Goal: Task Accomplishment & Management: Manage account settings

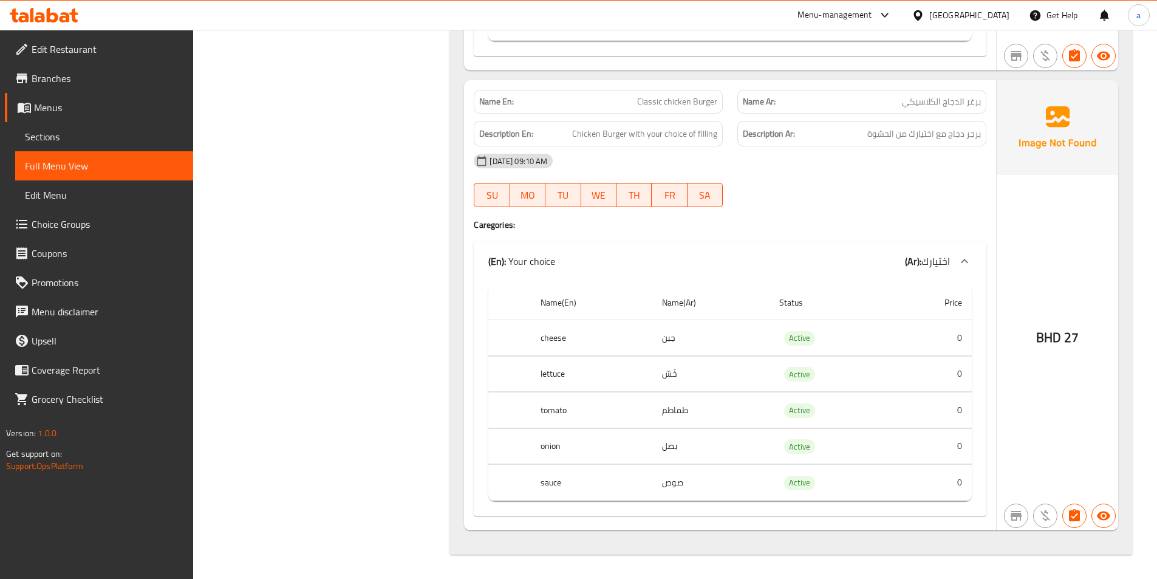
scroll to position [2595, 0]
click at [56, 80] on span "Branches" at bounding box center [108, 78] width 152 height 15
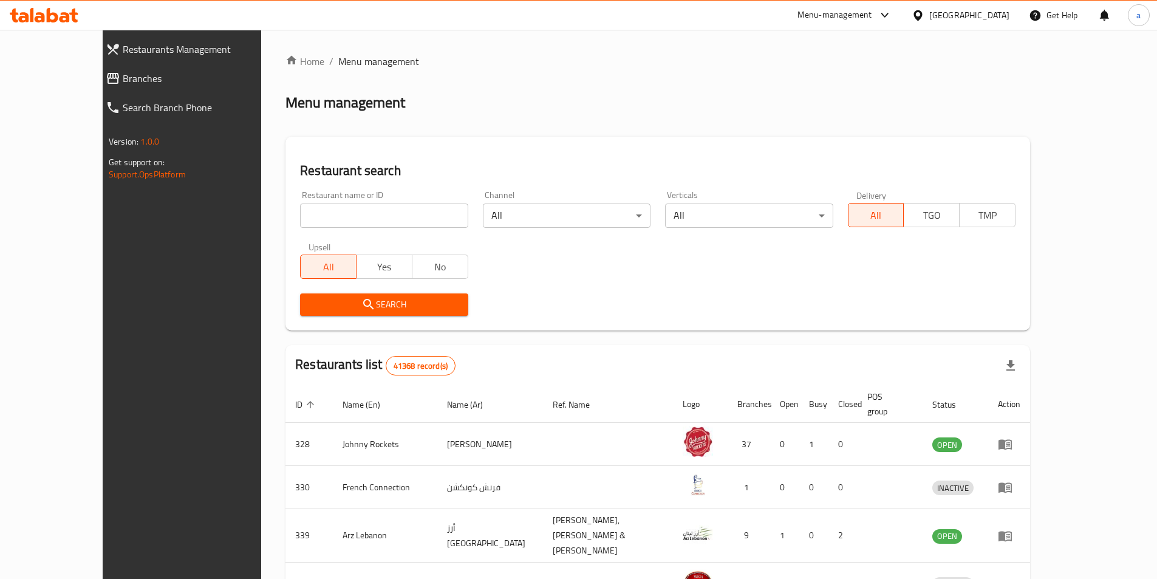
click at [123, 81] on span "Branches" at bounding box center [204, 78] width 163 height 15
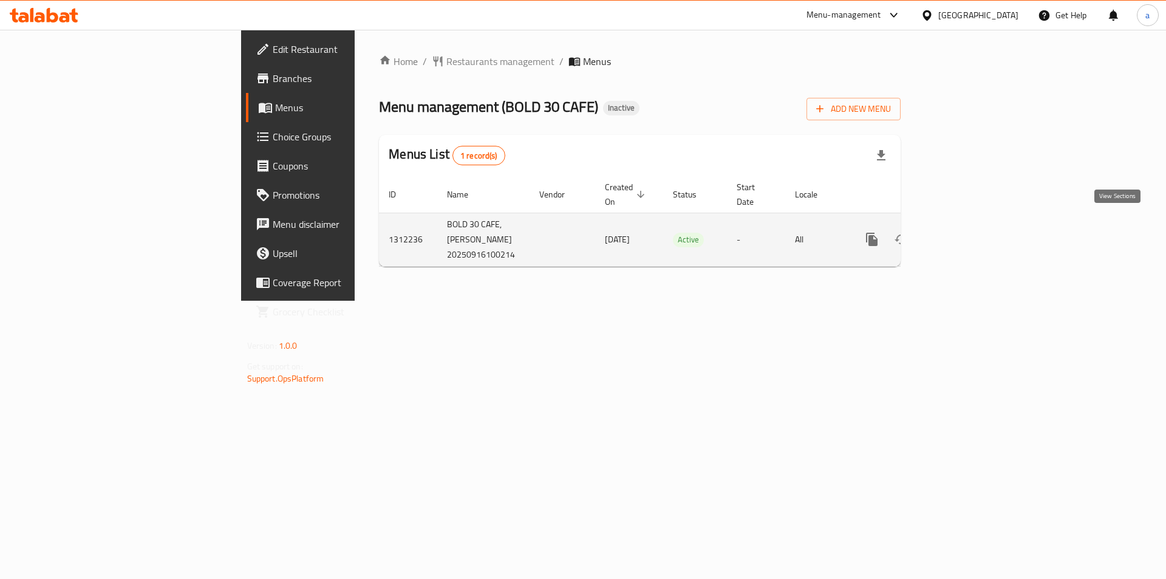
click at [967, 232] on icon "enhanced table" at bounding box center [959, 239] width 15 height 15
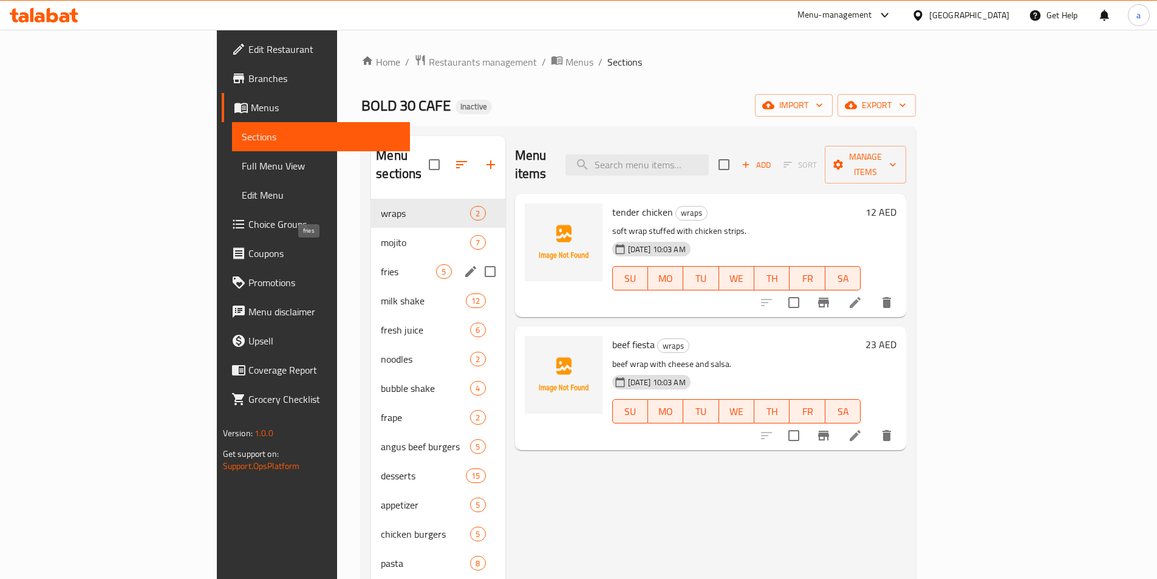
scroll to position [61, 0]
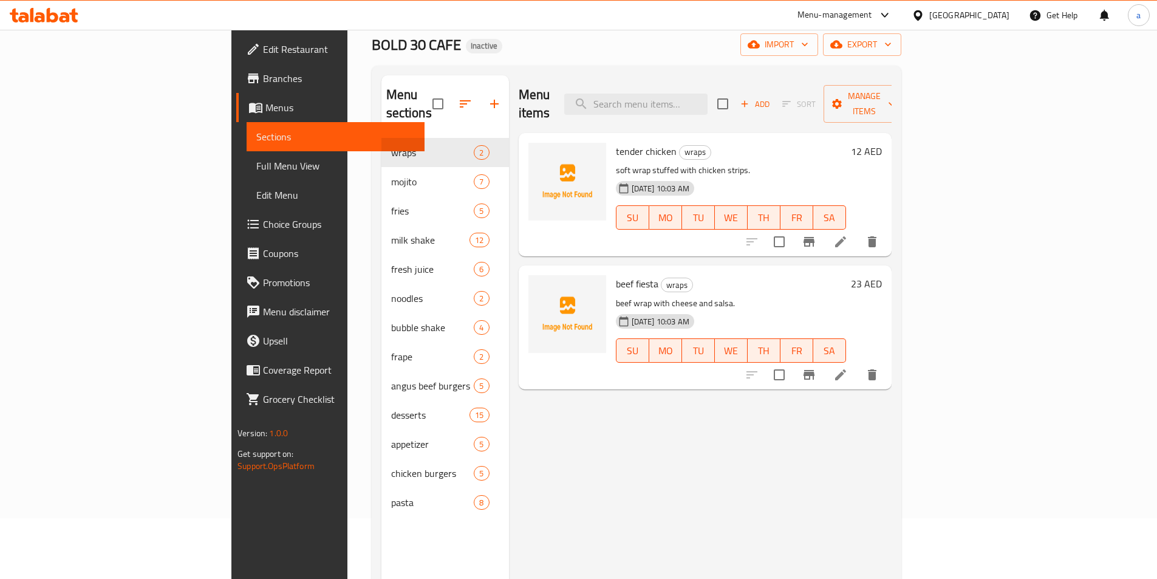
click at [265, 111] on span "Menus" at bounding box center [339, 107] width 149 height 15
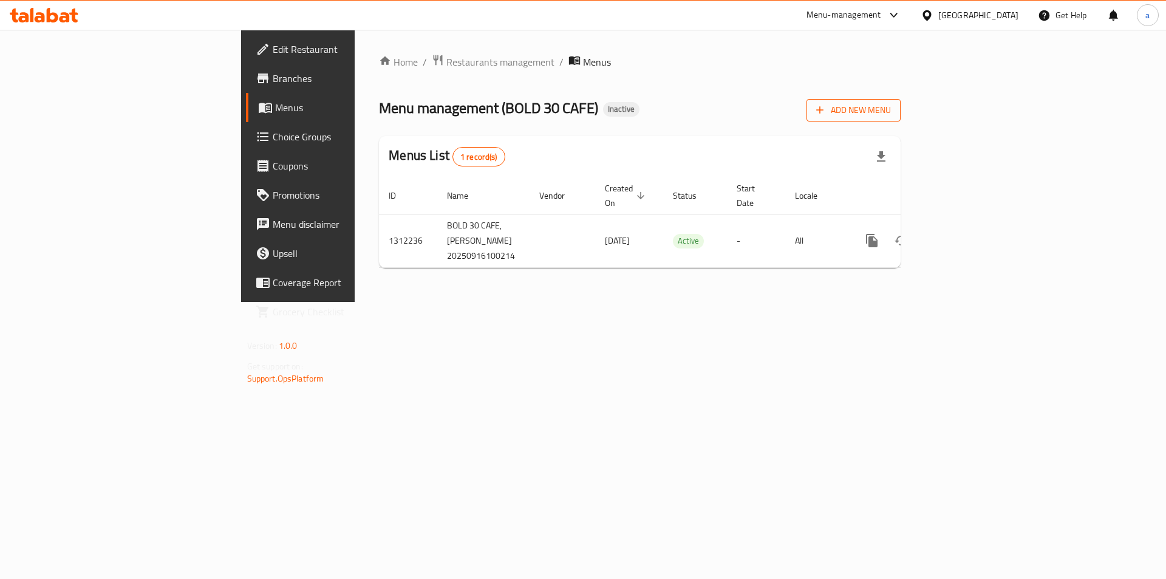
click at [901, 121] on button "Add New Menu" at bounding box center [854, 110] width 94 height 22
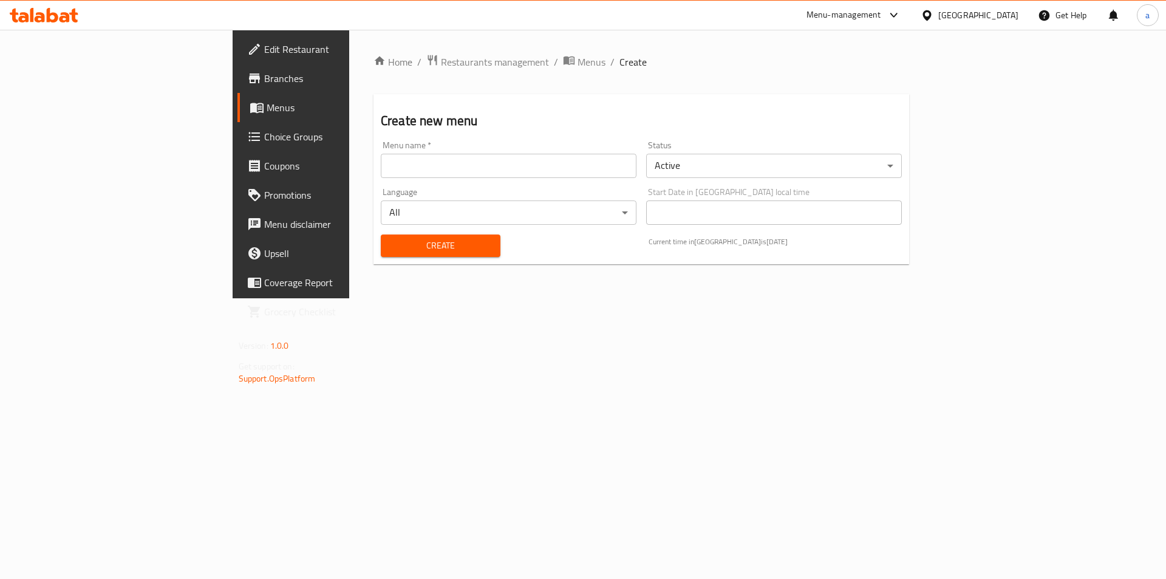
click at [477, 176] on input "text" at bounding box center [509, 166] width 256 height 24
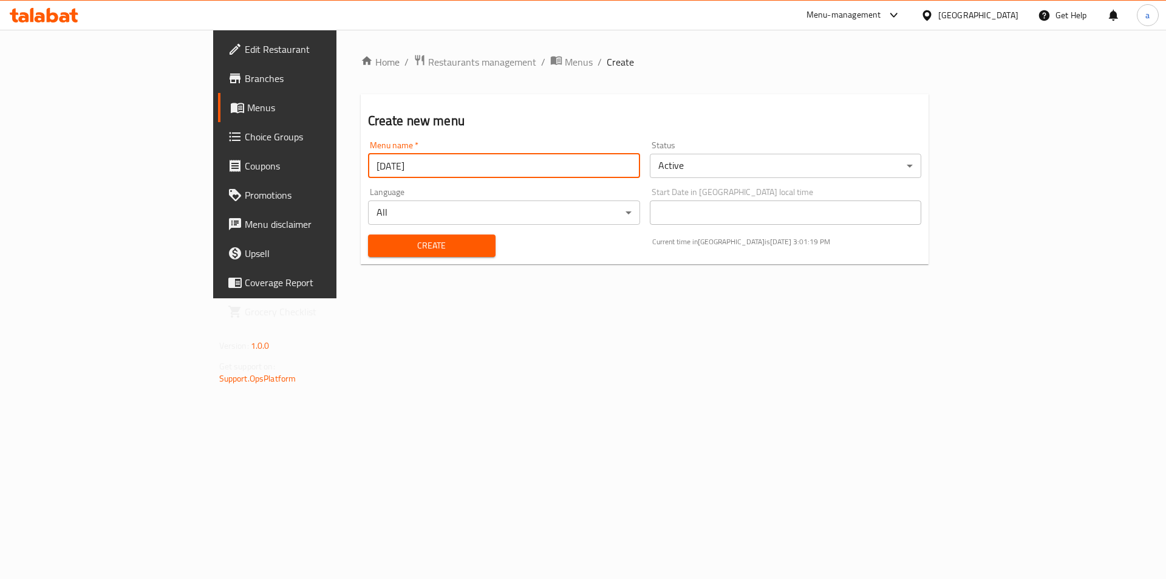
type input "[DATE]"
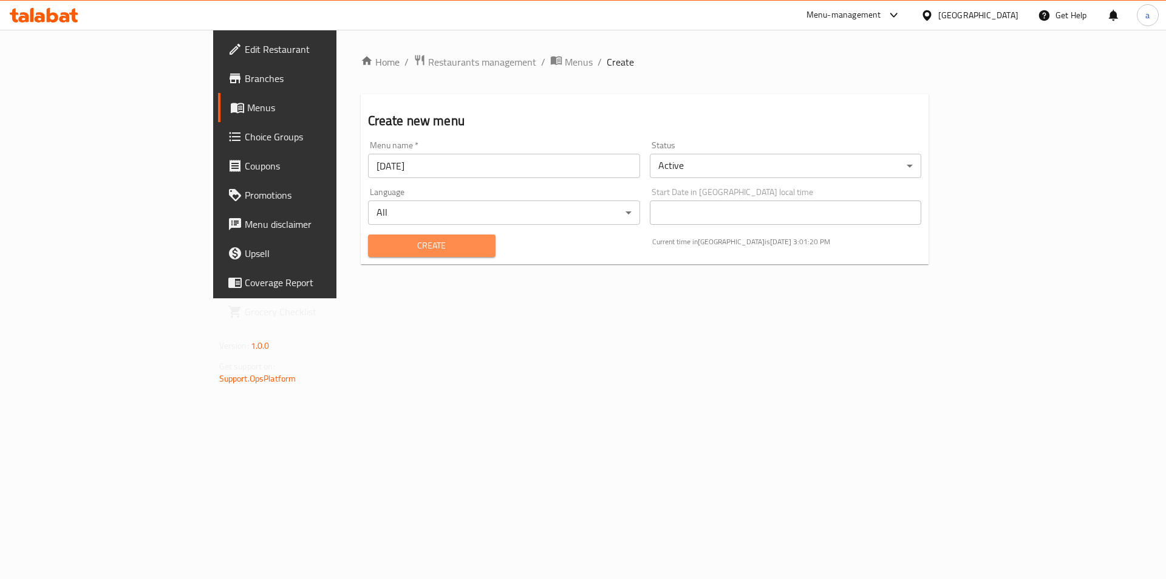
click at [387, 238] on span "Create" at bounding box center [432, 245] width 108 height 15
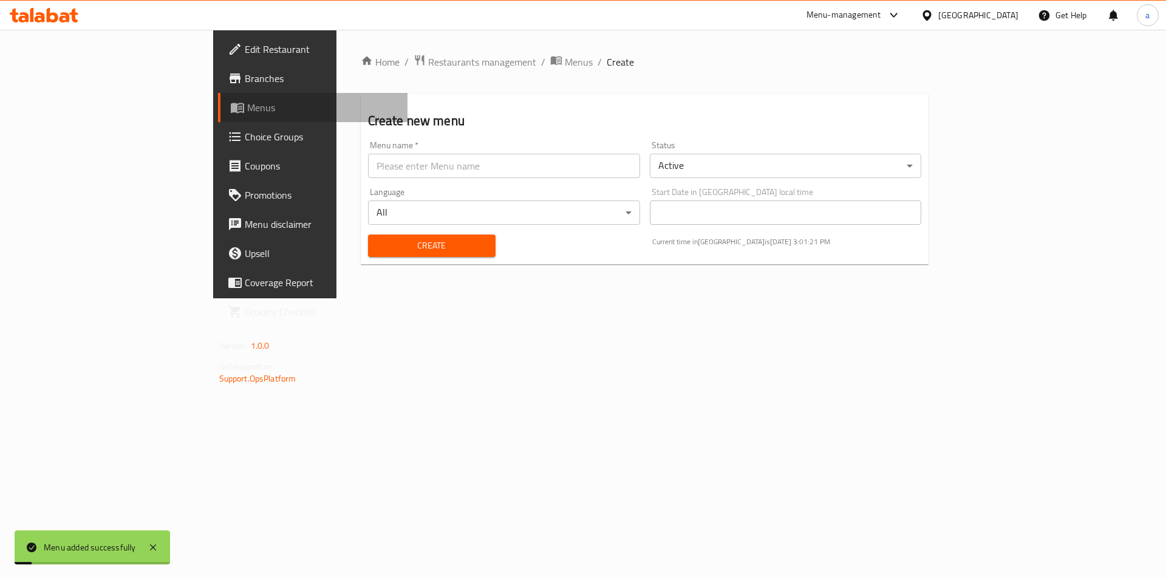
click at [218, 115] on link "Menus" at bounding box center [313, 107] width 190 height 29
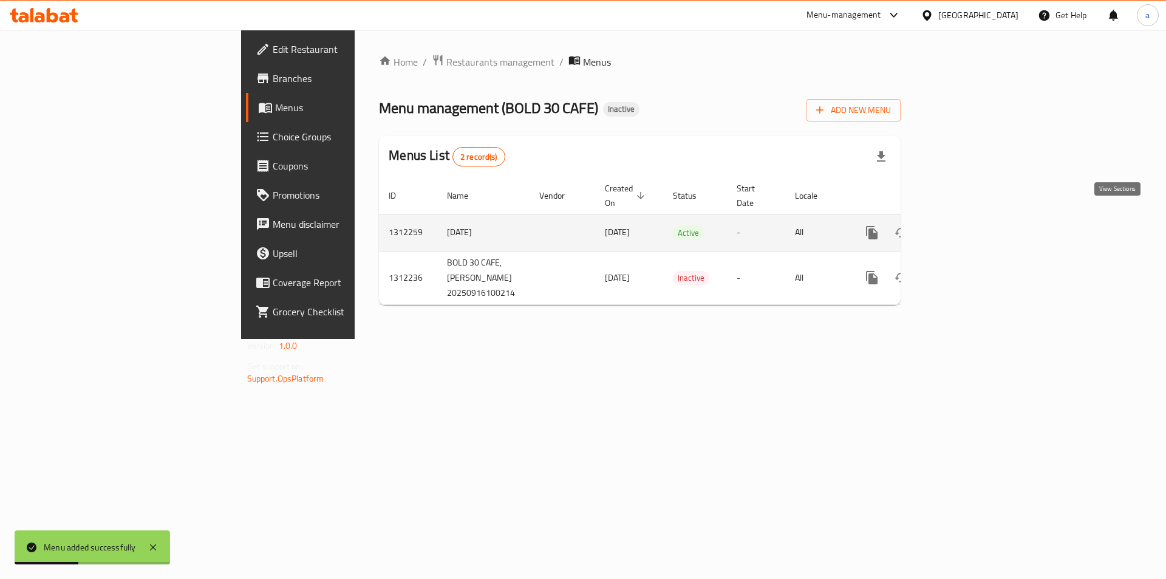
click at [965, 227] on icon "enhanced table" at bounding box center [959, 232] width 11 height 11
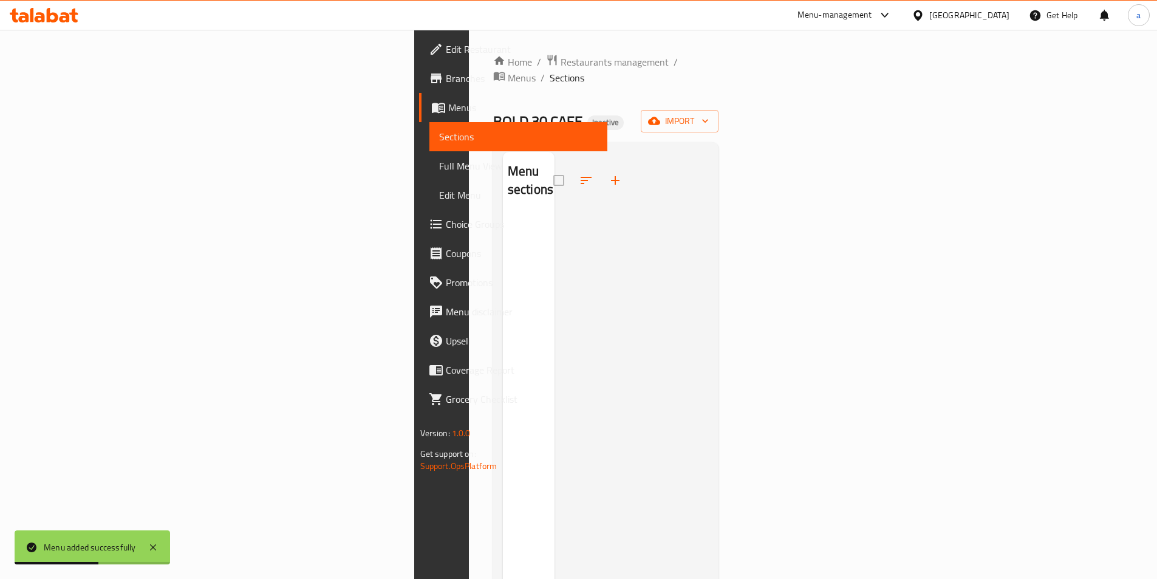
click at [611, 176] on icon "button" at bounding box center [615, 180] width 9 height 9
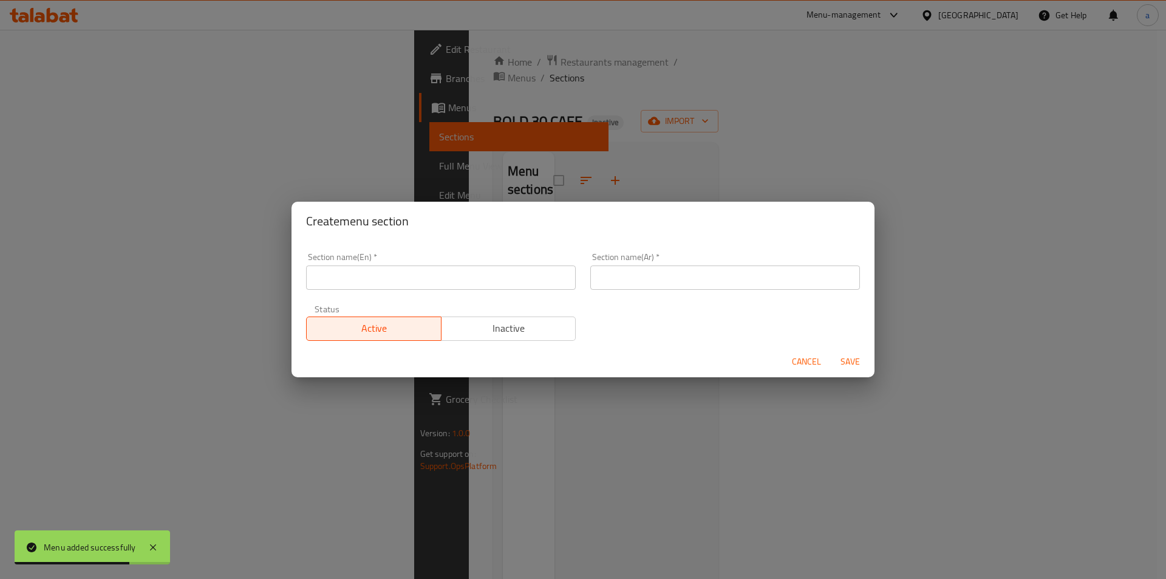
click at [809, 349] on div "Cancel Save" at bounding box center [583, 362] width 583 height 32
click at [808, 354] on span "Cancel" at bounding box center [806, 361] width 29 height 15
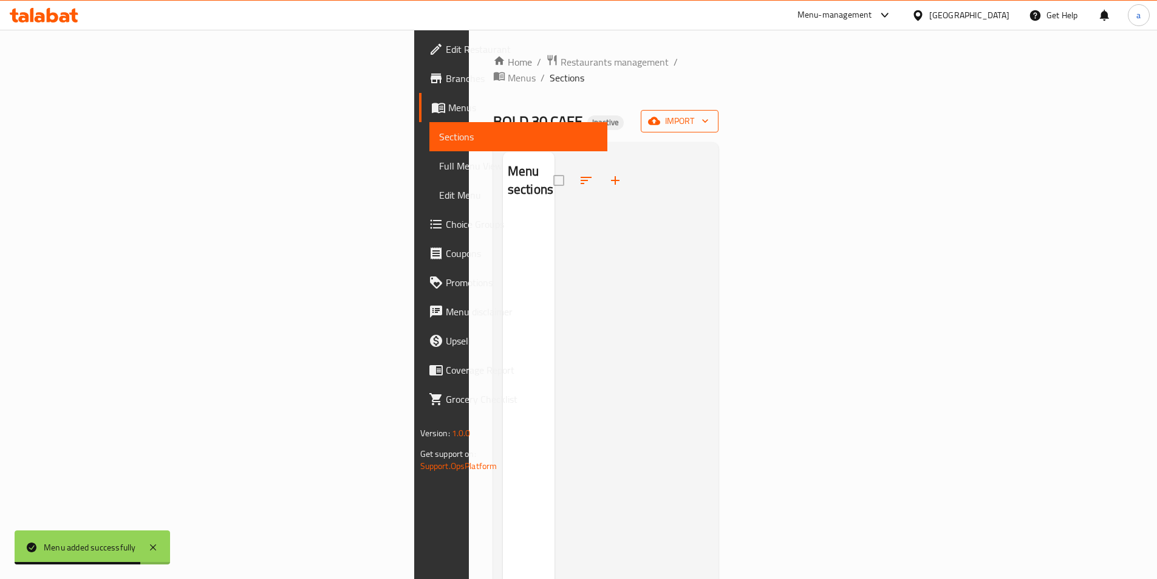
click at [660, 115] on icon "button" at bounding box center [654, 121] width 12 height 12
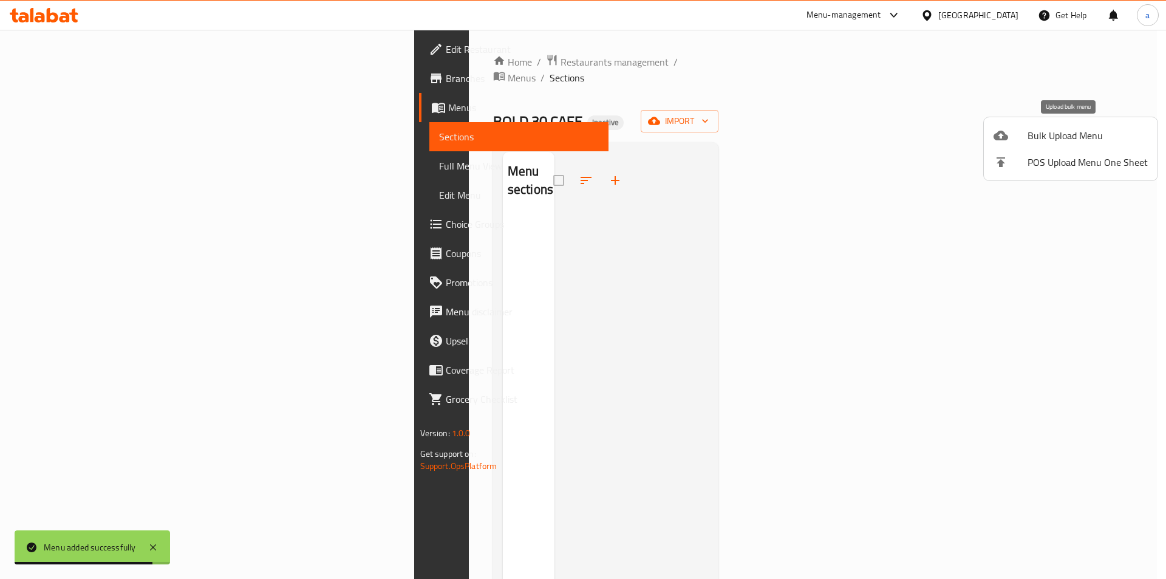
click at [1053, 135] on span "Bulk Upload Menu" at bounding box center [1088, 135] width 120 height 15
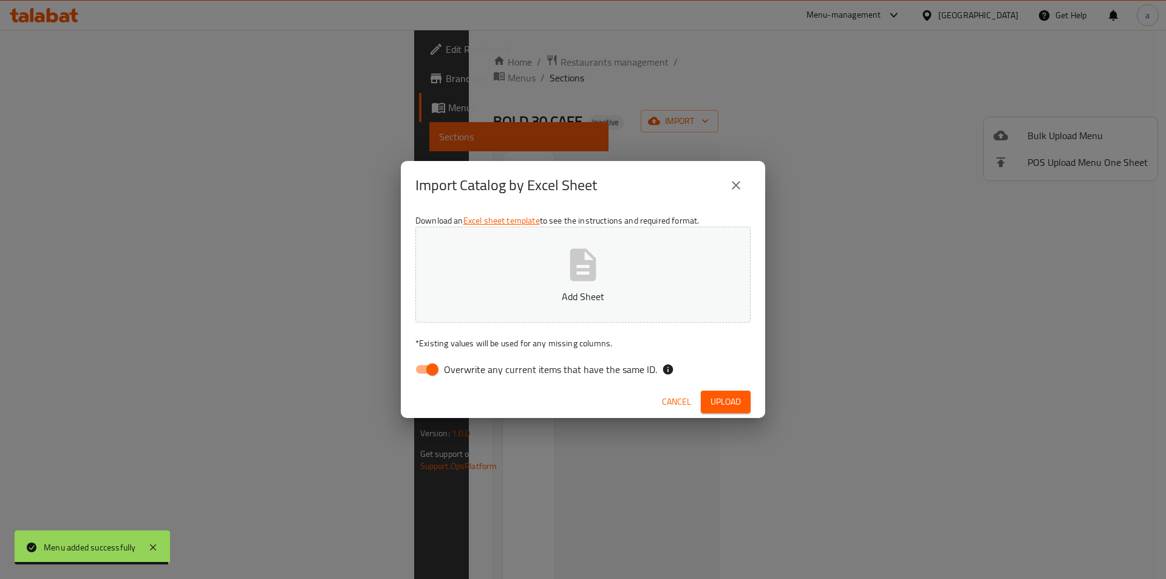
click at [428, 371] on input "Overwrite any current items that have the same ID." at bounding box center [432, 369] width 69 height 23
checkbox input "false"
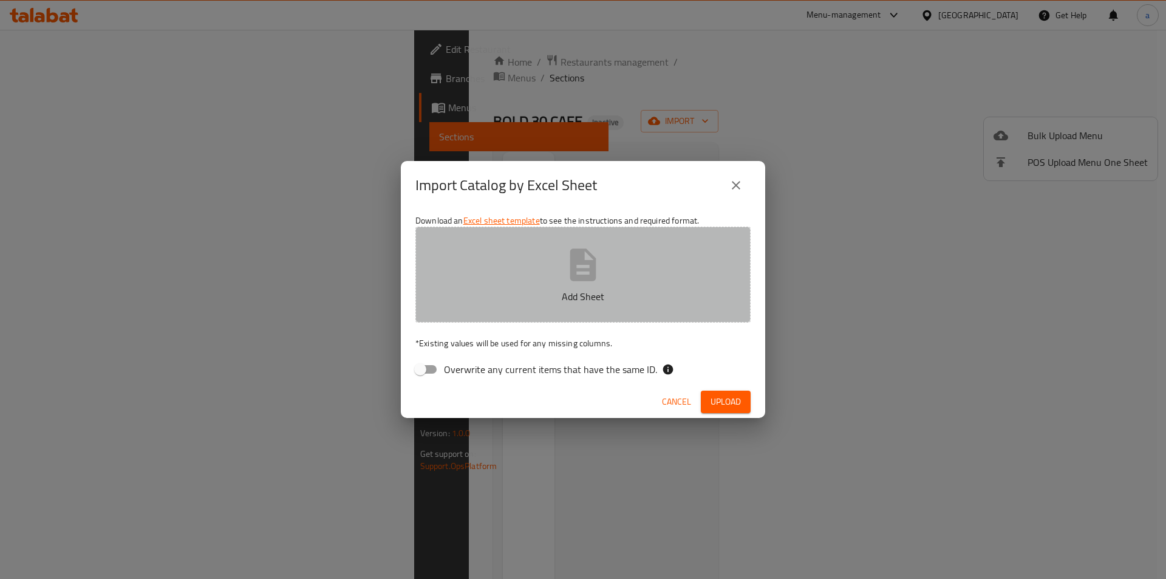
click at [500, 318] on button "Add Sheet" at bounding box center [582, 275] width 335 height 96
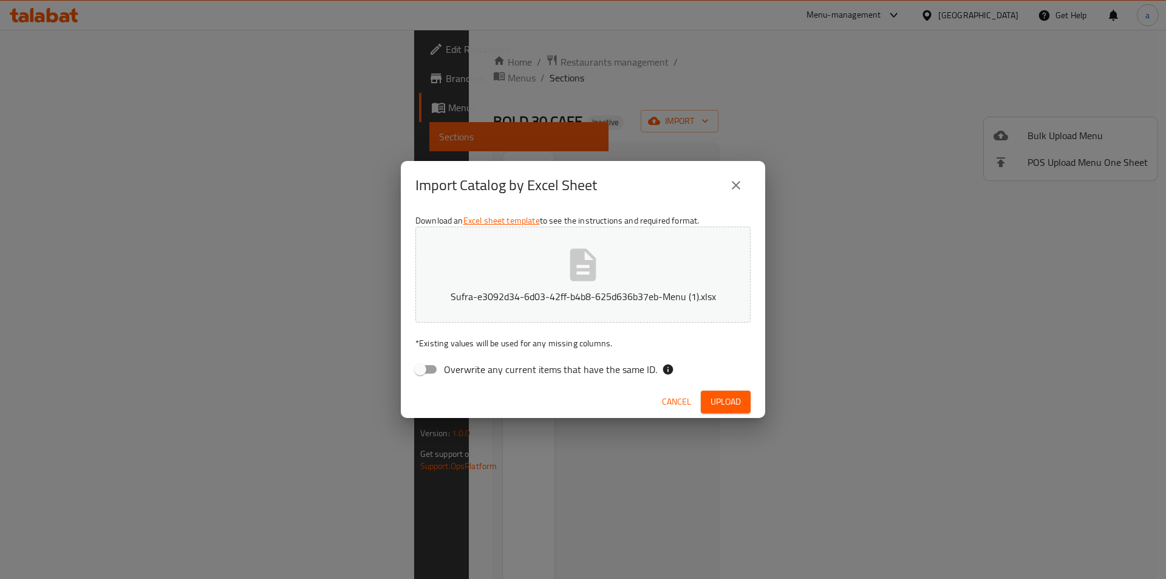
click at [734, 400] on span "Upload" at bounding box center [726, 401] width 30 height 15
click at [734, 402] on icon "button" at bounding box center [731, 402] width 16 height 16
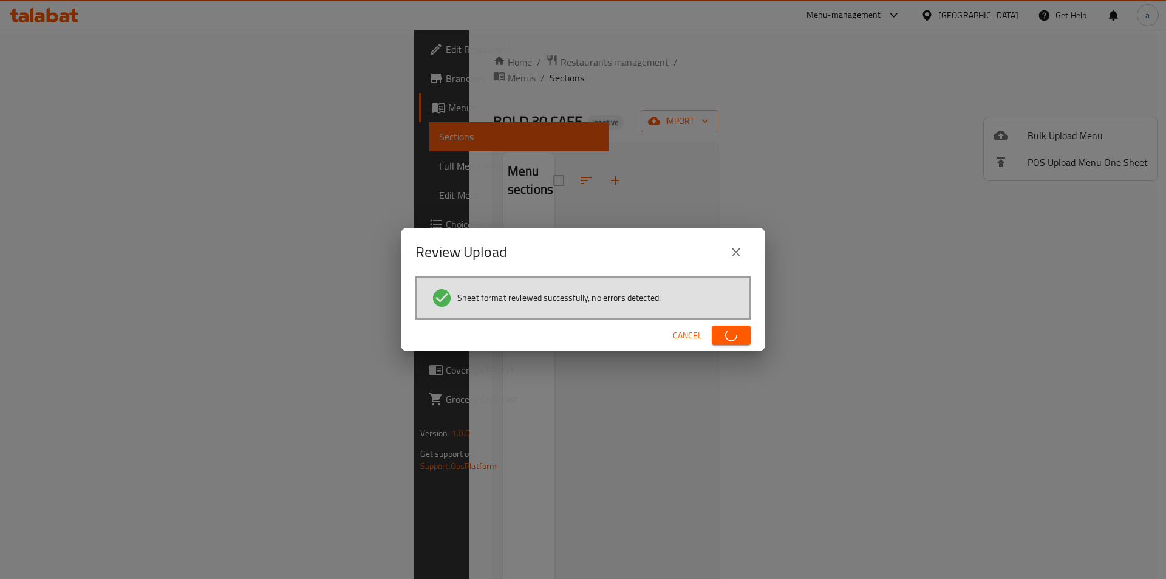
click at [733, 334] on icon "button" at bounding box center [731, 335] width 13 height 13
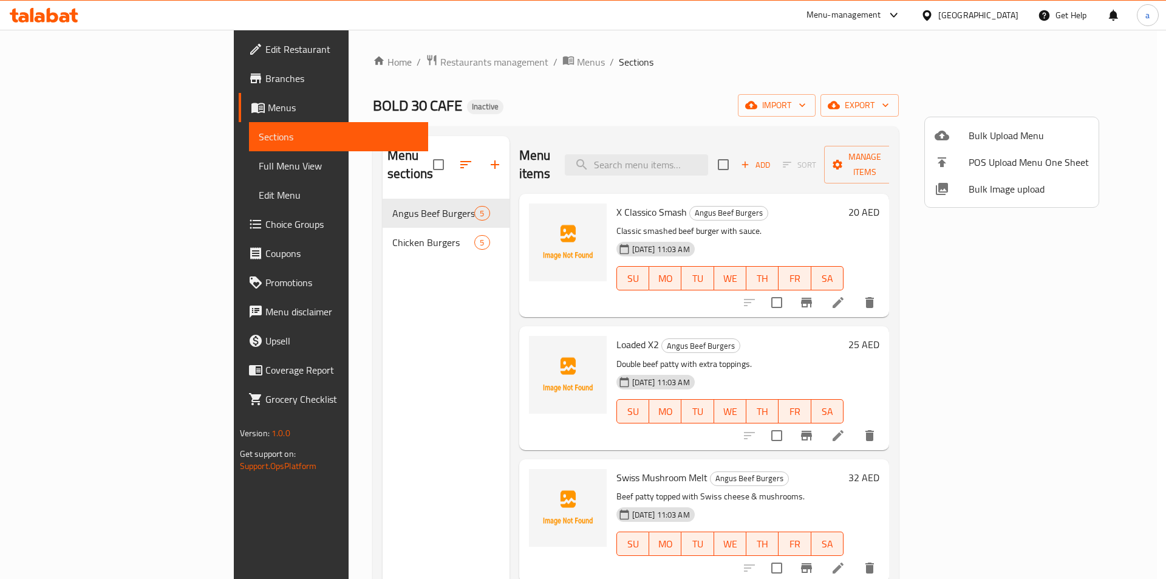
click at [720, 96] on div at bounding box center [583, 289] width 1166 height 579
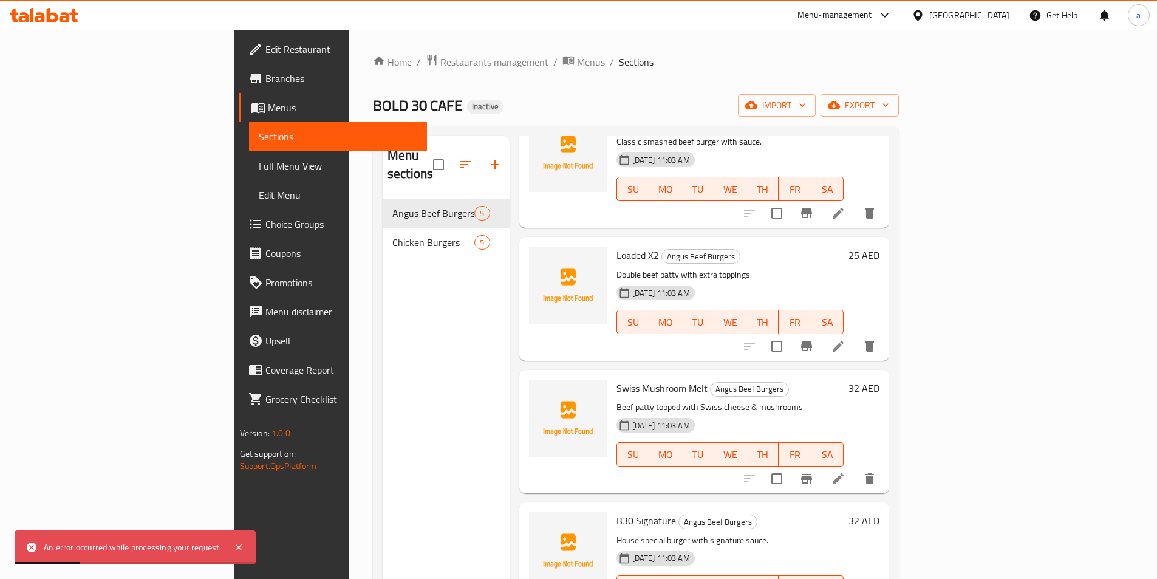
scroll to position [115, 0]
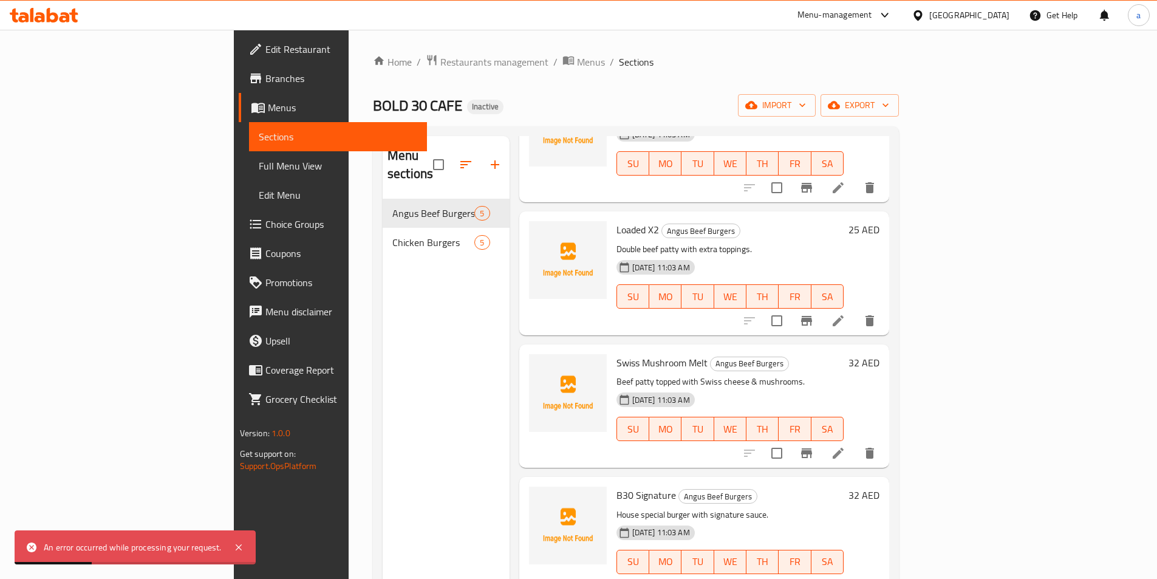
click at [259, 165] on span "Full Menu View" at bounding box center [338, 166] width 159 height 15
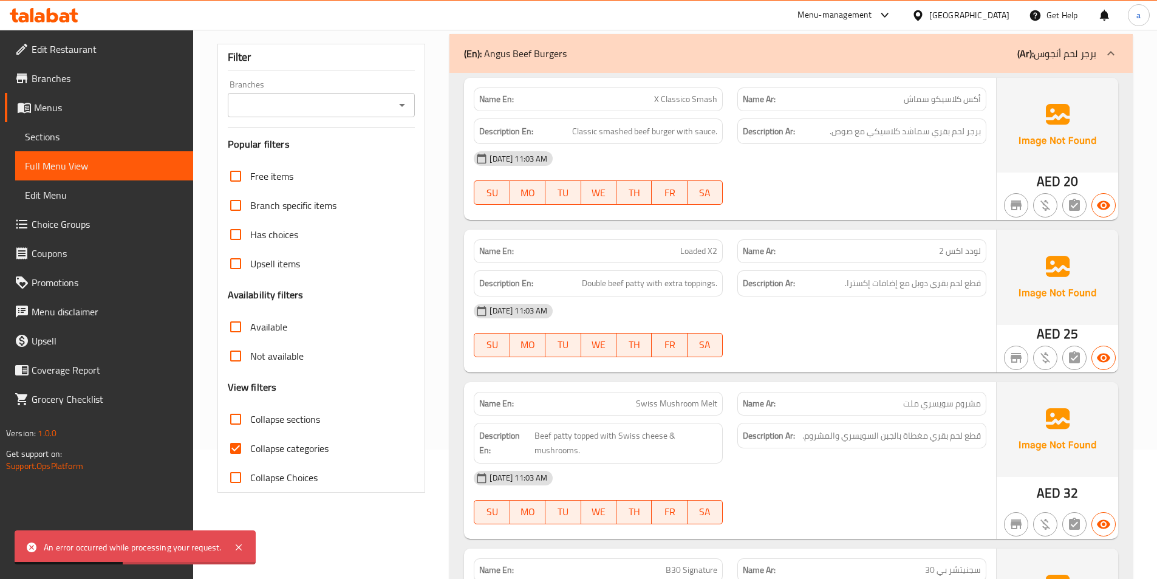
scroll to position [182, 0]
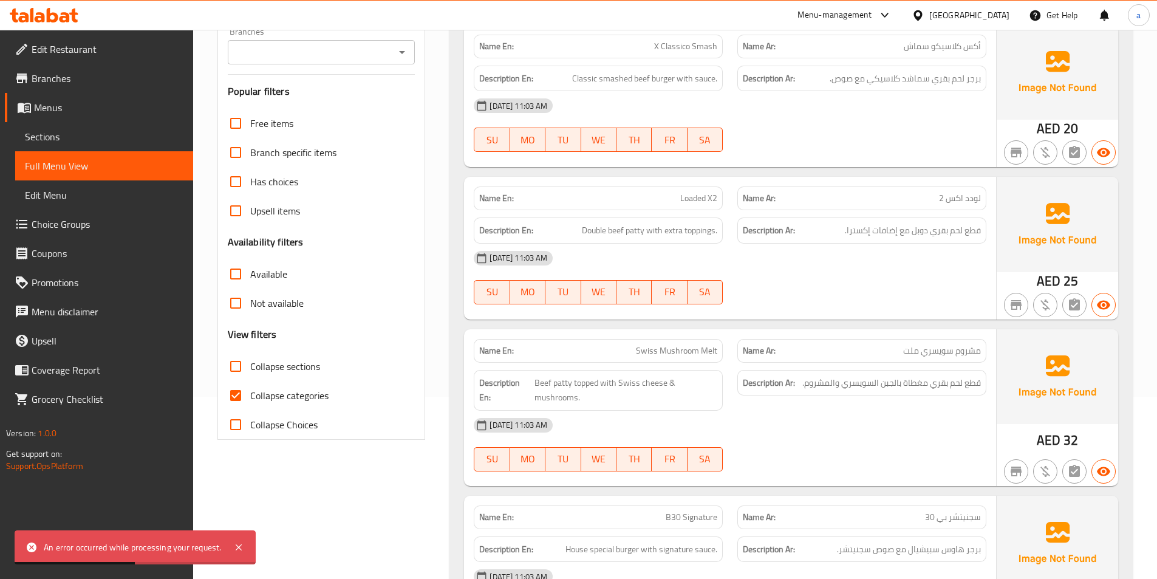
click at [230, 388] on input "Collapse categories" at bounding box center [235, 395] width 29 height 29
checkbox input "false"
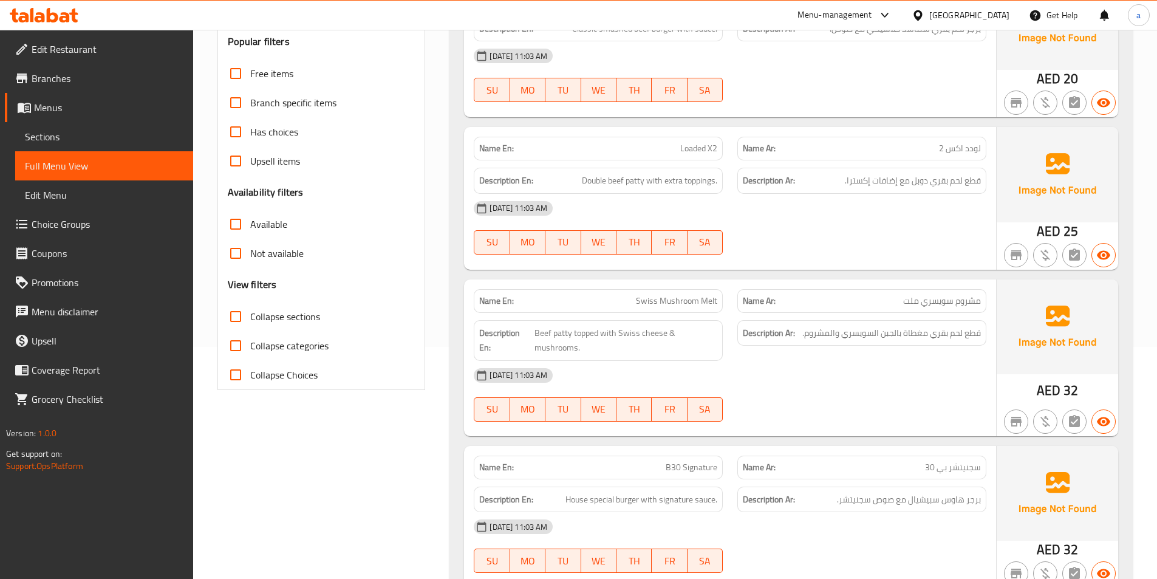
scroll to position [243, 0]
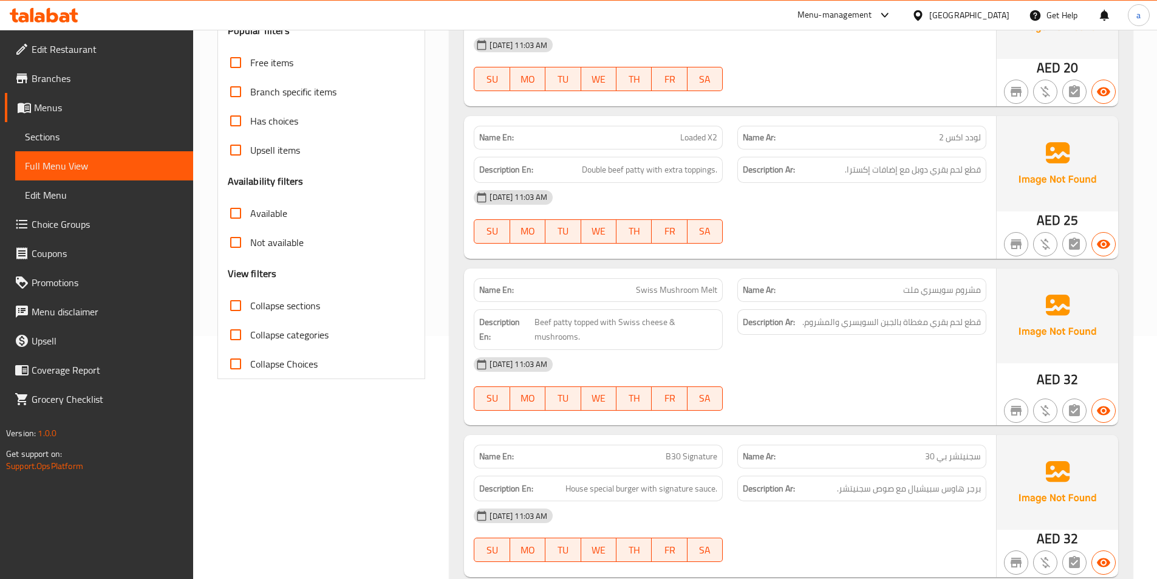
click at [710, 290] on span "Swiss Mushroom Melt" at bounding box center [676, 290] width 81 height 13
click at [826, 345] on div "Description Ar: قطع لحم بقري مغطاة بالجبن السويسري والمشروم." at bounding box center [862, 329] width 264 height 55
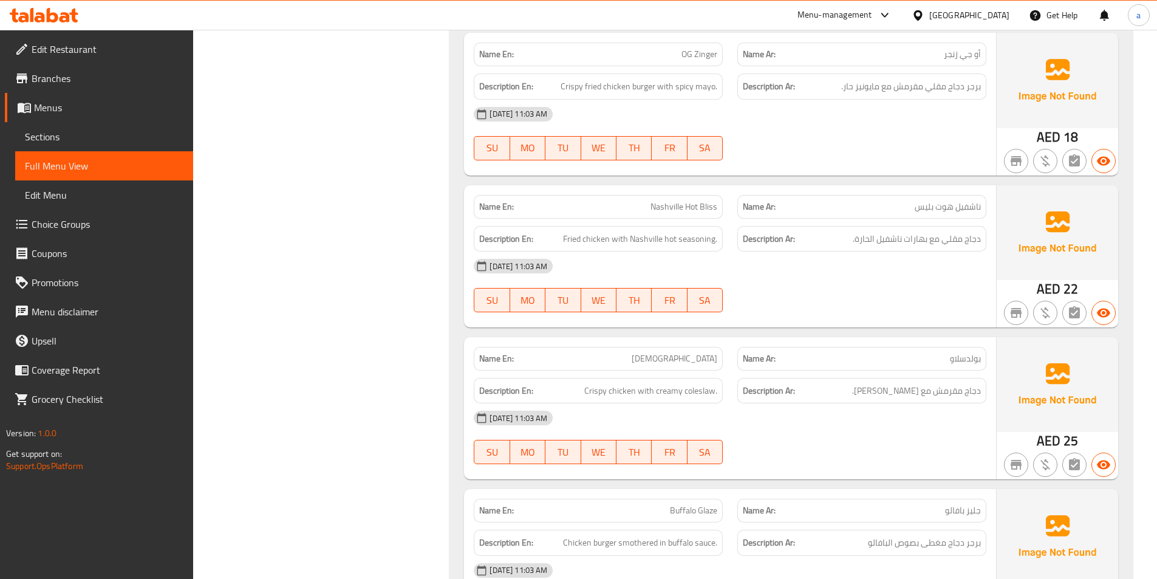
scroll to position [1093, 0]
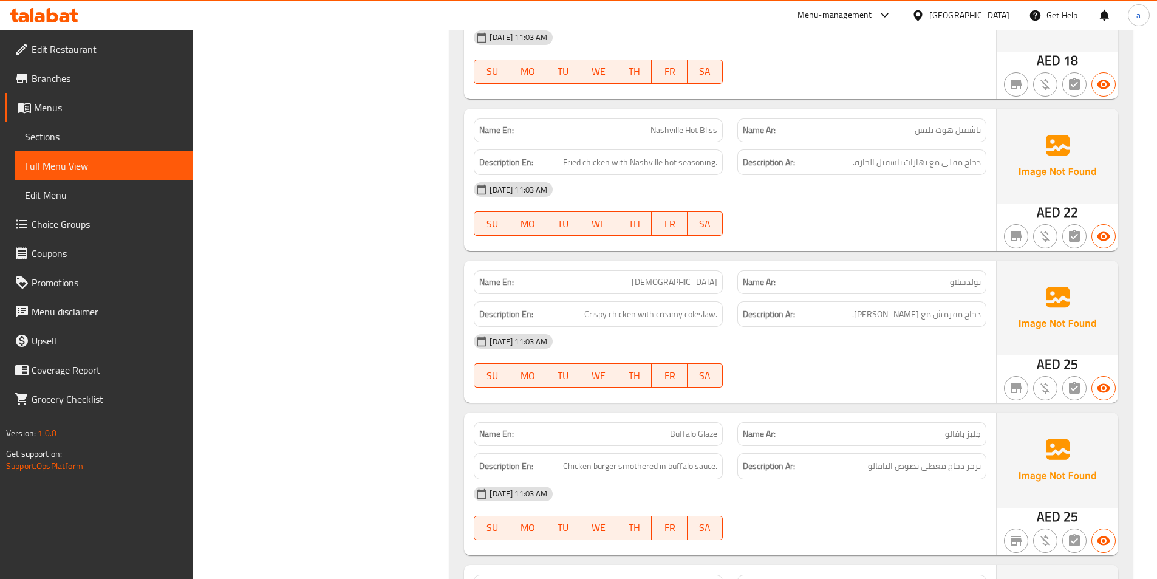
click at [711, 124] on span "Nashville Hot Bliss" at bounding box center [684, 130] width 67 height 13
copy span "Bliss"
click at [798, 337] on div "16-09-2025 11:03 AM" at bounding box center [730, 341] width 527 height 29
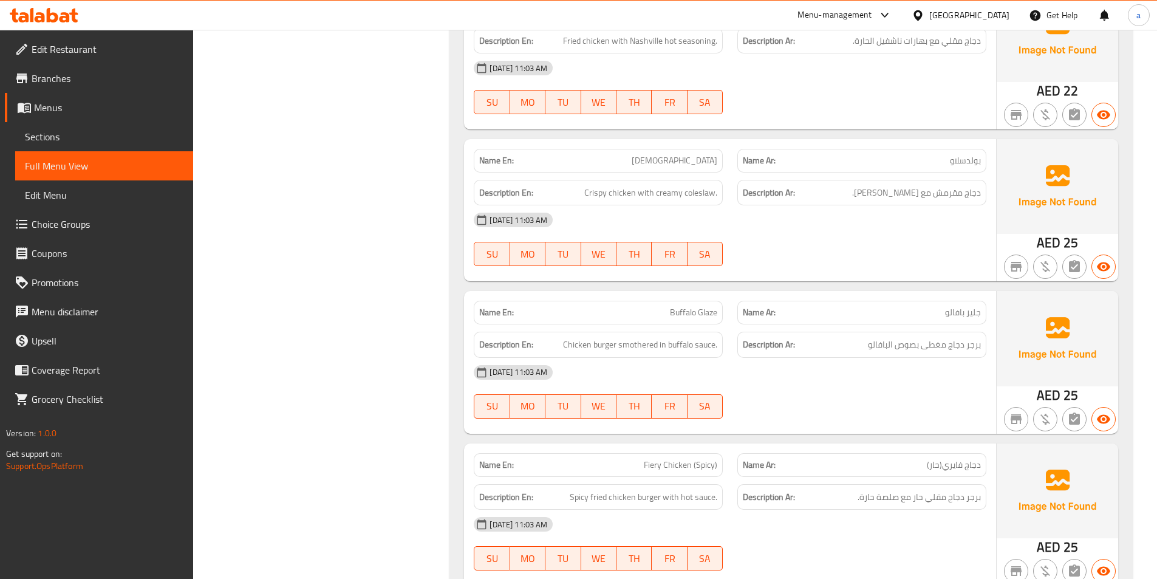
scroll to position [1270, 0]
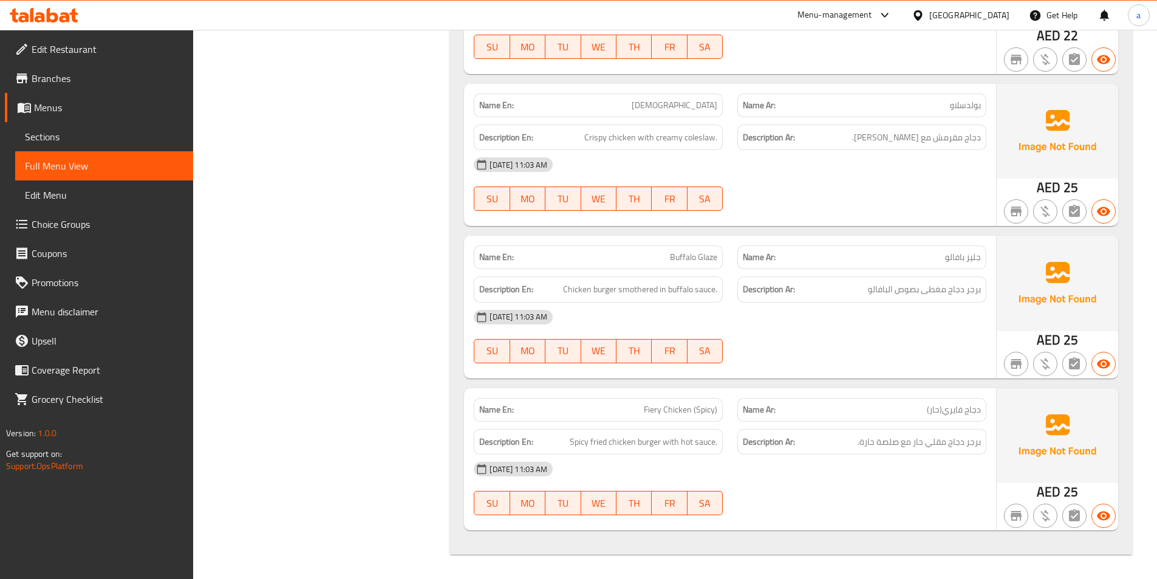
click at [798, 337] on div "16-09-2025 11:03 AM SU MO TU WE TH FR SA" at bounding box center [730, 337] width 527 height 68
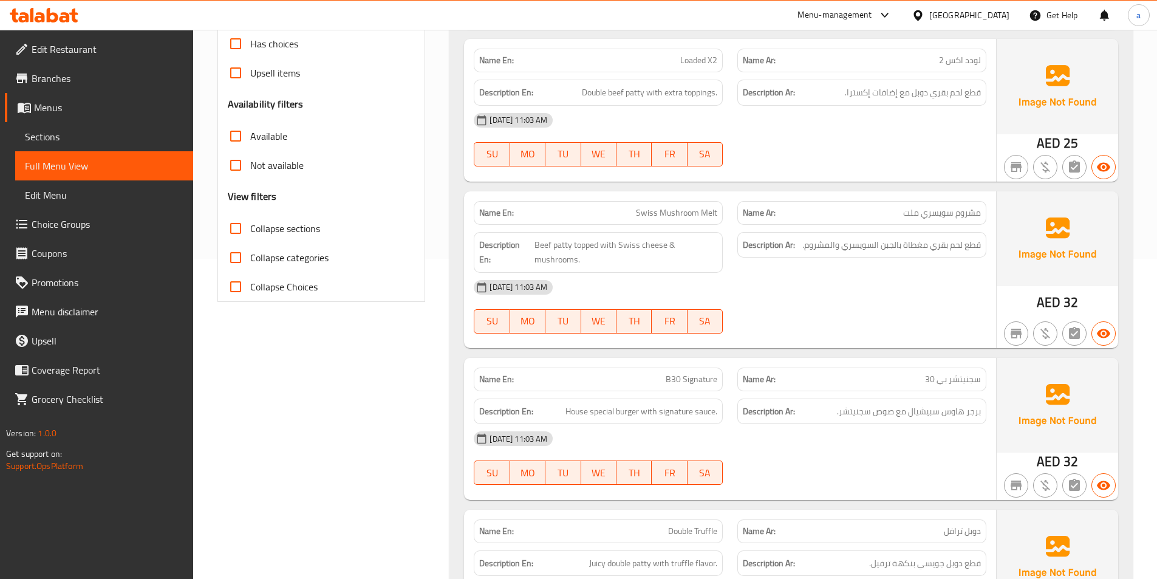
scroll to position [298, 0]
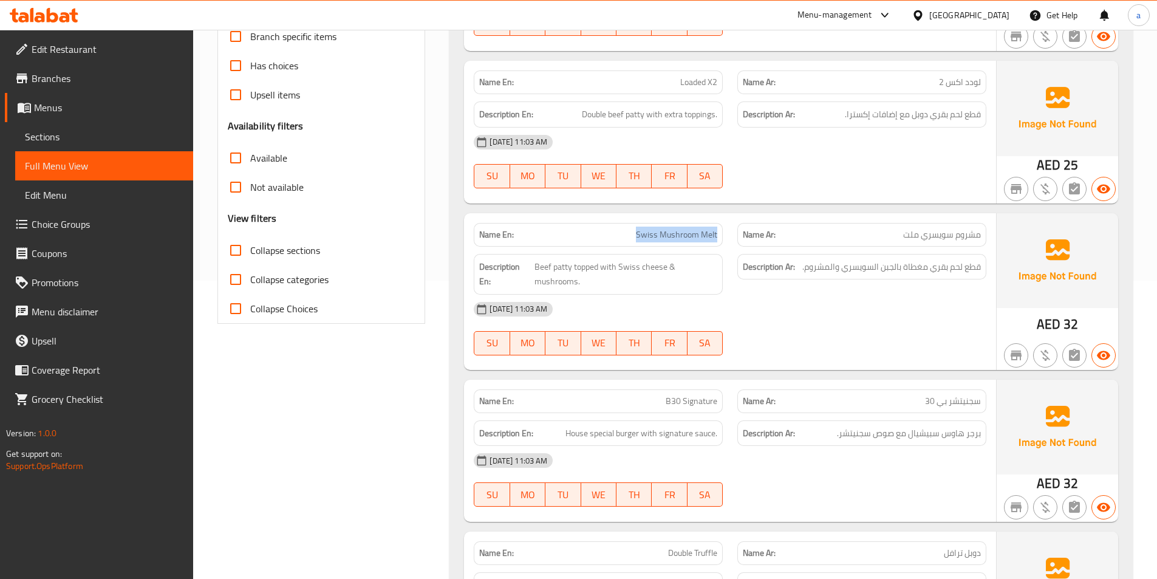
drag, startPoint x: 640, startPoint y: 239, endPoint x: 723, endPoint y: 232, distance: 83.5
click at [722, 233] on div "Name En: Swiss Mushroom Melt" at bounding box center [598, 235] width 249 height 24
drag, startPoint x: 980, startPoint y: 238, endPoint x: 927, endPoint y: 241, distance: 52.9
click at [940, 241] on span "مشروم سويسري ملت" at bounding box center [942, 234] width 78 height 13
click at [901, 241] on div "Name Ar: مشروم سويسري ملت" at bounding box center [861, 235] width 249 height 24
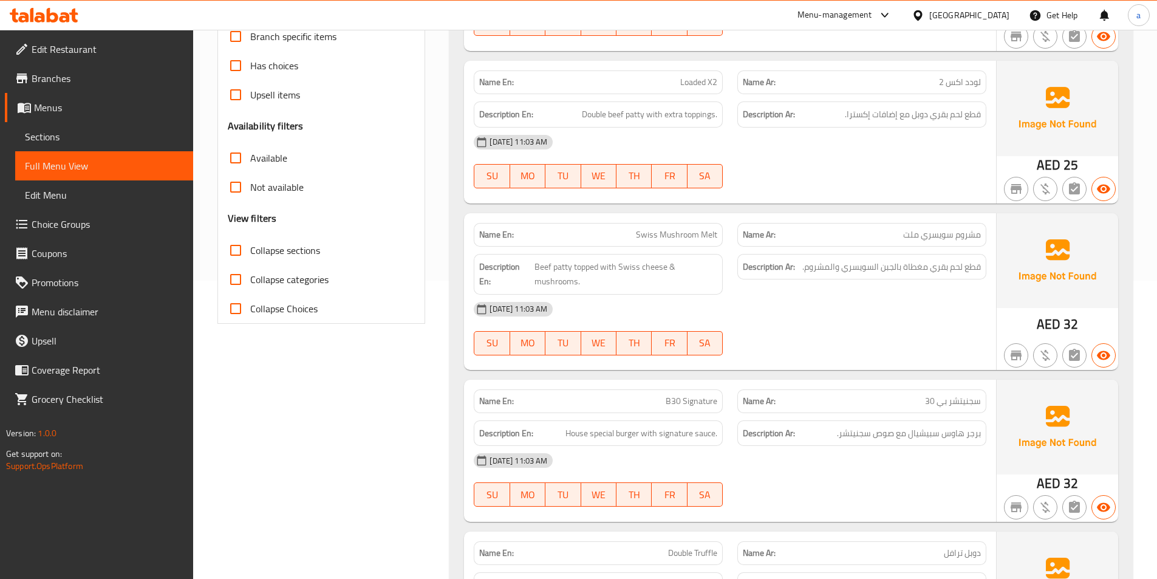
click at [866, 234] on p "Name Ar: مشروم سويسري ملت" at bounding box center [862, 234] width 238 height 13
click at [648, 233] on span "Swiss Mushroom Melt" at bounding box center [676, 234] width 81 height 13
copy span "Swiss"
click at [959, 259] on span "قطع لحم بقري مغطاة بالجبن السويسري والمشروم." at bounding box center [891, 266] width 179 height 15
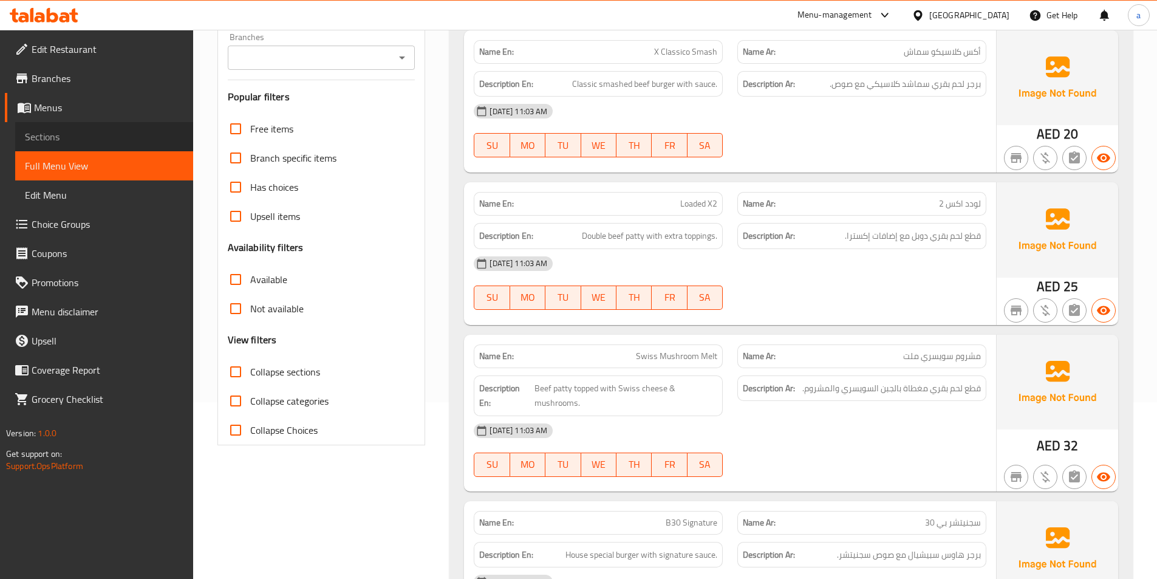
click at [71, 132] on span "Sections" at bounding box center [104, 136] width 159 height 15
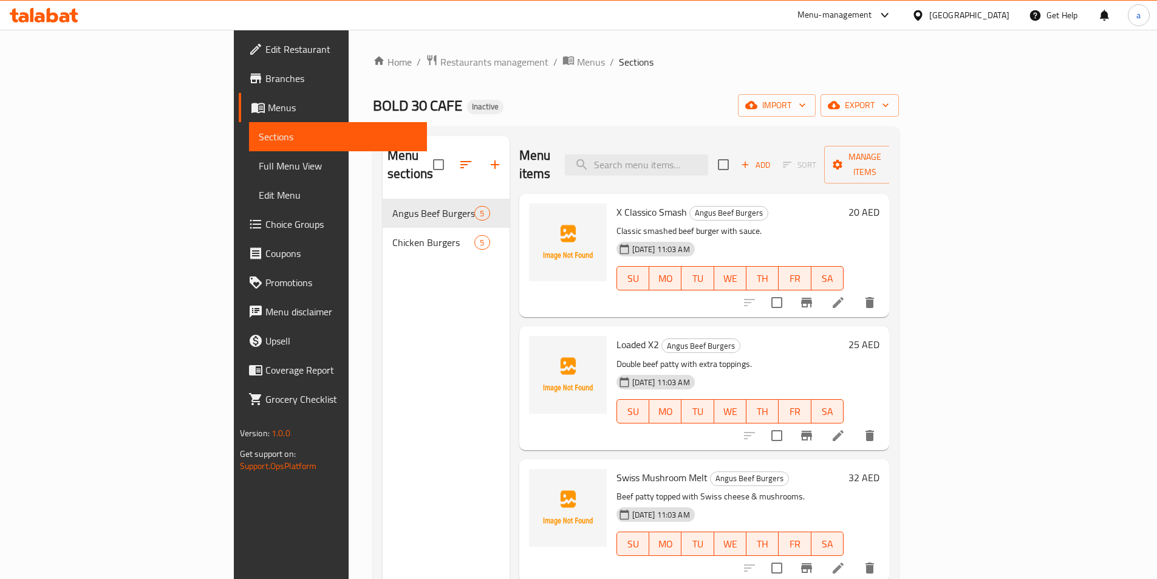
scroll to position [170, 0]
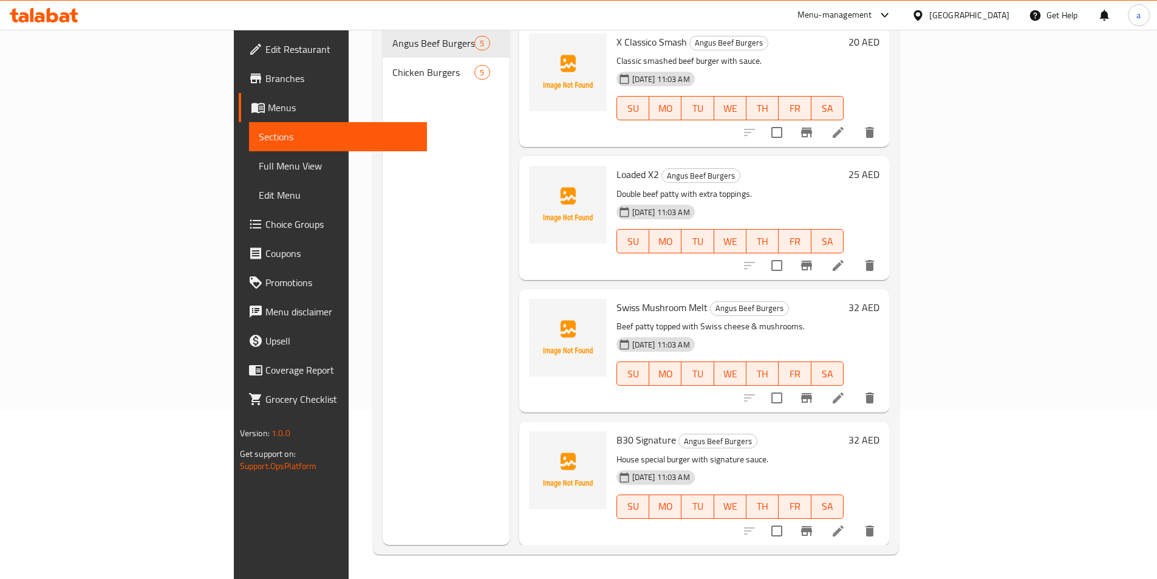
click at [846, 391] on icon at bounding box center [838, 398] width 15 height 15
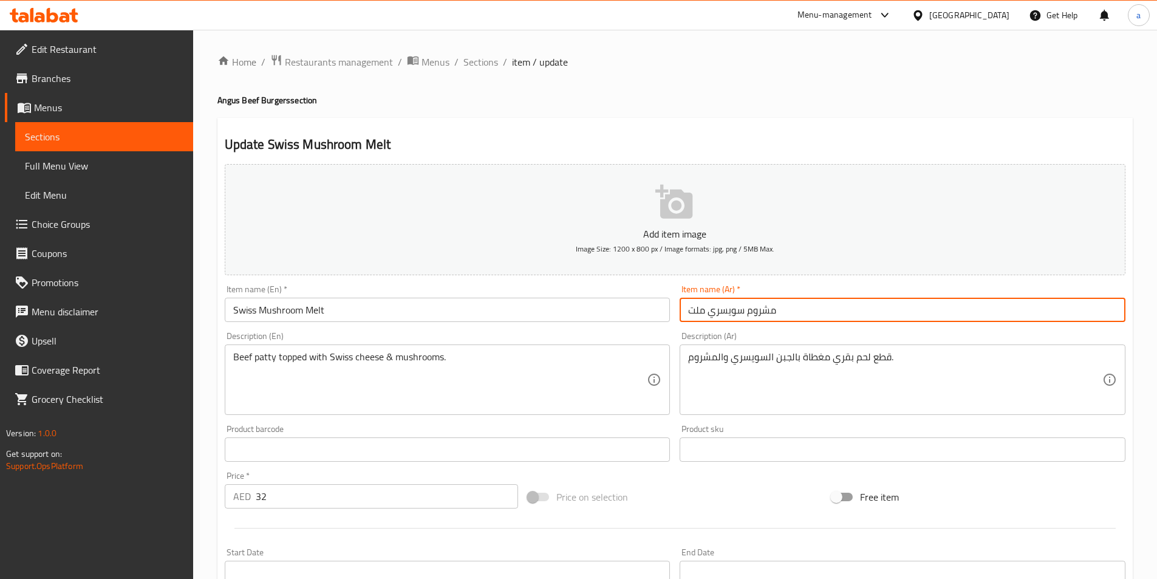
click at [696, 312] on input "مشروم سويسري ملت" at bounding box center [903, 310] width 446 height 24
type input "مشروم سويسري مليت"
click at [658, 327] on div "Description (En) Beef patty topped with Swiss cheese & mushrooms. Description (…" at bounding box center [448, 373] width 456 height 93
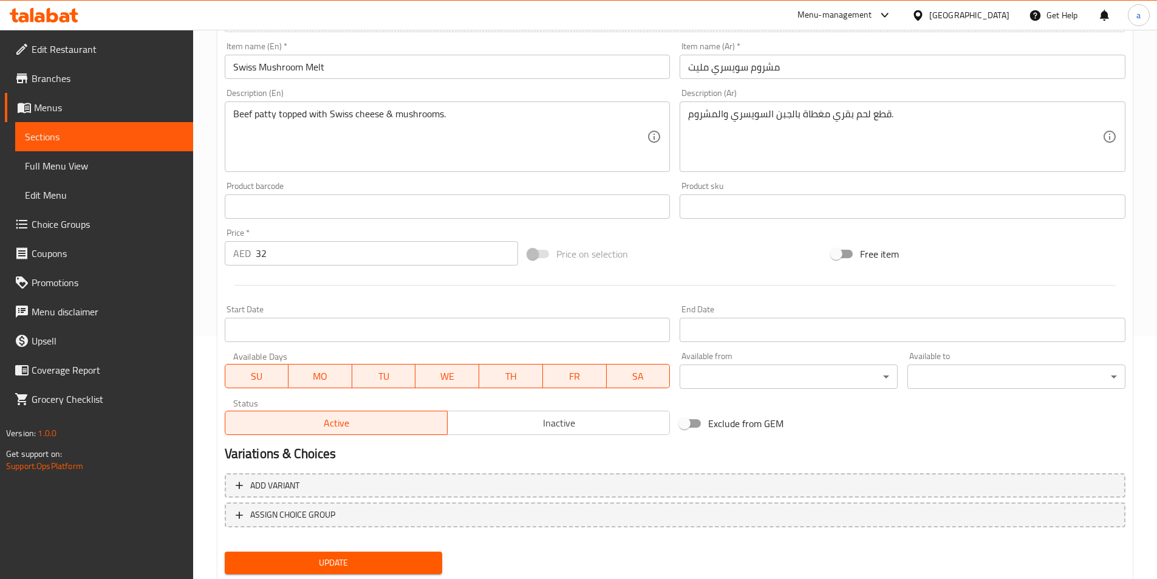
scroll to position [279, 0]
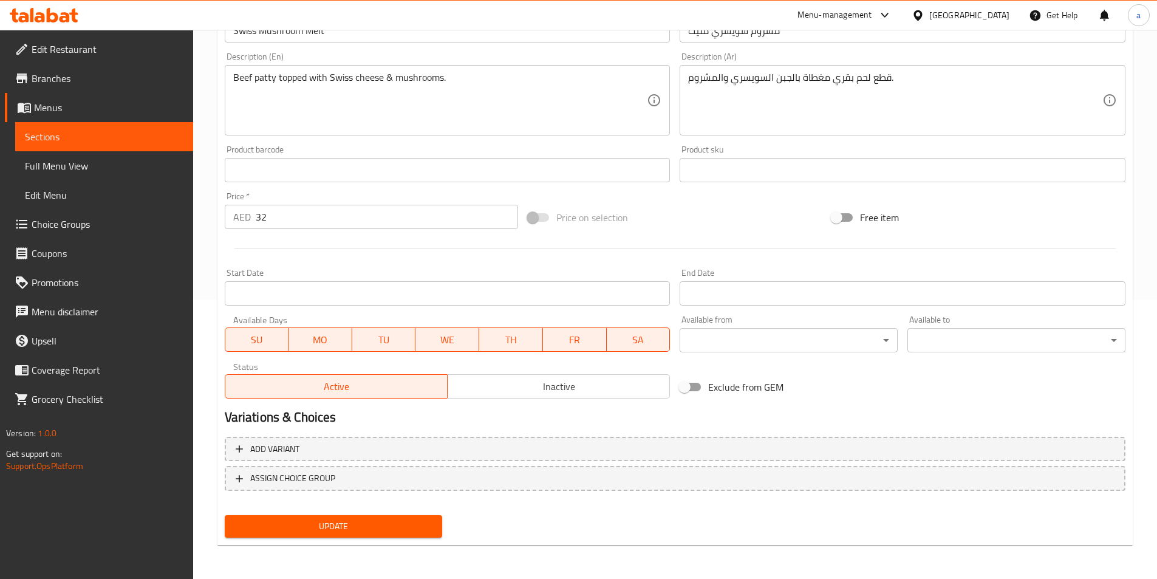
click at [411, 519] on span "Update" at bounding box center [333, 526] width 199 height 15
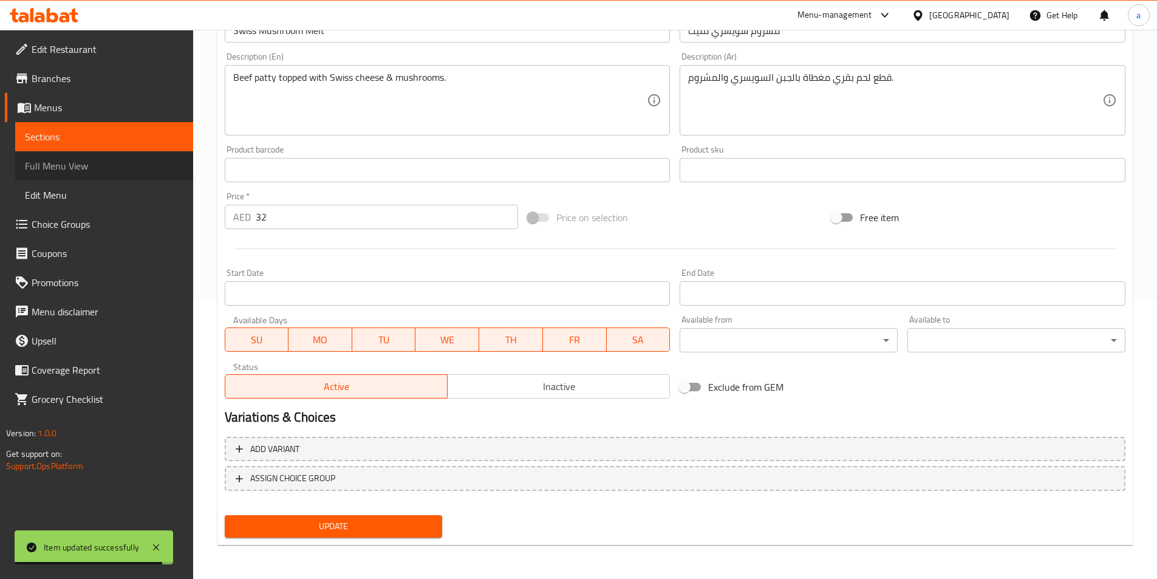
click at [135, 165] on span "Full Menu View" at bounding box center [104, 166] width 159 height 15
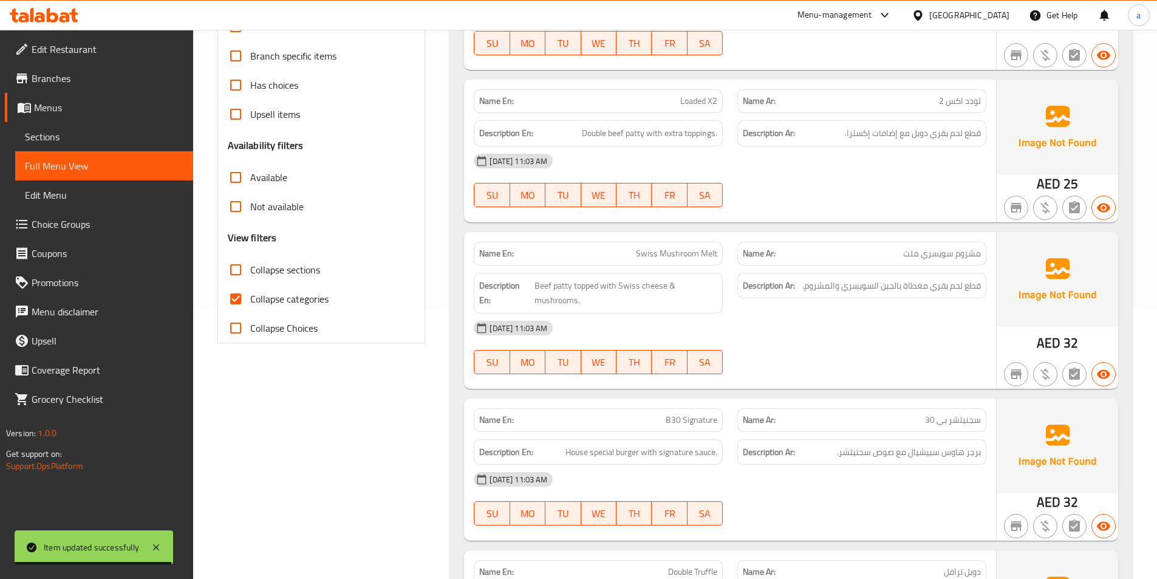
scroll to position [36, 0]
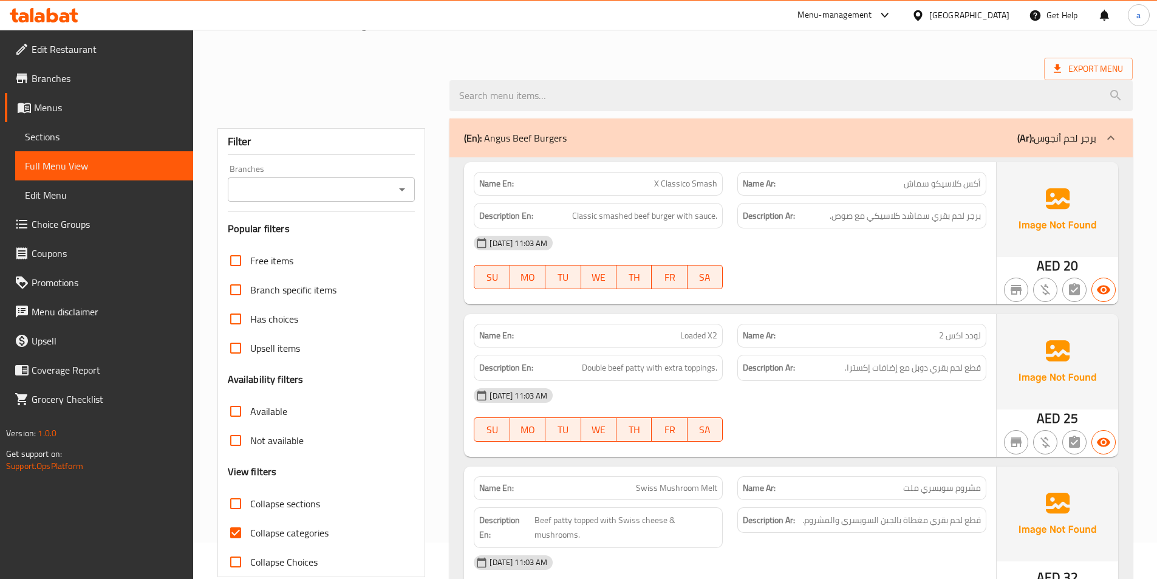
click at [264, 532] on label "Collapse categories" at bounding box center [275, 532] width 108 height 29
click at [250, 532] on input "Collapse categories" at bounding box center [235, 532] width 29 height 29
checkbox input "false"
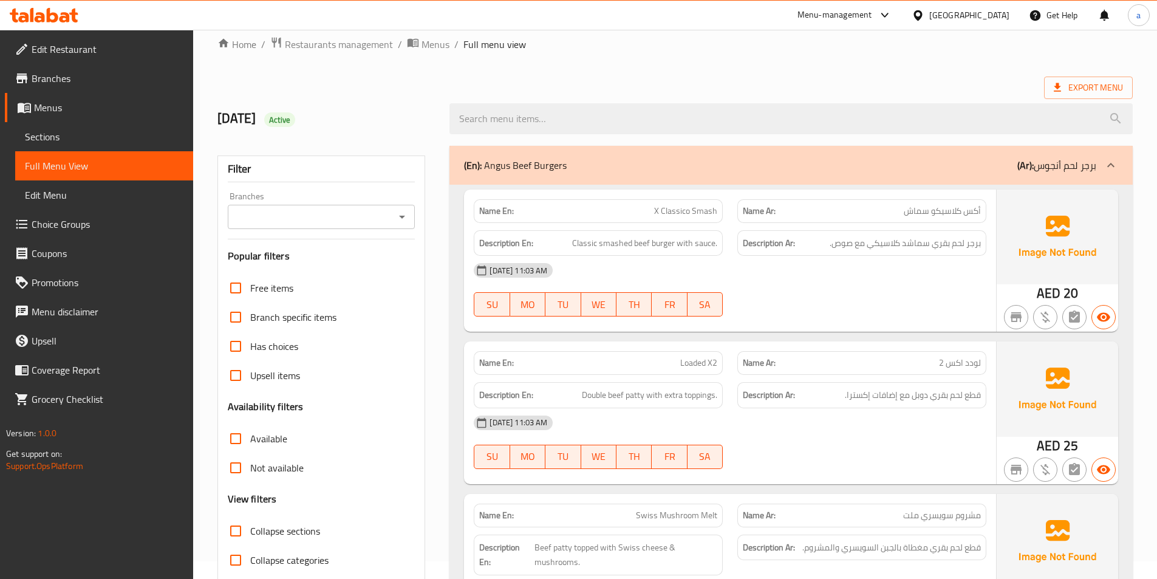
scroll to position [0, 0]
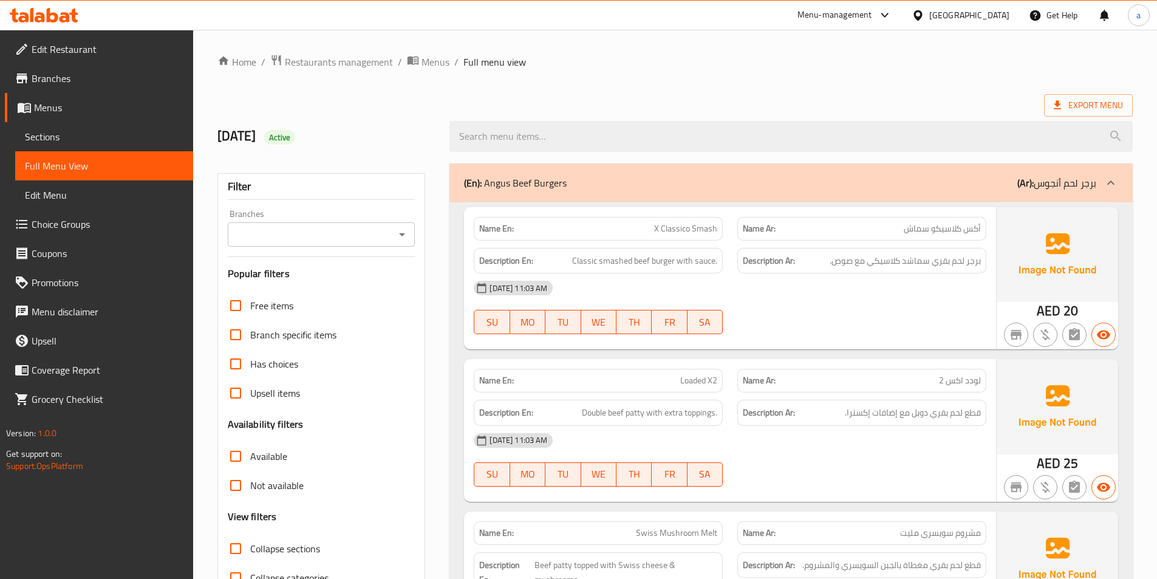
click at [120, 138] on span "Sections" at bounding box center [104, 136] width 159 height 15
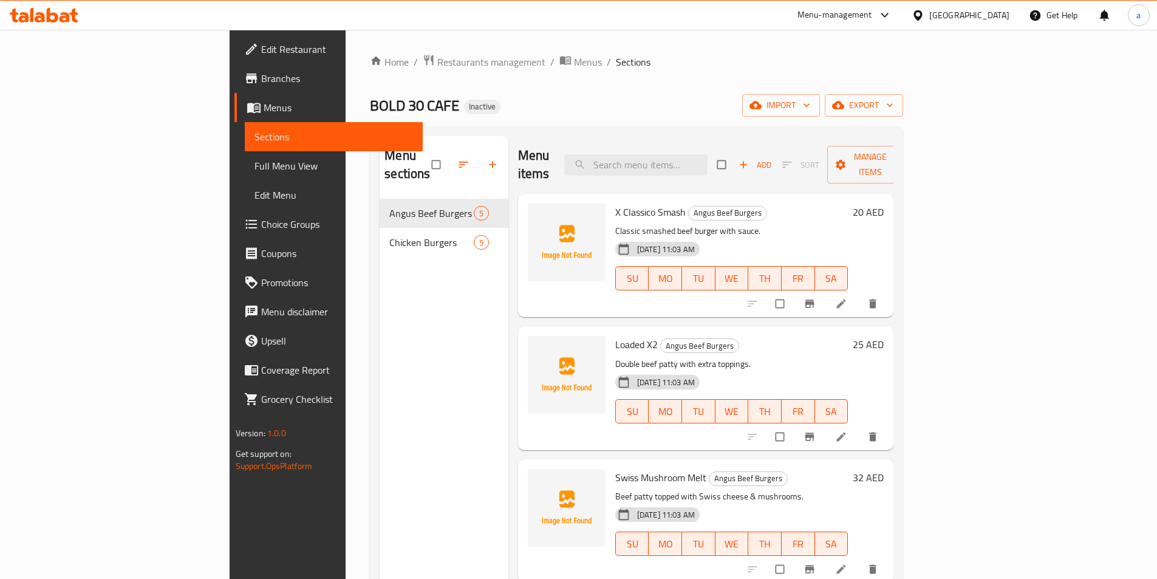
click at [255, 159] on span "Full Menu View" at bounding box center [334, 166] width 159 height 15
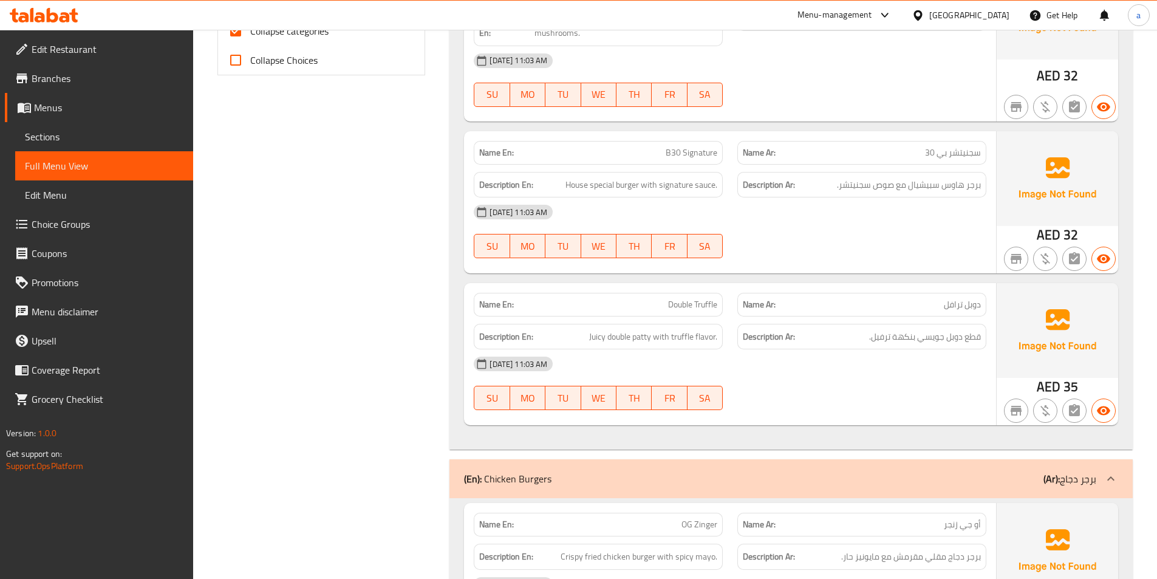
scroll to position [607, 0]
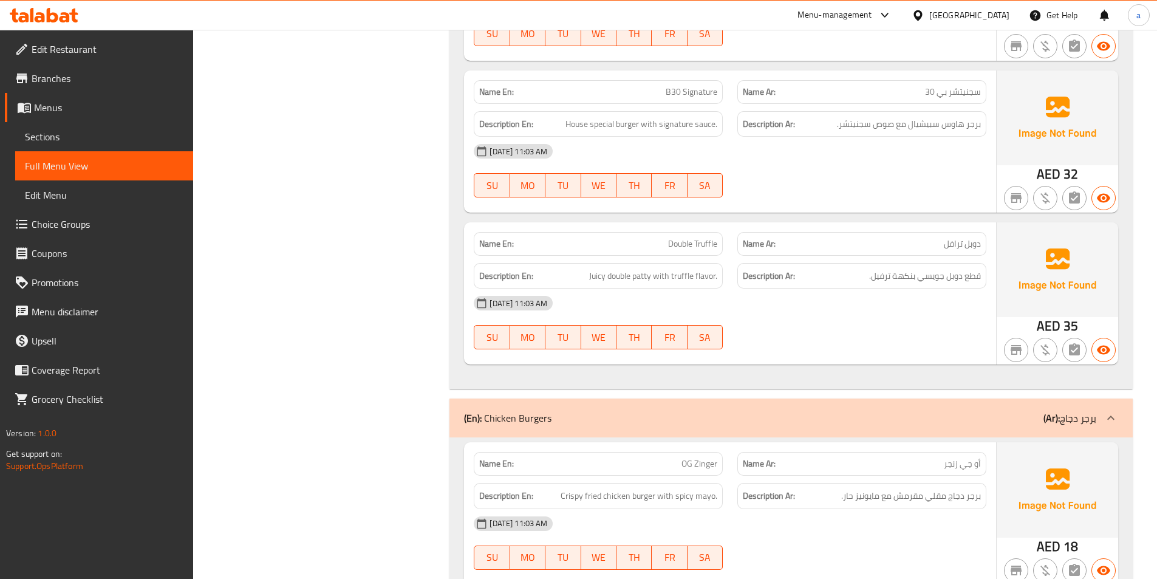
click at [830, 296] on div "16-09-2025 11:03 AM" at bounding box center [730, 303] width 527 height 29
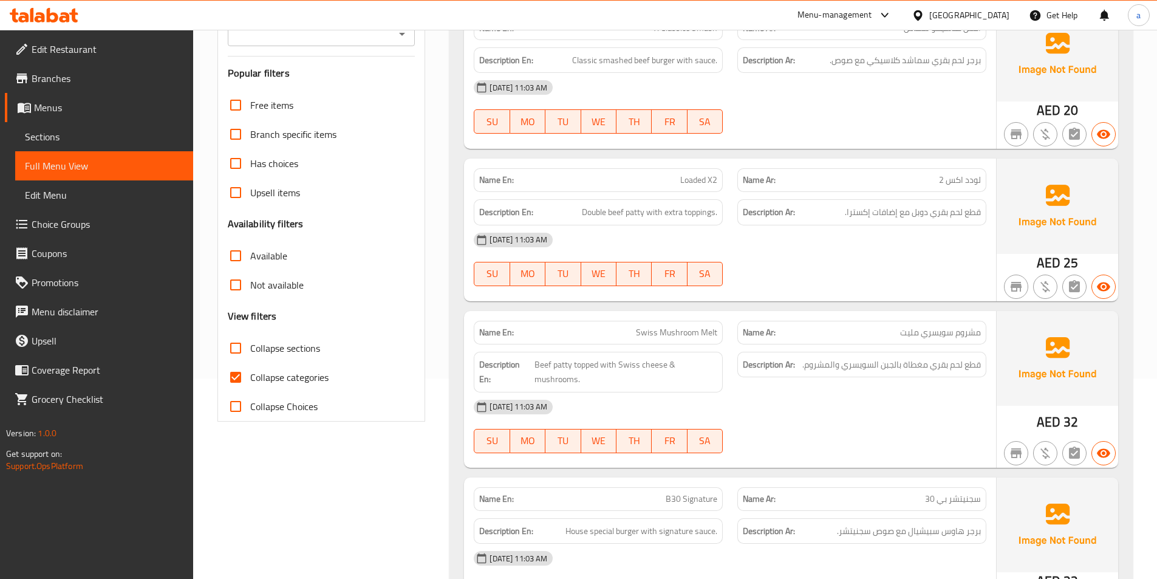
scroll to position [0, 0]
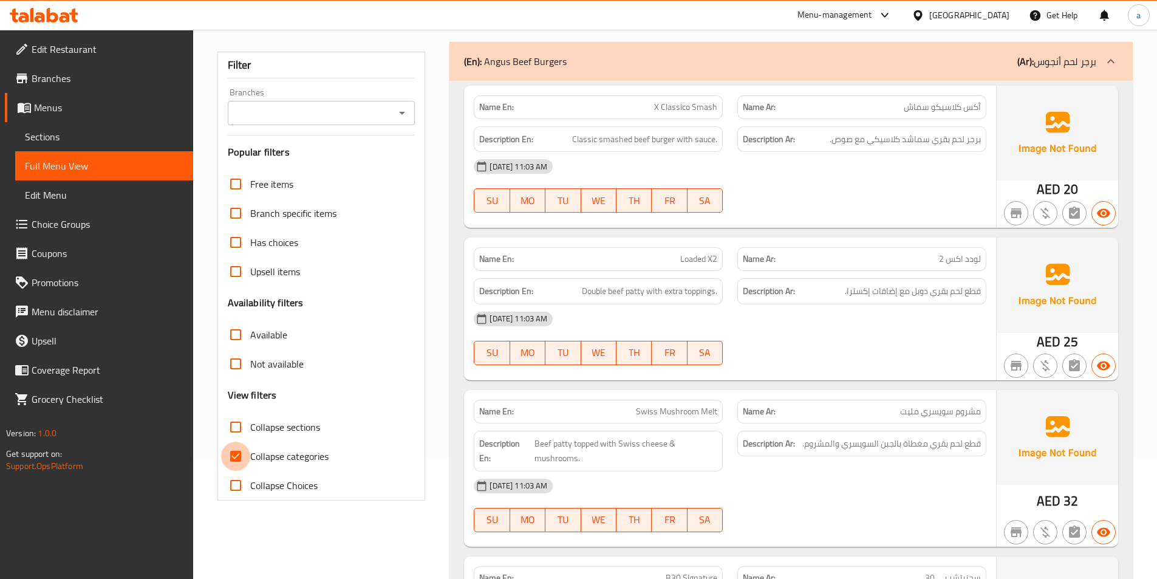
drag, startPoint x: 228, startPoint y: 453, endPoint x: 330, endPoint y: 424, distance: 105.4
click at [228, 452] on input "Collapse categories" at bounding box center [235, 456] width 29 height 29
checkbox input "false"
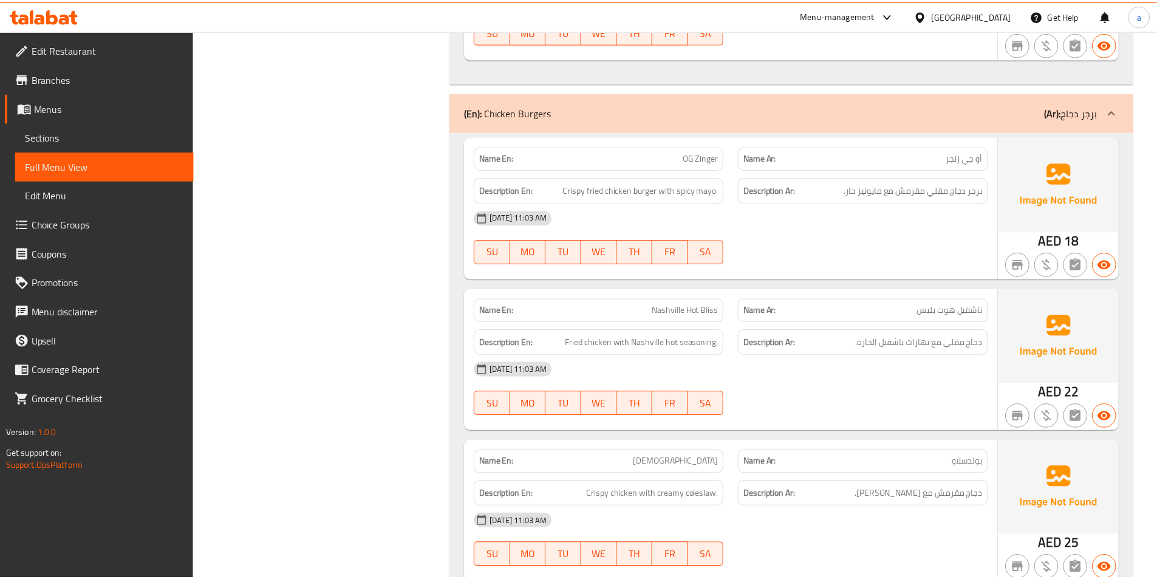
scroll to position [1270, 0]
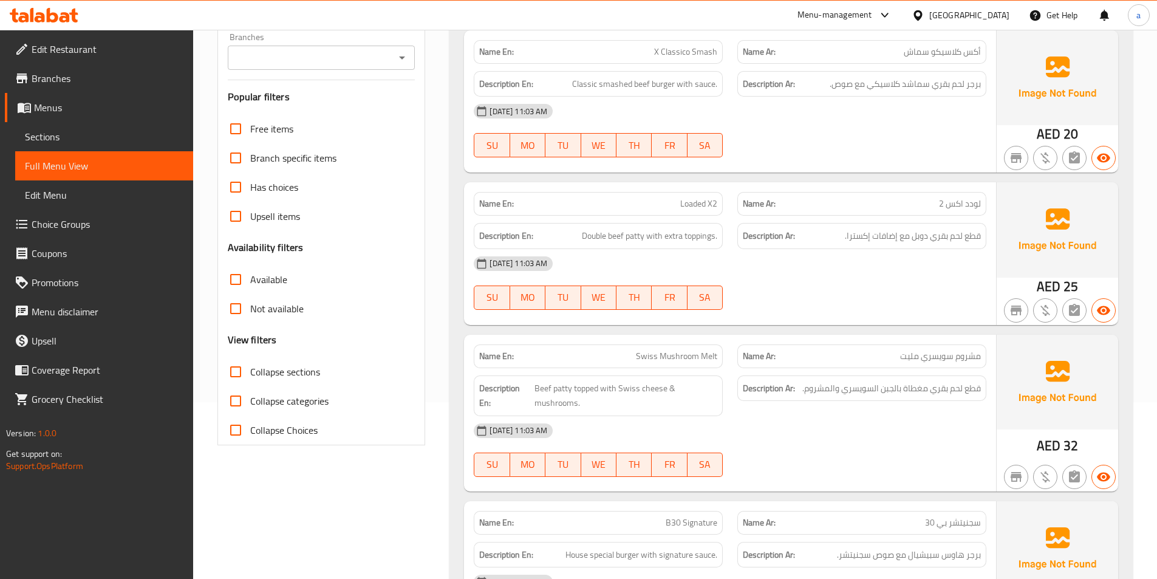
scroll to position [0, 0]
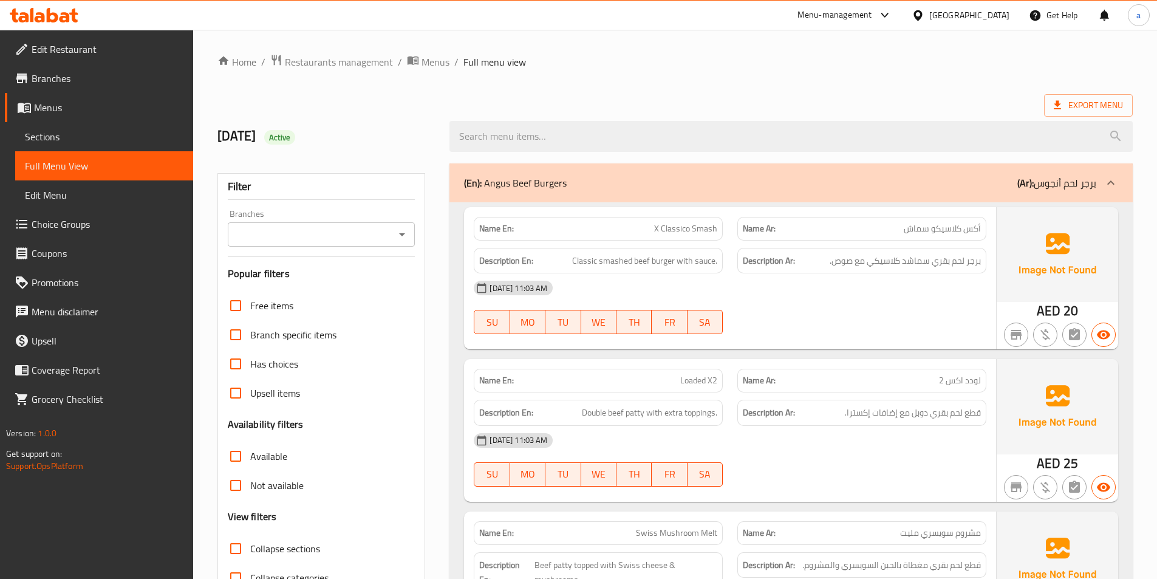
click at [708, 166] on div "(En): Angus Beef Burgers (Ar): برجر لحم أنجوس" at bounding box center [791, 182] width 683 height 39
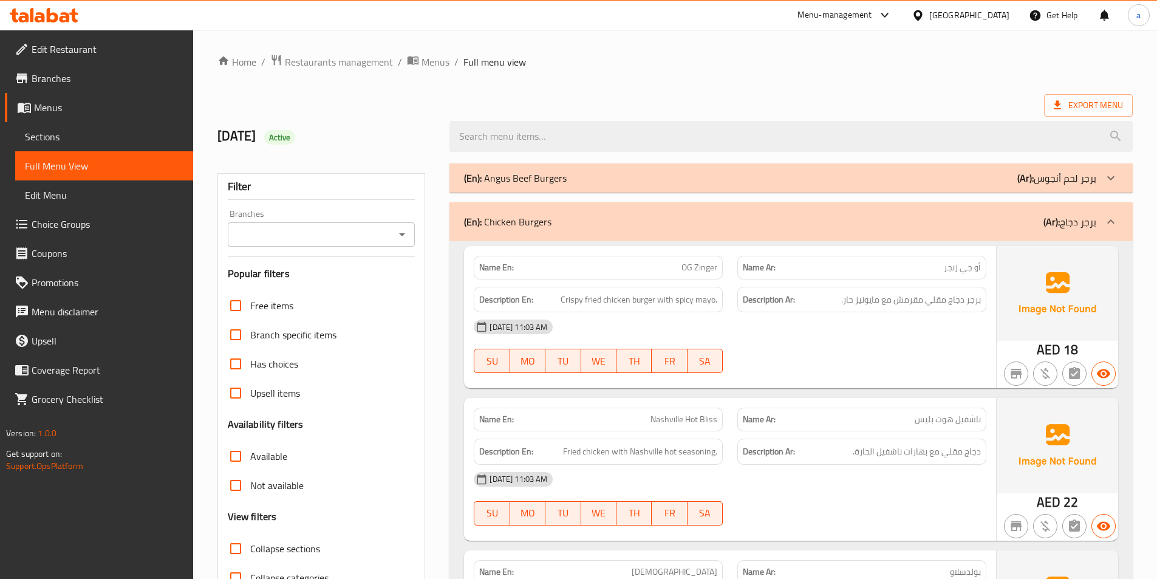
click at [1022, 213] on div "(En): Chicken Burgers (Ar): برجر دجاج" at bounding box center [791, 221] width 683 height 39
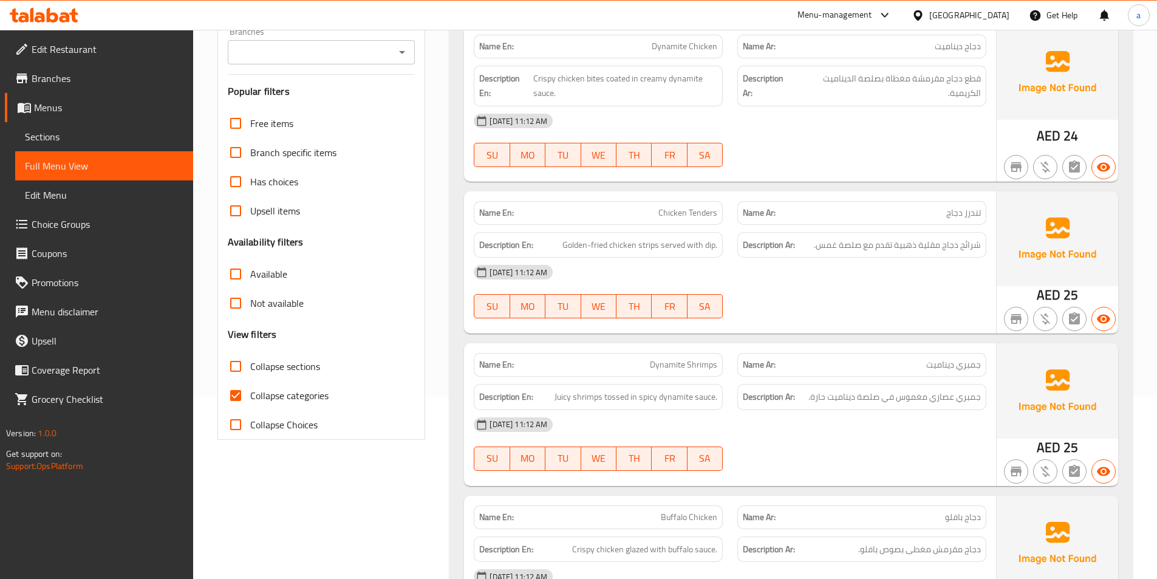
scroll to position [243, 0]
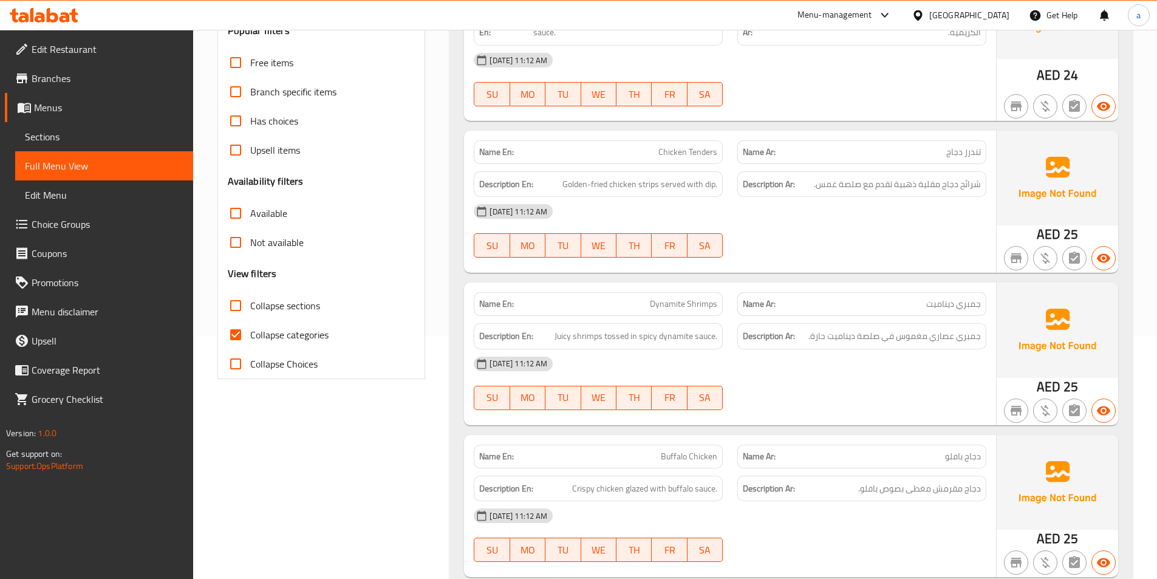
click at [86, 140] on span "Sections" at bounding box center [104, 136] width 159 height 15
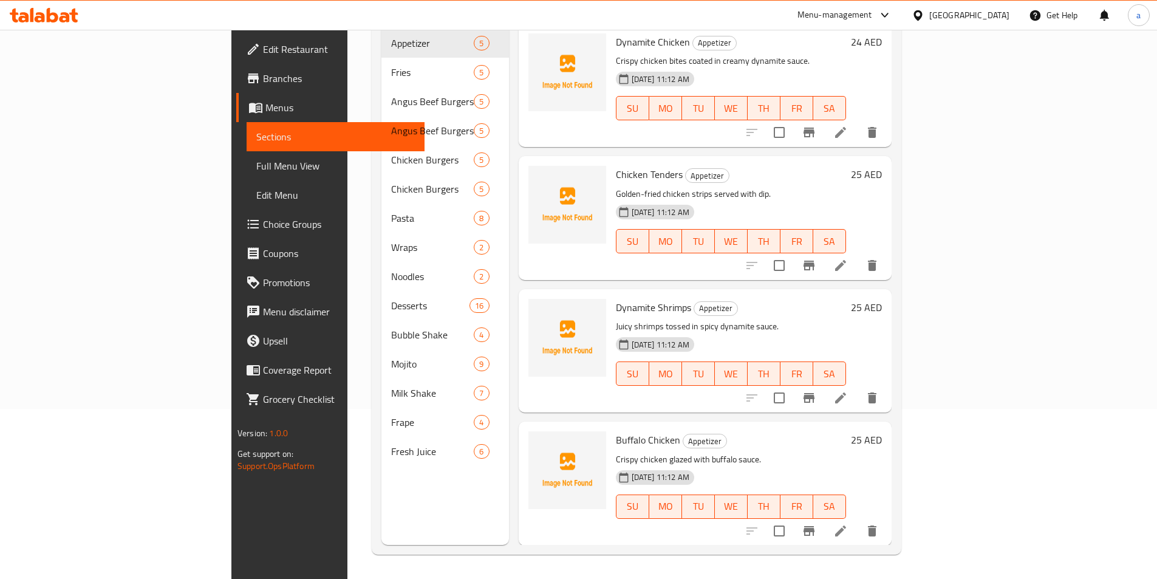
scroll to position [170, 0]
click at [265, 111] on span "Menus" at bounding box center [339, 107] width 149 height 15
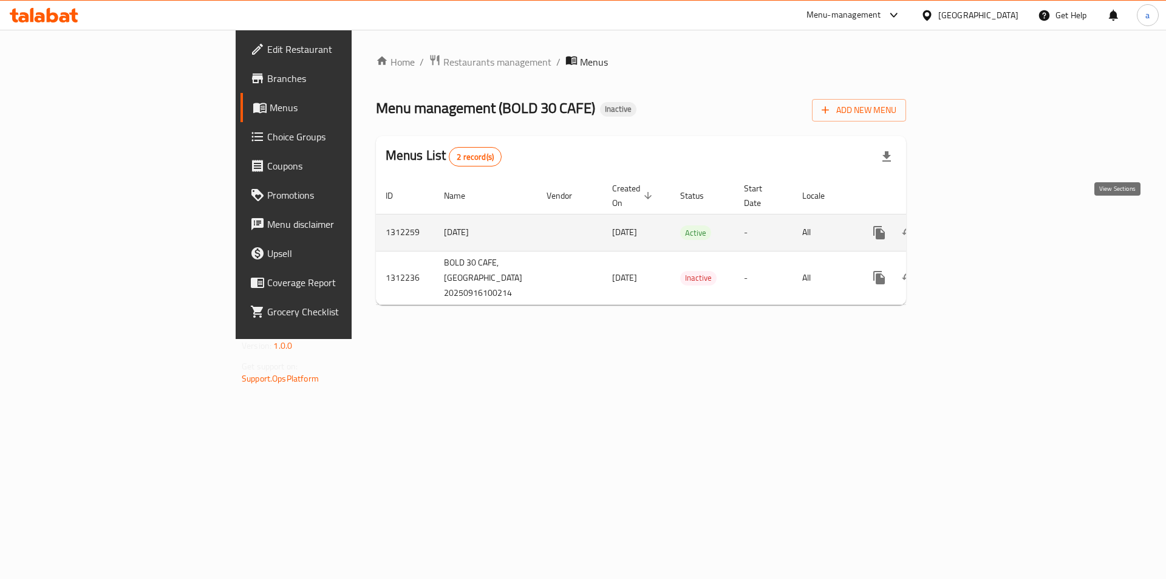
click at [974, 225] on icon "enhanced table" at bounding box center [967, 232] width 15 height 15
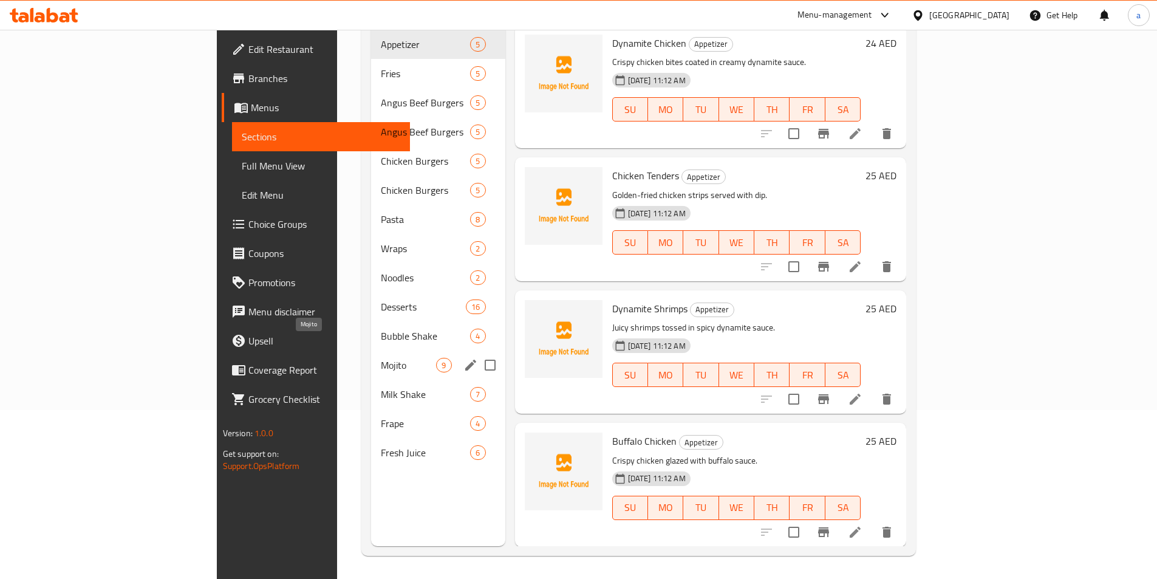
scroll to position [170, 0]
click at [381, 357] on span "Mojito" at bounding box center [408, 364] width 55 height 15
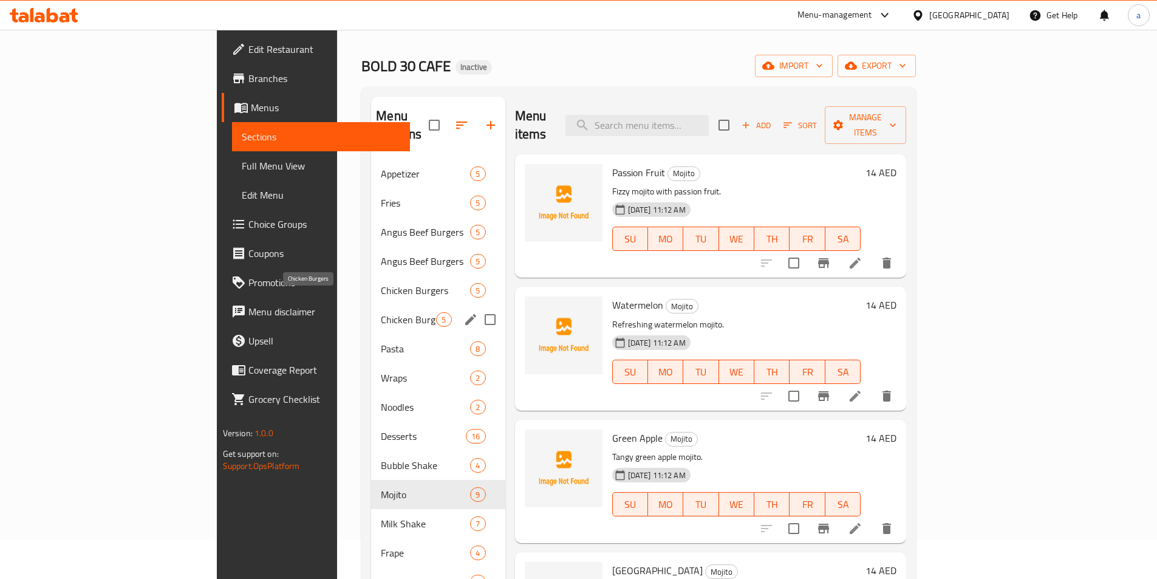
scroll to position [61, 0]
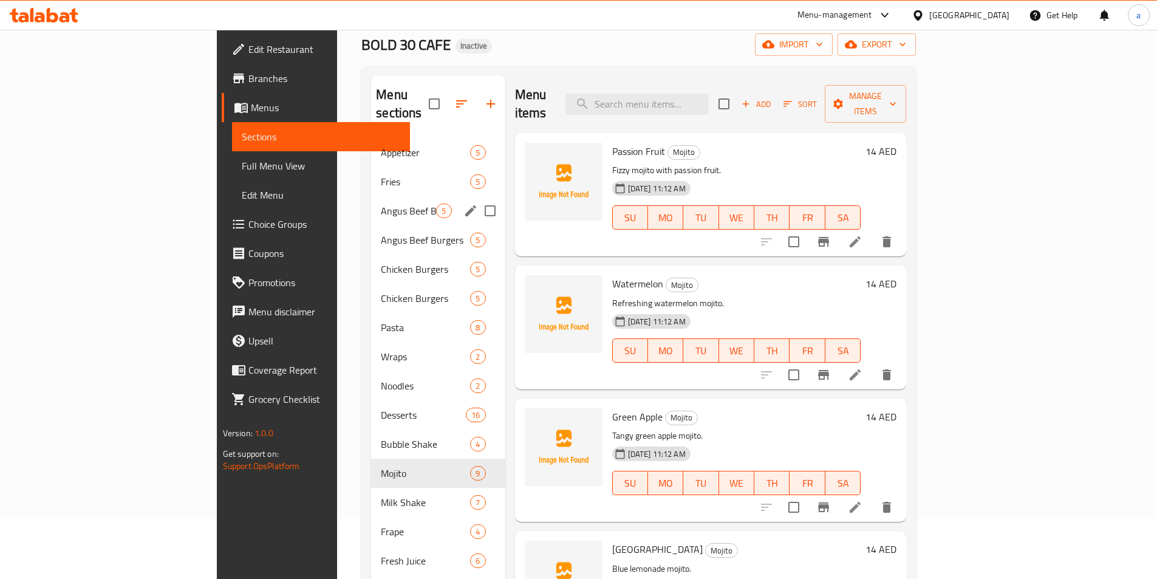
click at [371, 200] on div "Angus Beef Burgers 5" at bounding box center [438, 210] width 134 height 29
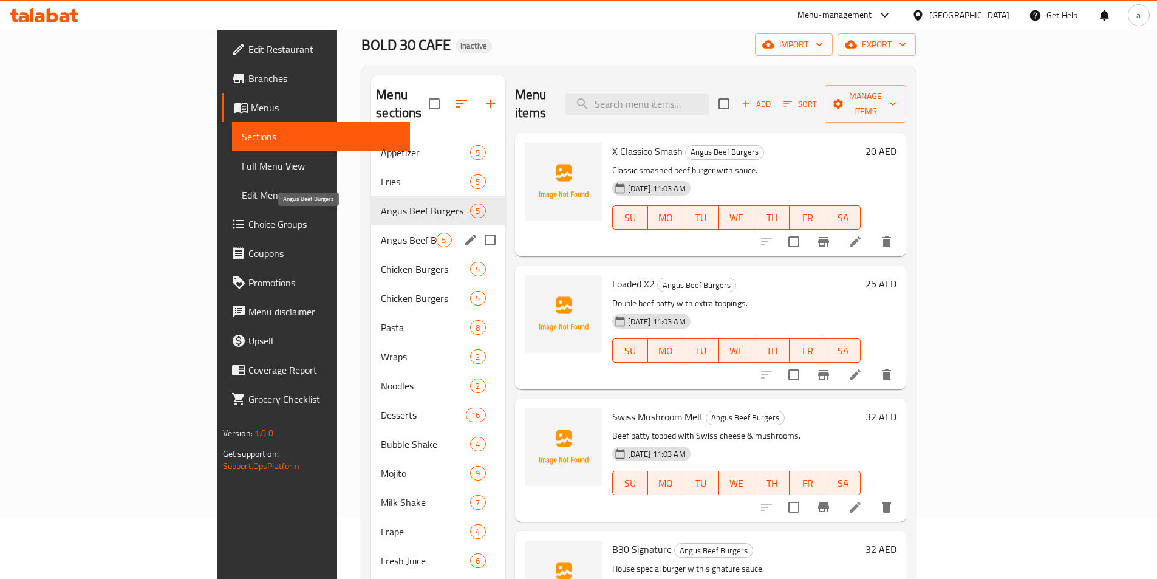
click at [381, 233] on span "Angus Beef Burgers" at bounding box center [408, 240] width 55 height 15
click at [381, 495] on span "Milk Shake" at bounding box center [408, 502] width 55 height 15
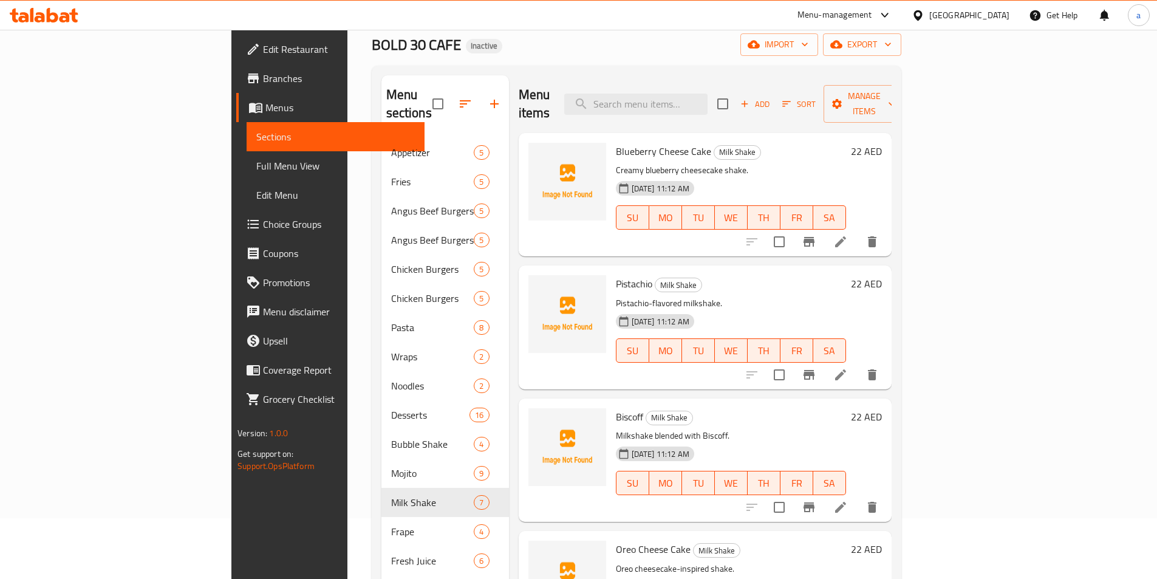
click at [236, 115] on link "Menus" at bounding box center [330, 107] width 188 height 29
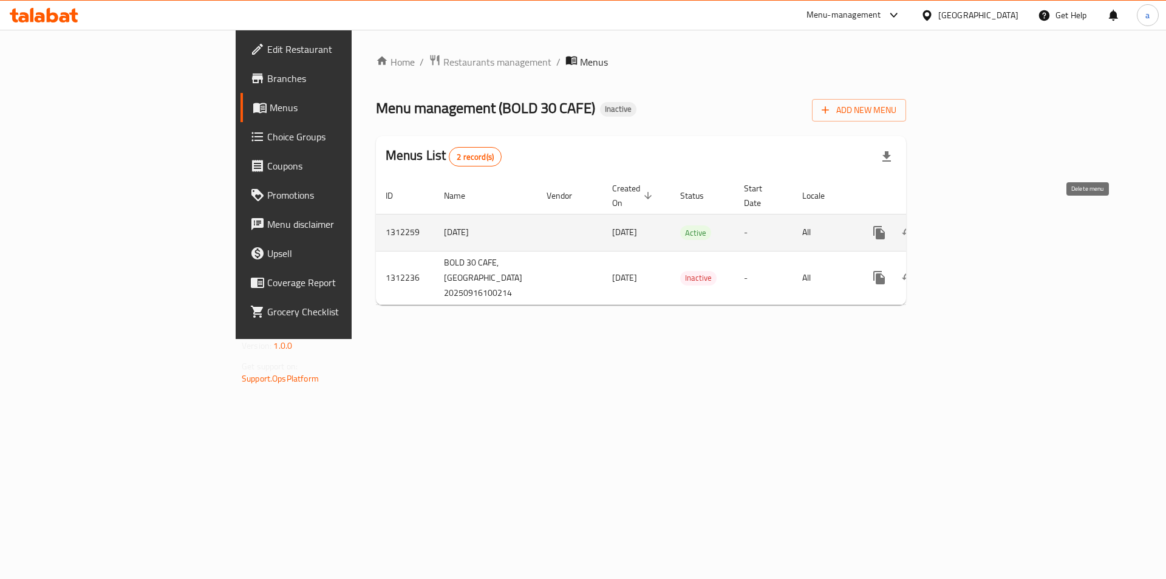
click at [942, 227] on icon "enhanced table" at bounding box center [938, 232] width 9 height 11
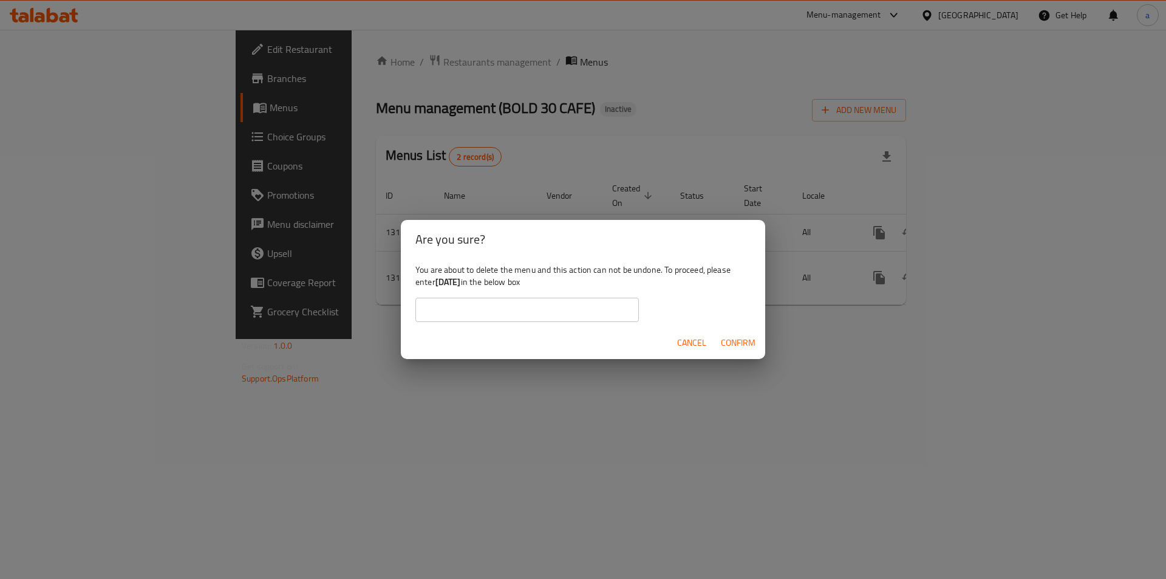
click at [579, 309] on input "text" at bounding box center [527, 310] width 224 height 24
type input "[DATE]"
click at [731, 334] on button "Confirm" at bounding box center [738, 343] width 44 height 22
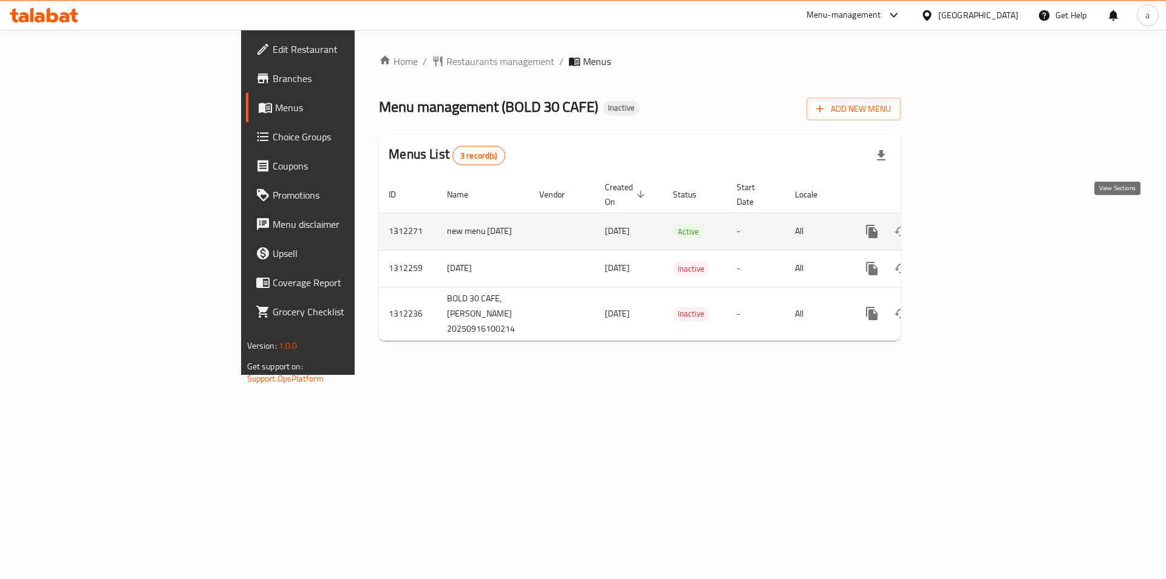
click at [967, 224] on icon "enhanced table" at bounding box center [959, 231] width 15 height 15
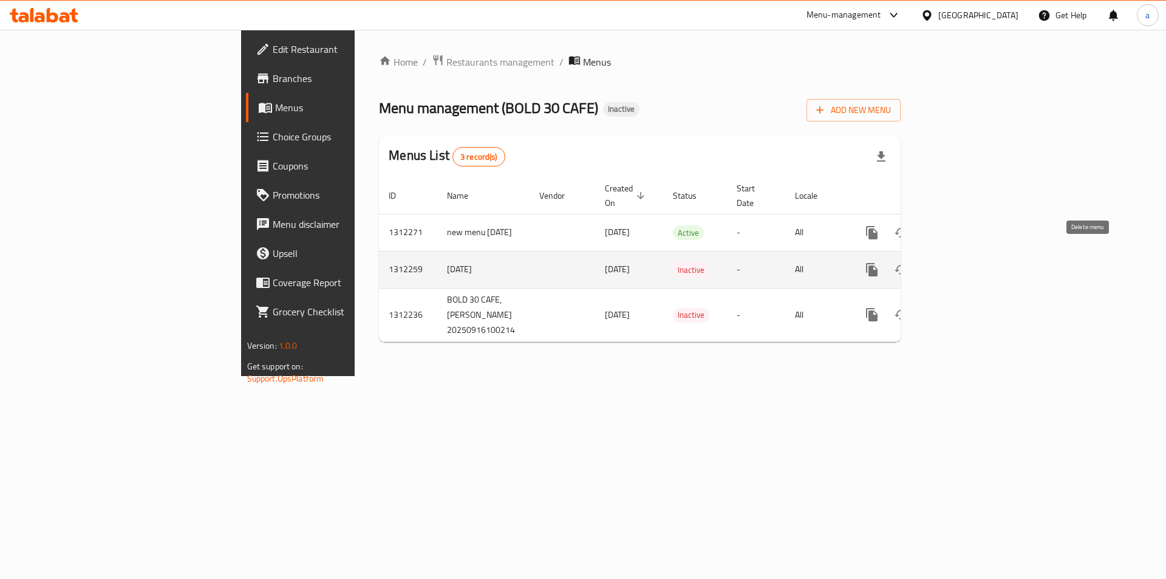
click at [935, 264] on icon "enhanced table" at bounding box center [930, 269] width 9 height 11
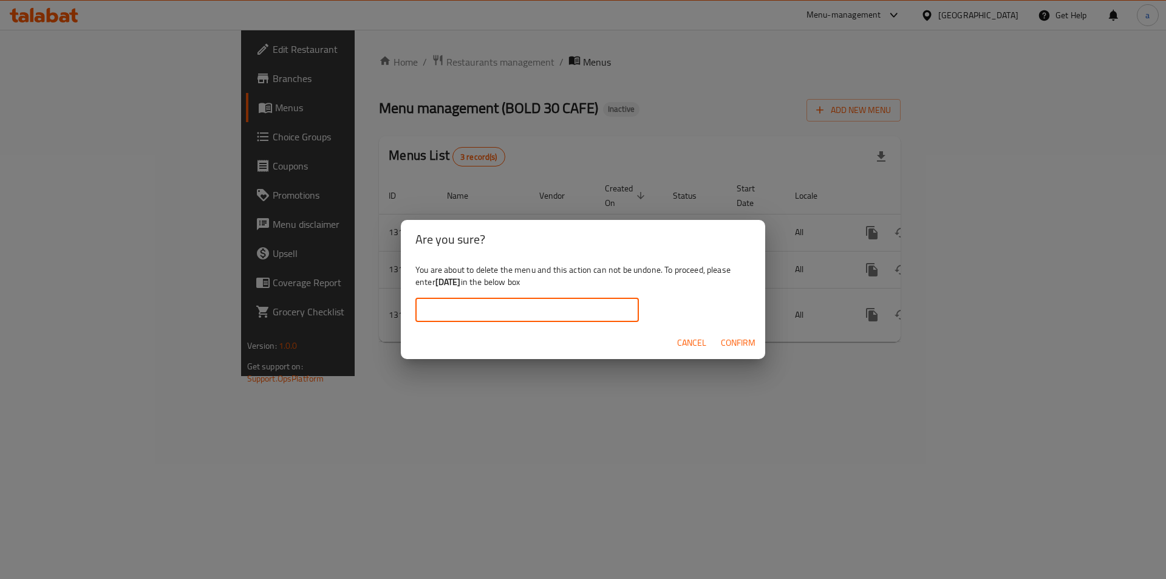
click at [552, 307] on input "text" at bounding box center [527, 310] width 224 height 24
type input "[DATE]"
click at [731, 342] on span "Confirm" at bounding box center [738, 342] width 35 height 15
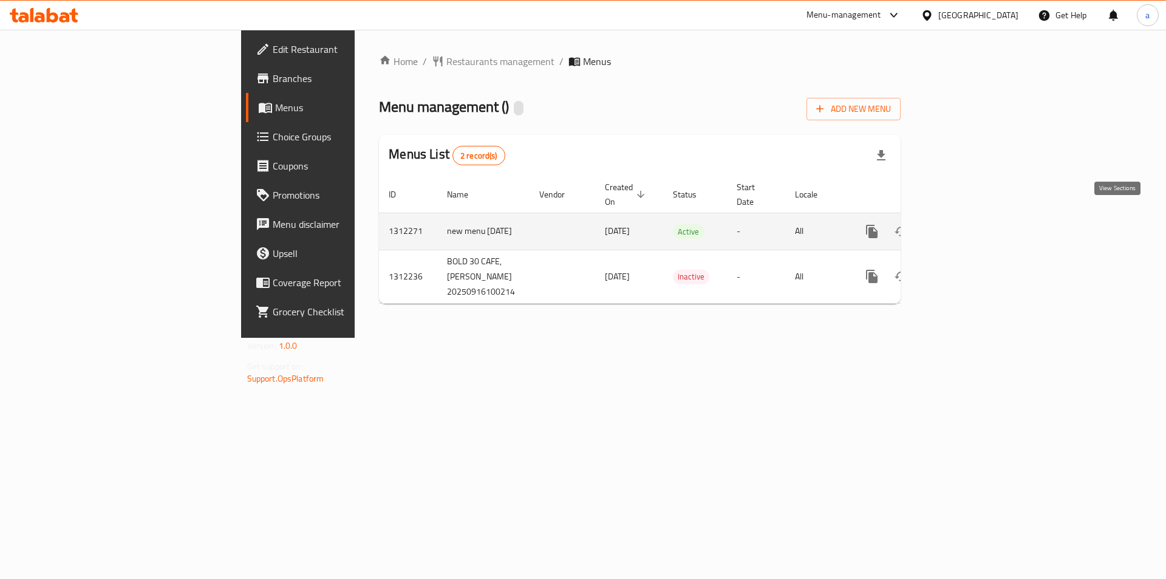
click at [967, 224] on icon "enhanced table" at bounding box center [959, 231] width 15 height 15
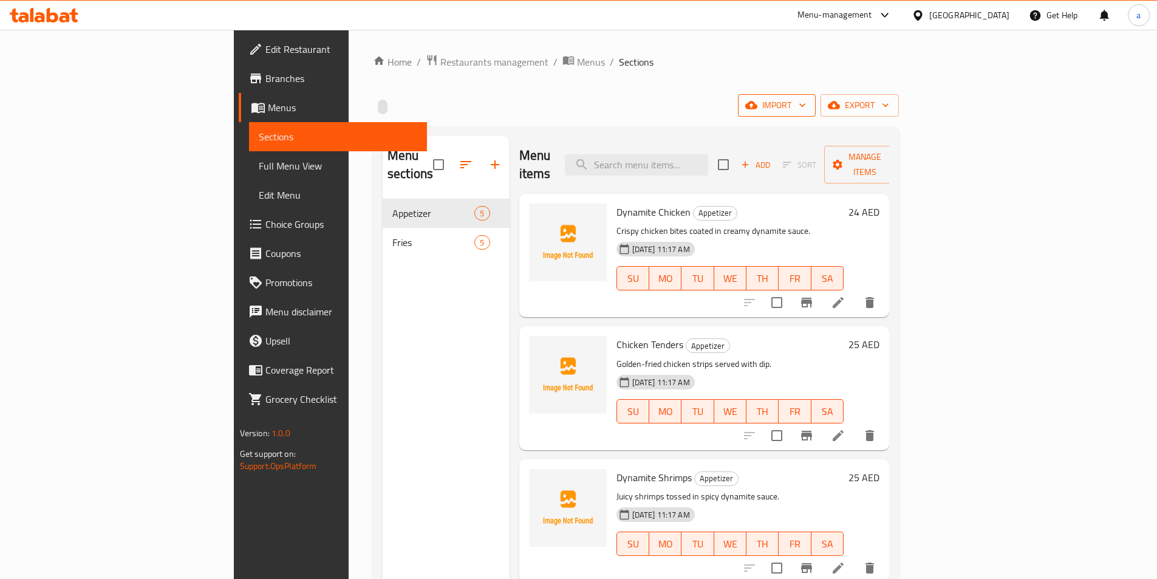
click at [806, 110] on span "import" at bounding box center [777, 105] width 58 height 15
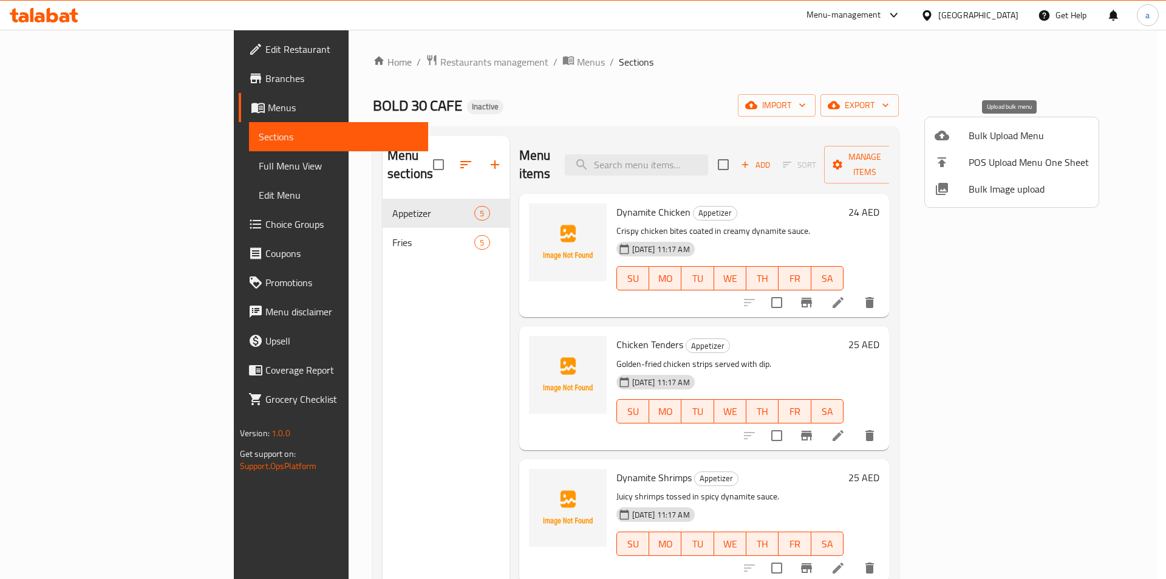
click at [1009, 140] on span "Bulk Upload Menu" at bounding box center [1029, 135] width 120 height 15
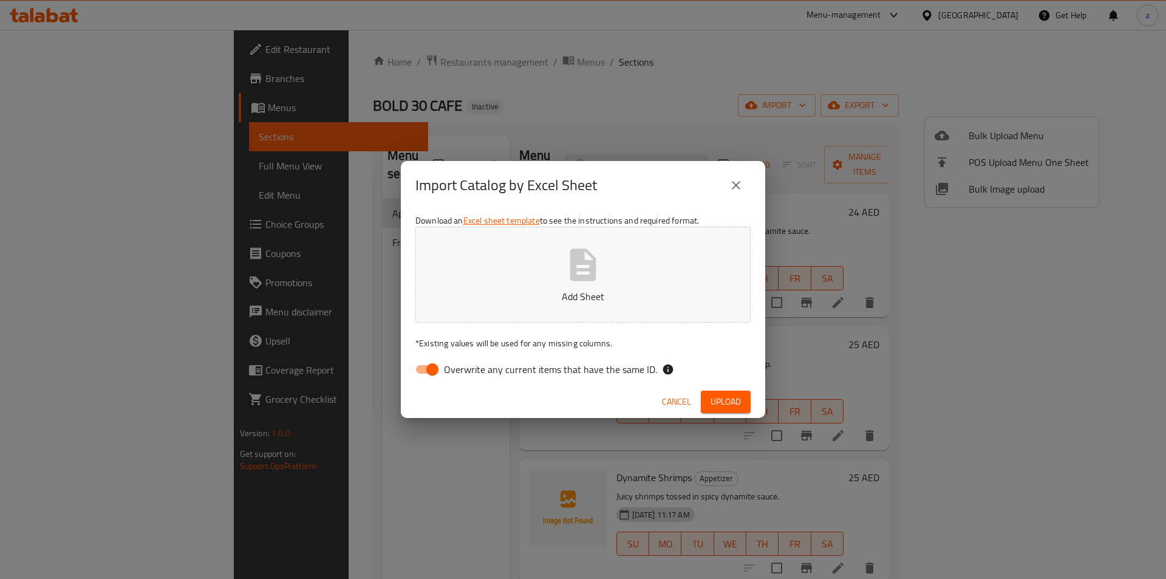
click at [415, 367] on input "Overwrite any current items that have the same ID." at bounding box center [432, 369] width 69 height 23
checkbox input "false"
click at [559, 291] on p "Add Sheet" at bounding box center [583, 296] width 298 height 15
click at [716, 394] on span "Upload" at bounding box center [726, 401] width 30 height 15
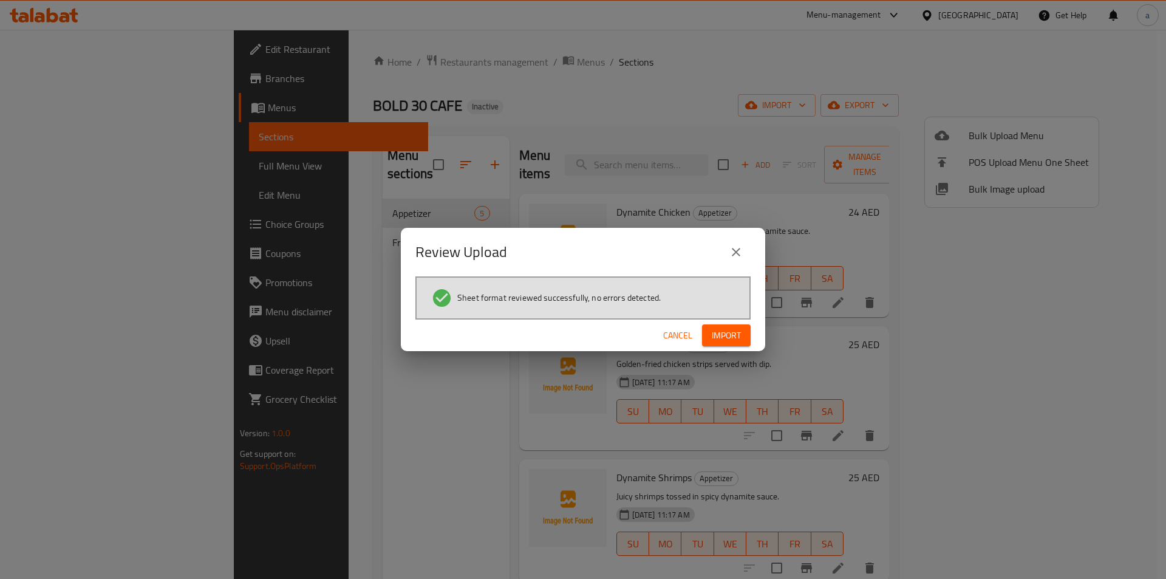
click at [712, 343] on button "Import" at bounding box center [726, 335] width 49 height 22
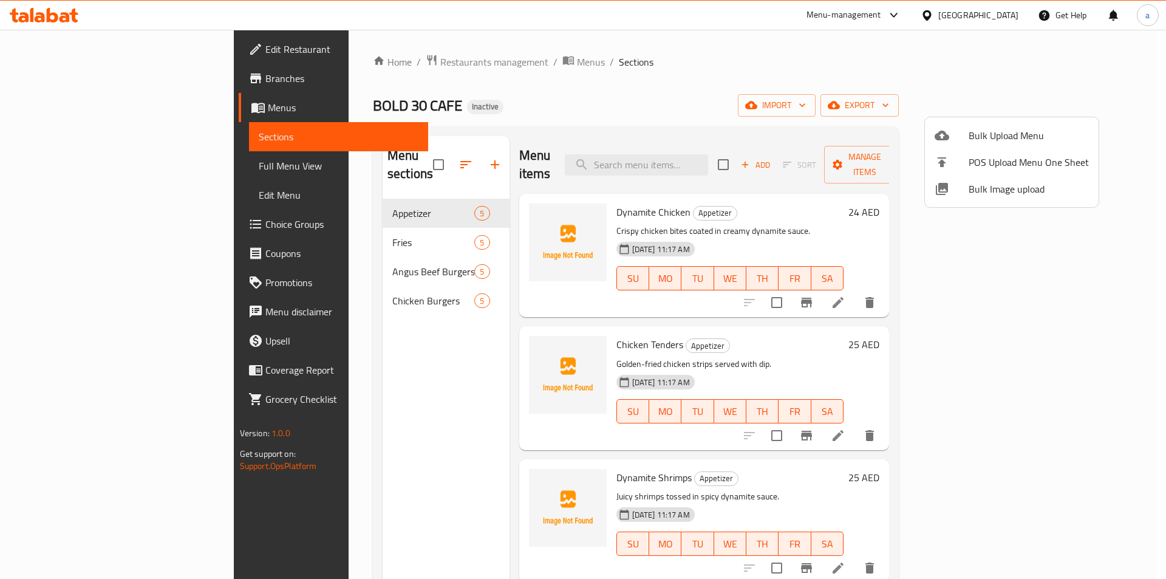
click at [650, 64] on div at bounding box center [583, 289] width 1166 height 579
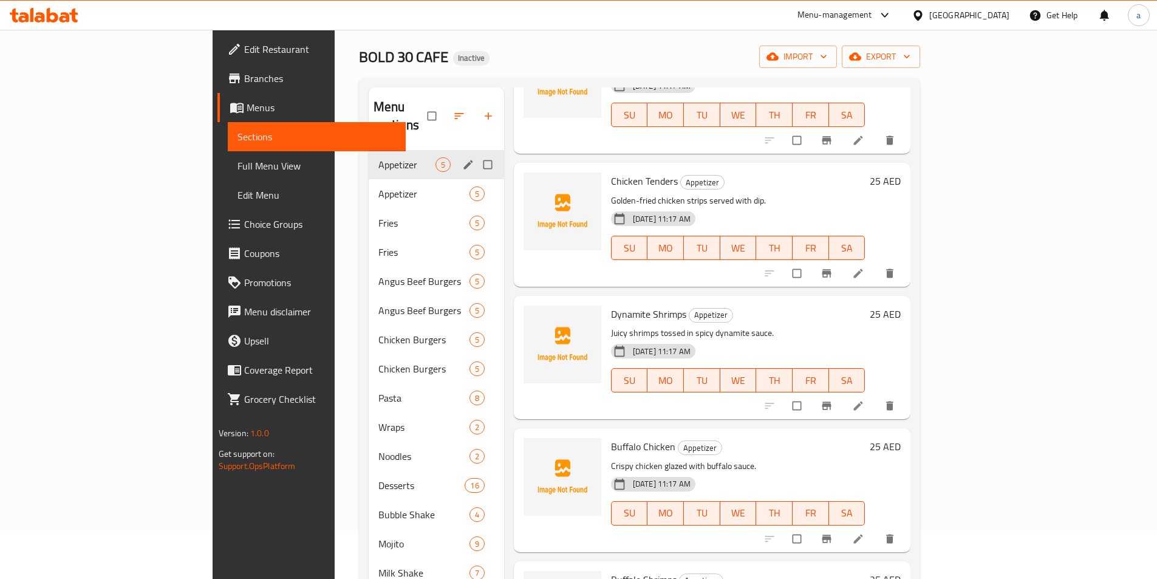
scroll to position [121, 0]
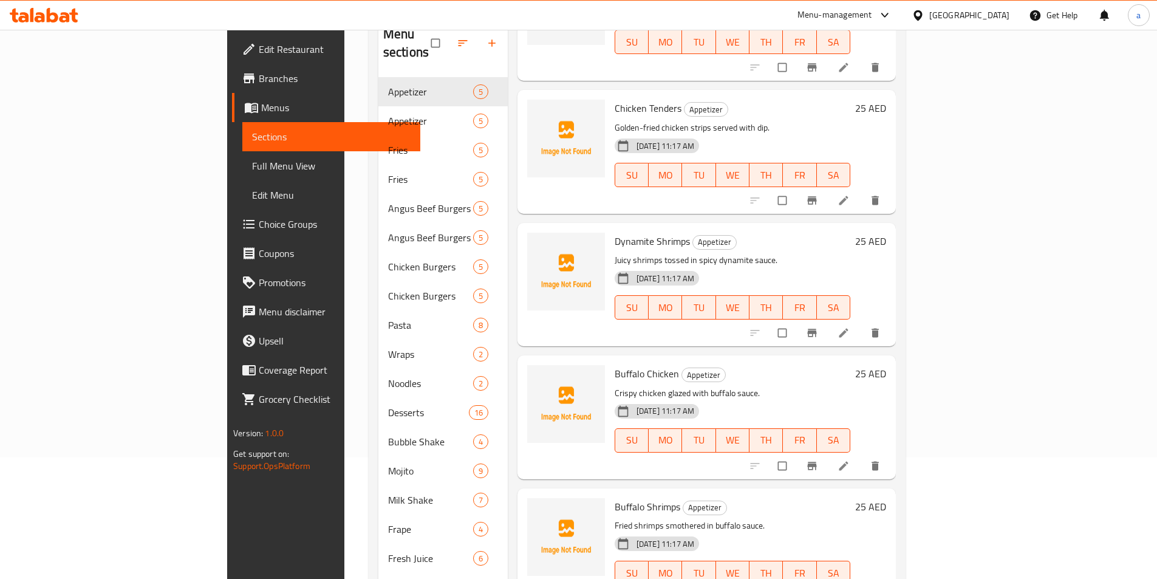
click at [261, 113] on span "Menus" at bounding box center [335, 107] width 149 height 15
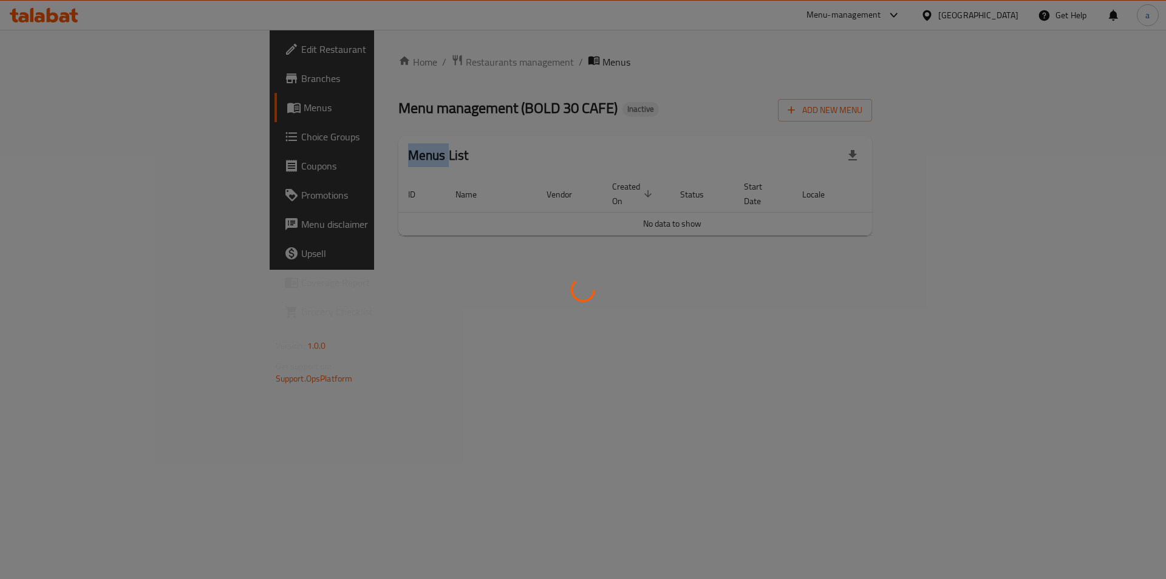
click at [127, 113] on div at bounding box center [583, 289] width 1166 height 579
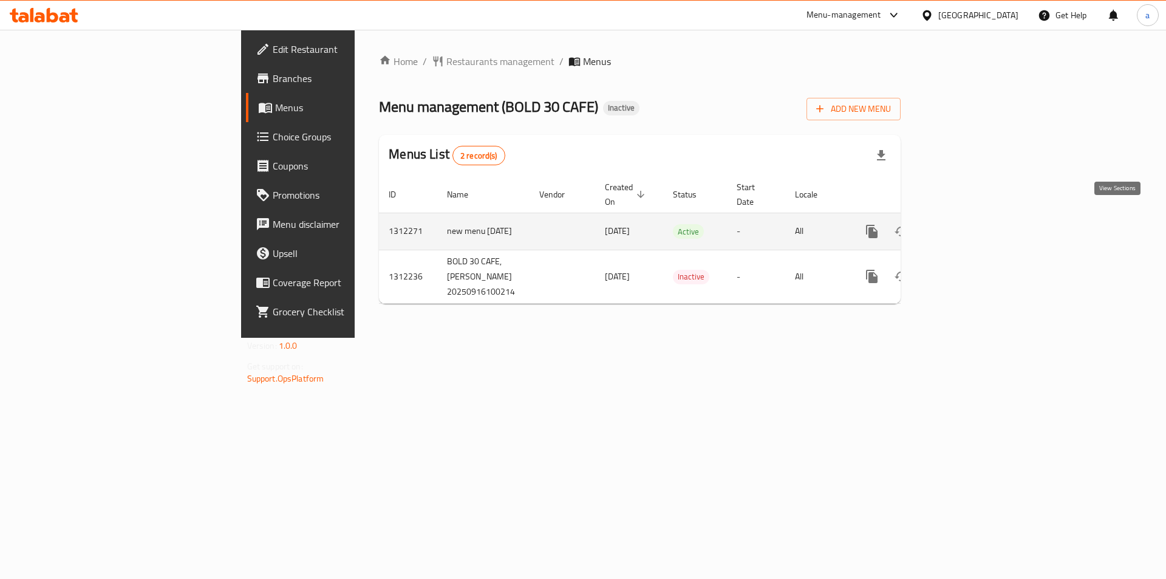
click at [967, 224] on icon "enhanced table" at bounding box center [959, 231] width 15 height 15
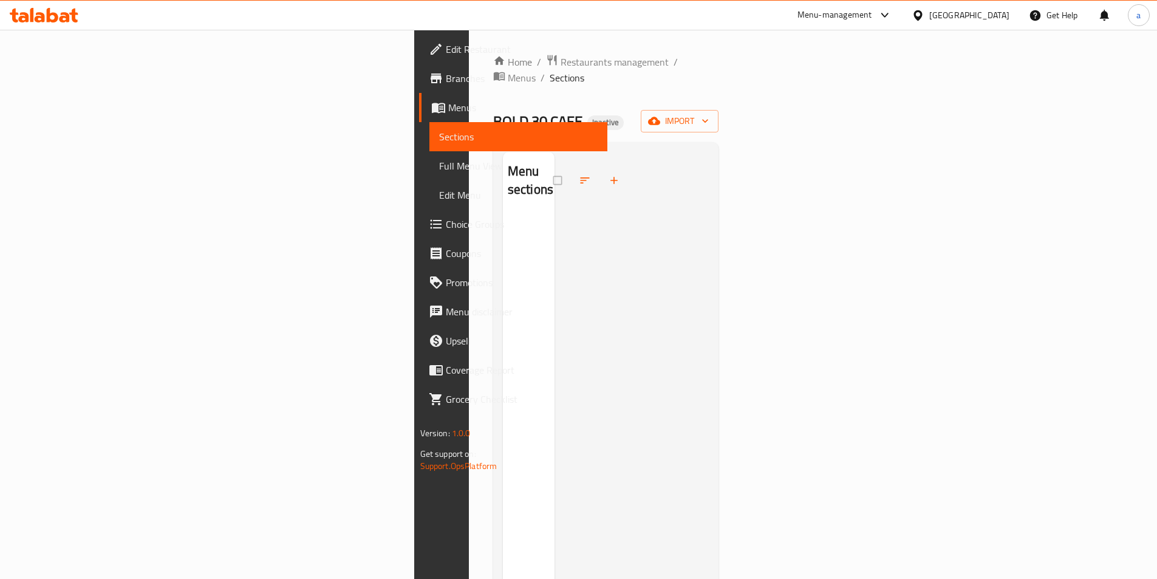
click at [419, 115] on link "Menus" at bounding box center [513, 107] width 188 height 29
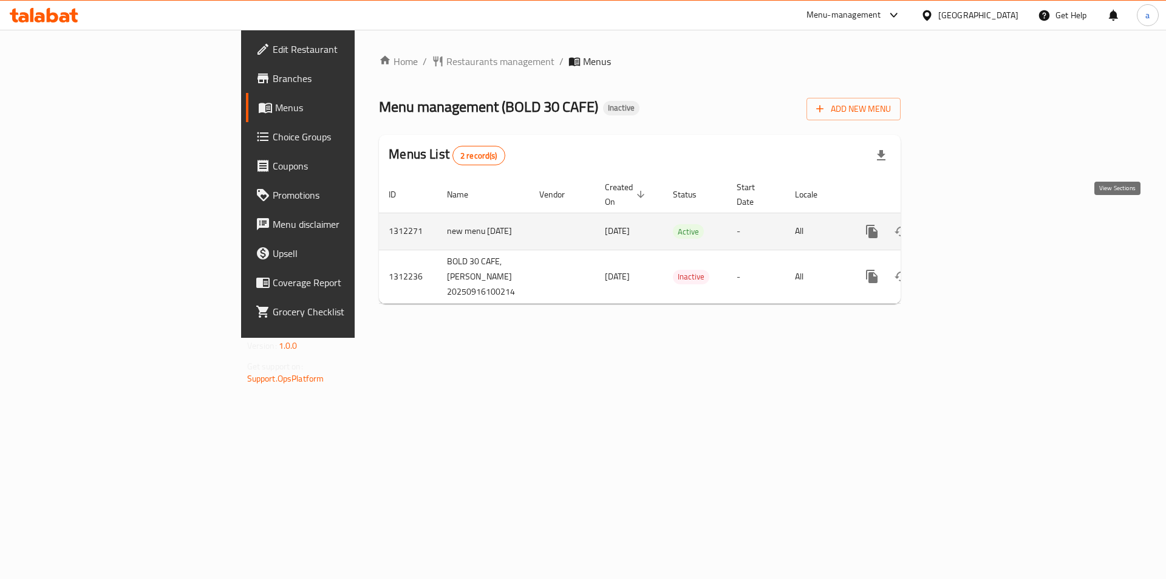
click at [967, 224] on icon "enhanced table" at bounding box center [959, 231] width 15 height 15
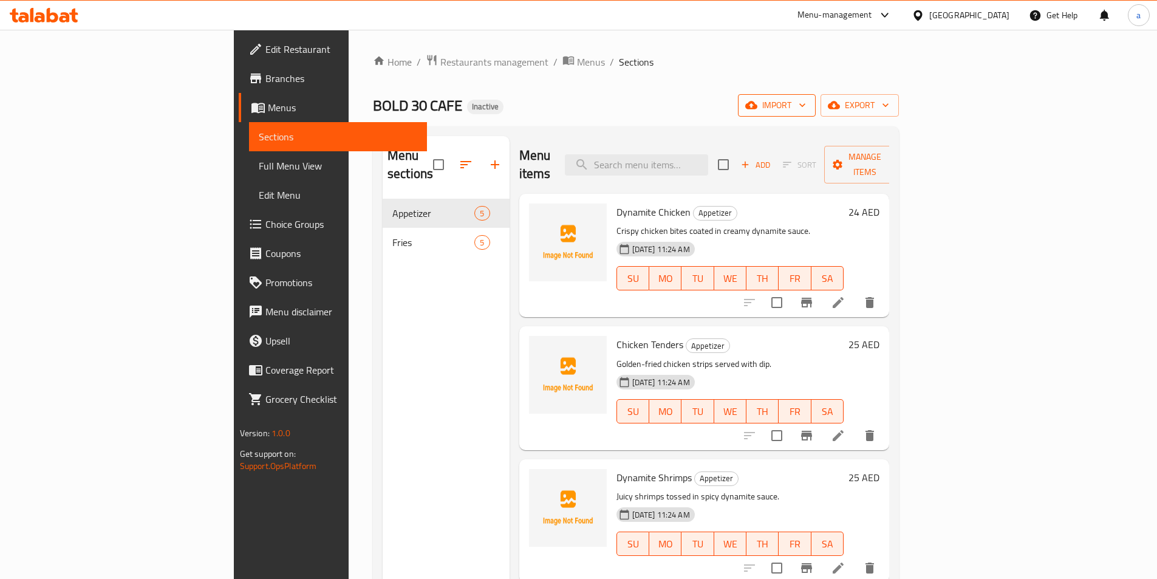
click at [806, 108] on span "import" at bounding box center [777, 105] width 58 height 15
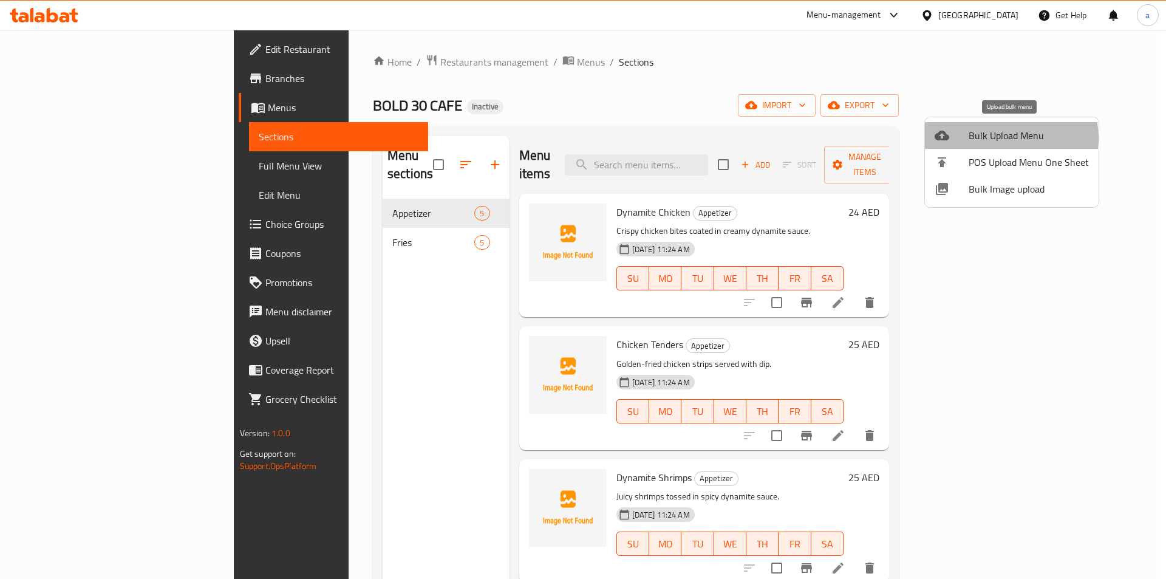
click at [1008, 138] on span "Bulk Upload Menu" at bounding box center [1029, 135] width 120 height 15
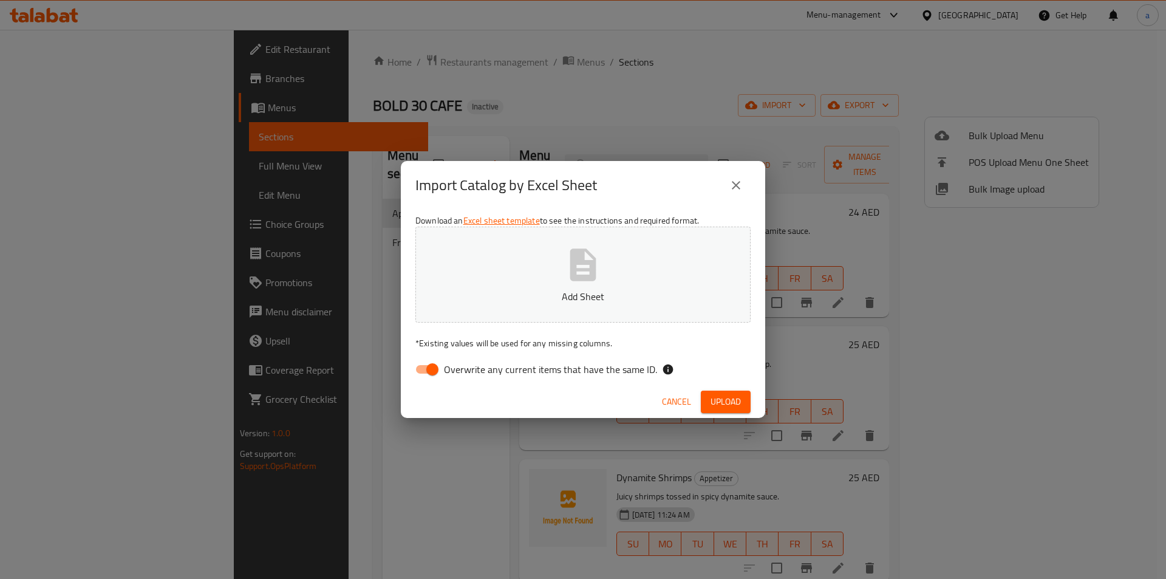
click at [431, 375] on input "Overwrite any current items that have the same ID." at bounding box center [432, 369] width 69 height 23
checkbox input "false"
click at [548, 259] on button "Add Sheet" at bounding box center [582, 275] width 335 height 96
click at [736, 398] on span "Upload" at bounding box center [726, 401] width 30 height 15
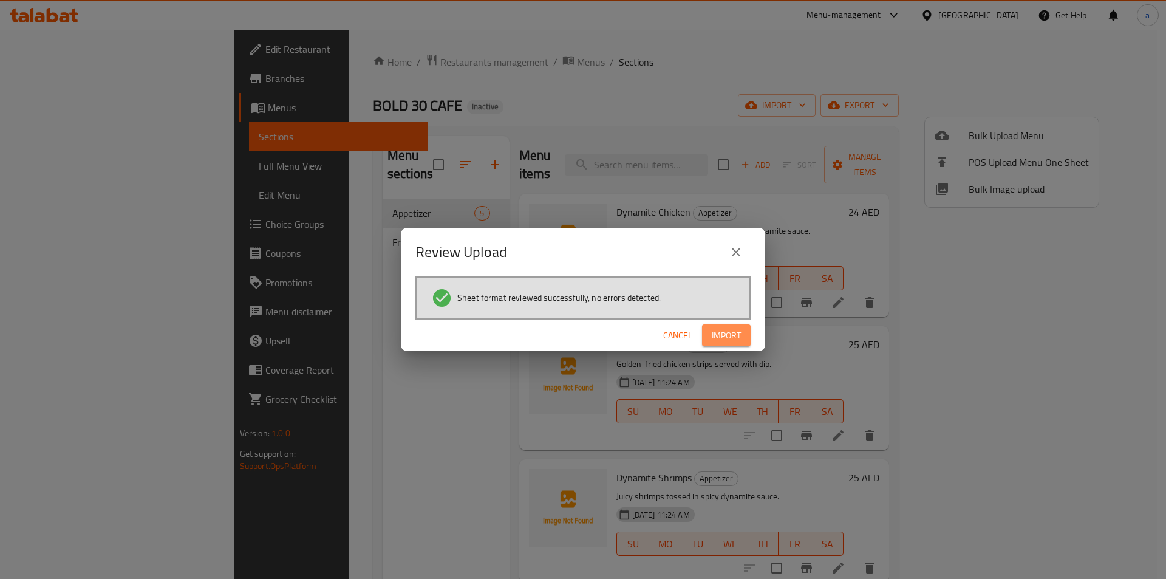
click at [728, 338] on span "Import" at bounding box center [726, 335] width 29 height 15
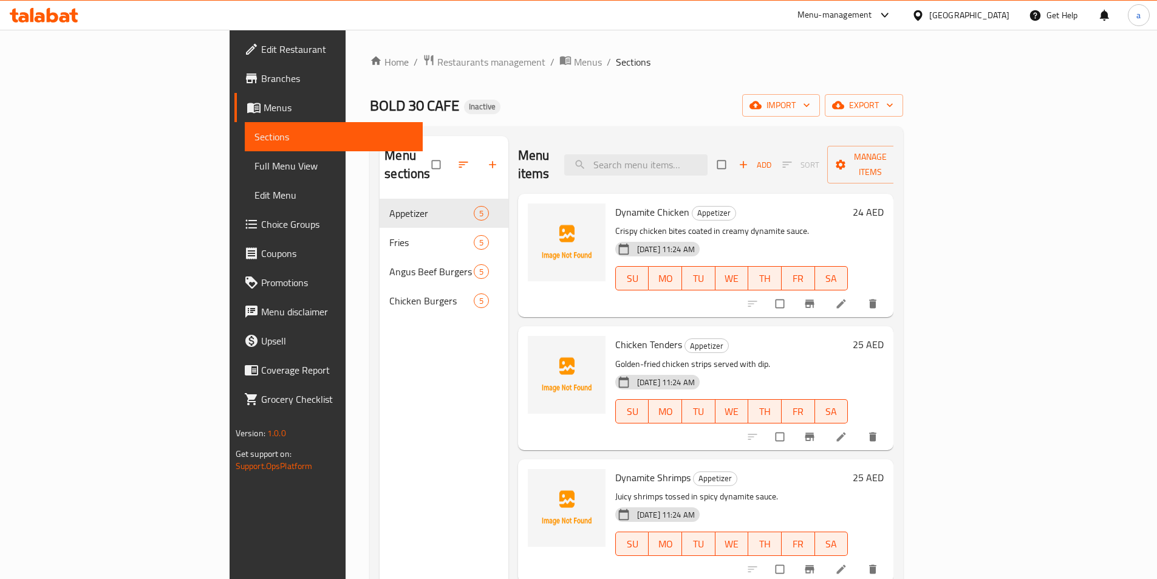
click at [380, 364] on div "Menu sections Appetizer 5 Fries 5 Angus Beef Burgers 5 Chicken Burgers 5" at bounding box center [444, 425] width 129 height 579
click at [255, 171] on span "Full Menu View" at bounding box center [334, 166] width 159 height 15
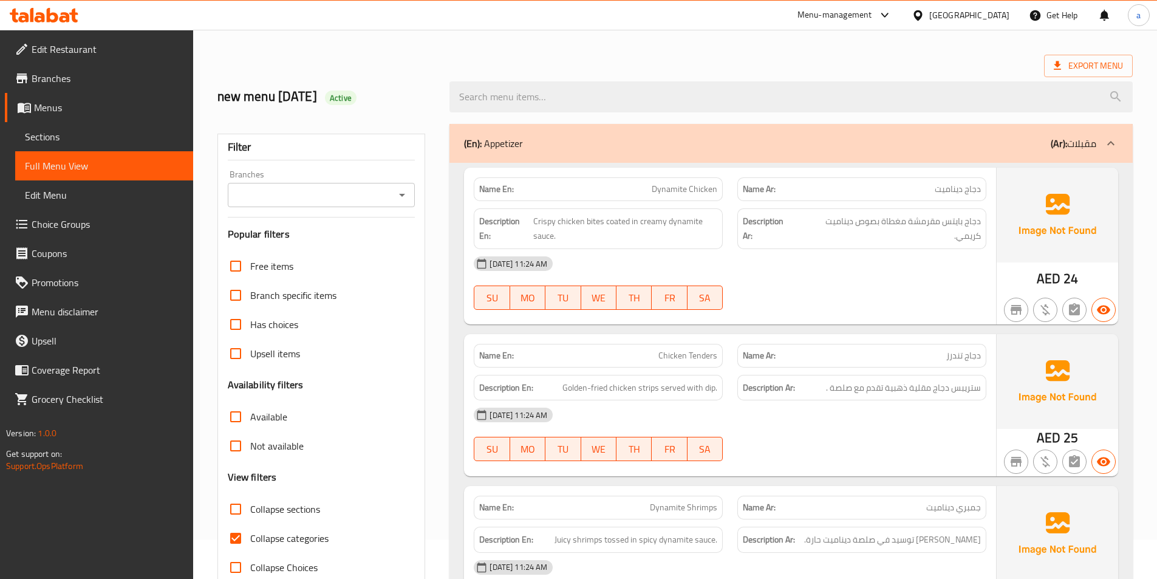
scroll to position [121, 0]
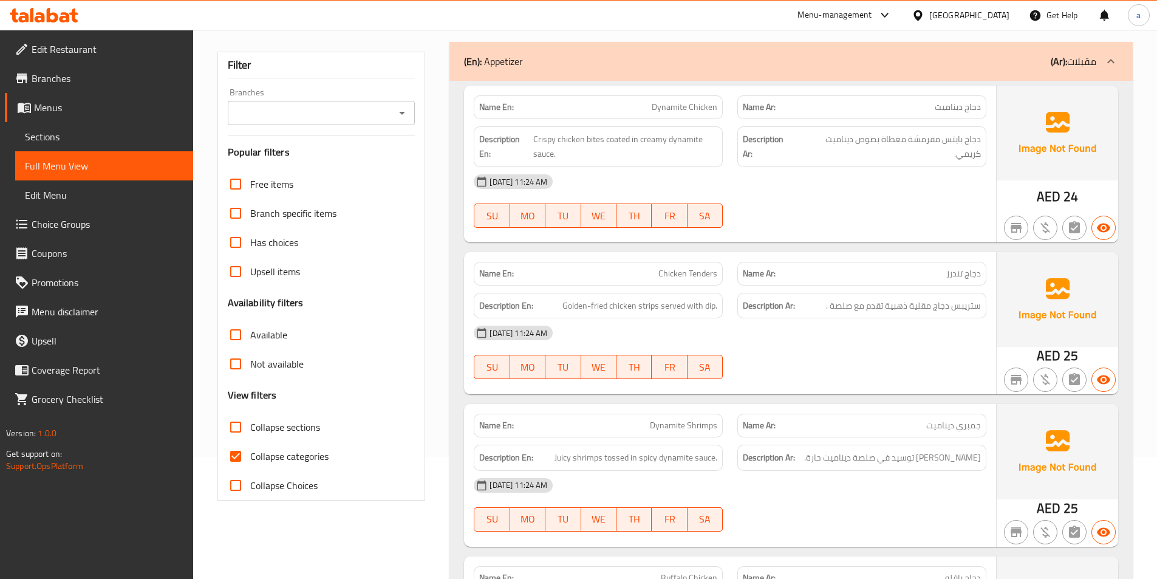
click at [226, 426] on input "Collapse sections" at bounding box center [235, 426] width 29 height 29
checkbox input "true"
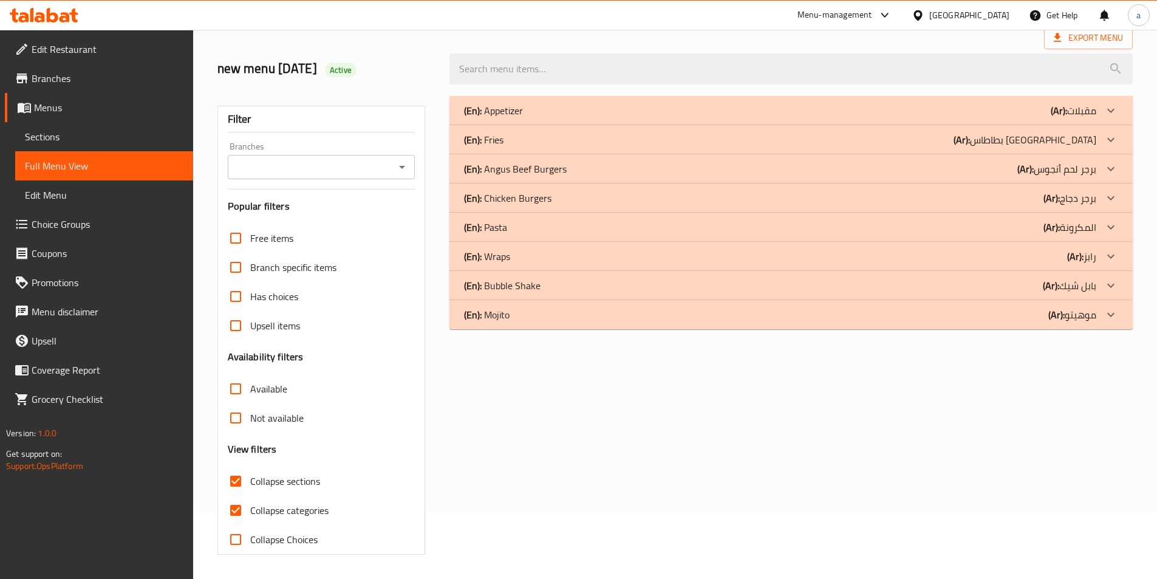
click at [235, 496] on input "Collapse categories" at bounding box center [235, 510] width 29 height 29
checkbox input "false"
click at [562, 194] on div "(En): Chicken Burgers (Ar): برجر دجاج" at bounding box center [780, 198] width 632 height 15
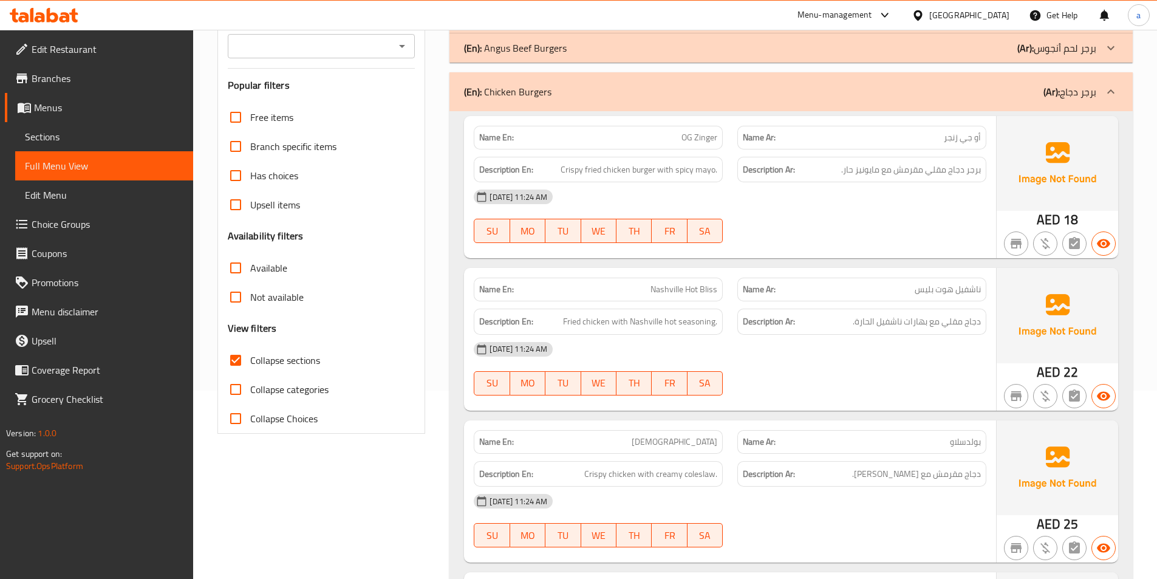
scroll to position [128, 0]
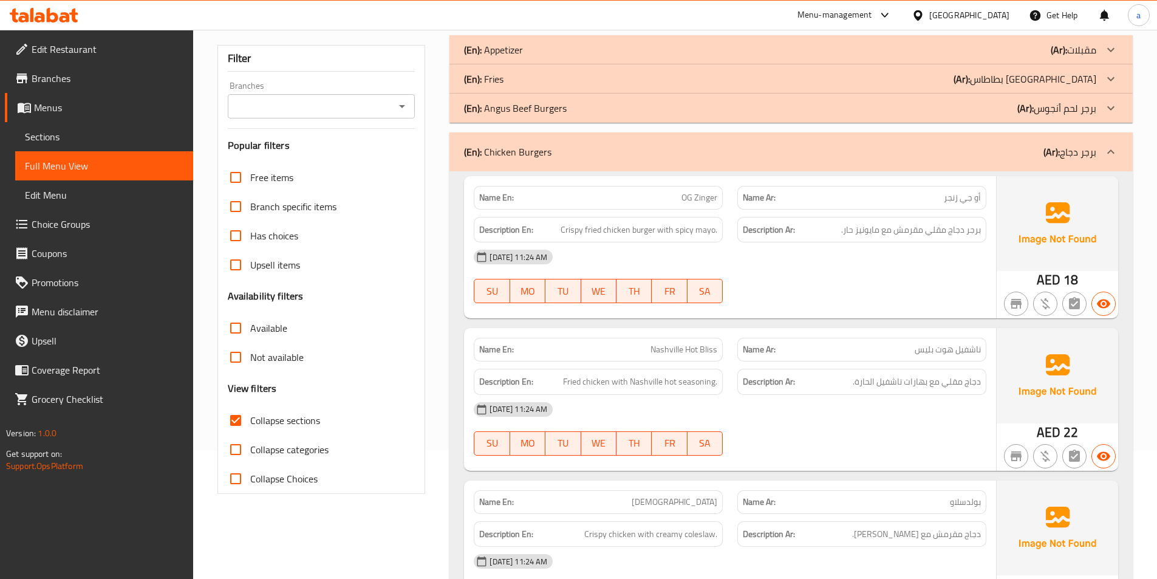
click at [628, 149] on div "(En): Chicken Burgers (Ar): برجر دجاج" at bounding box center [780, 152] width 632 height 15
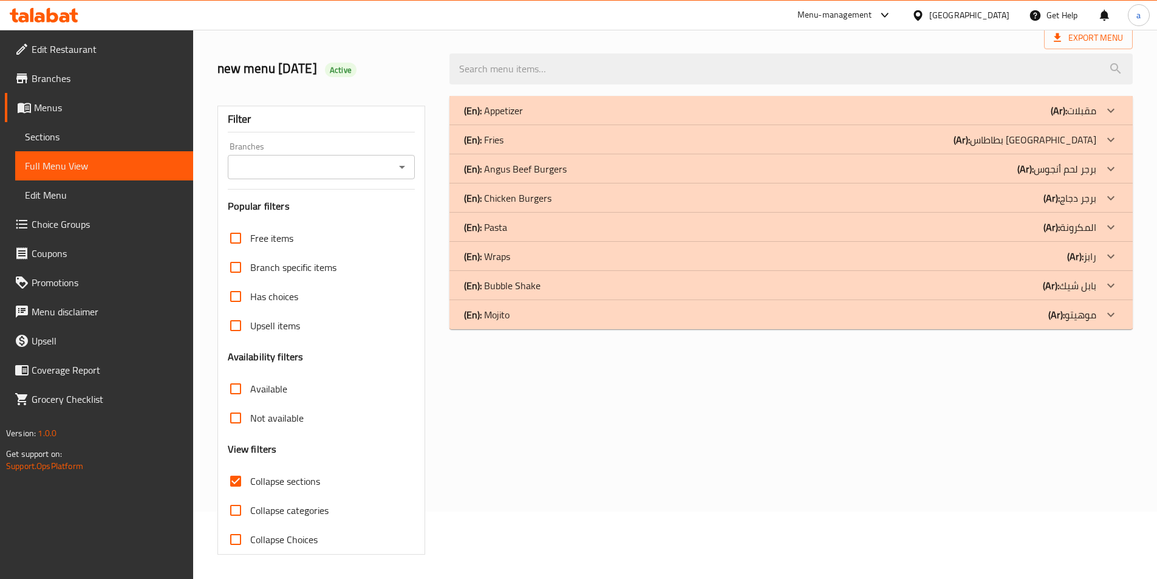
scroll to position [67, 0]
click at [552, 228] on div "(En): Pasta (Ar): المكرونة" at bounding box center [780, 227] width 632 height 15
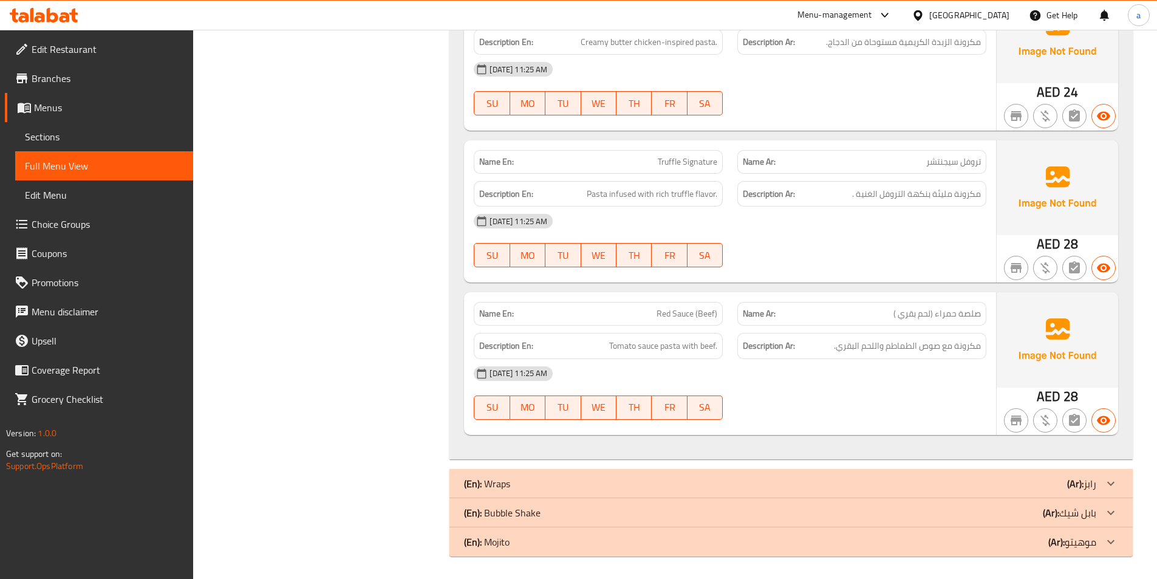
scroll to position [1107, 0]
click at [598, 475] on div "(En): Wraps (Ar): رابز" at bounding box center [780, 481] width 632 height 15
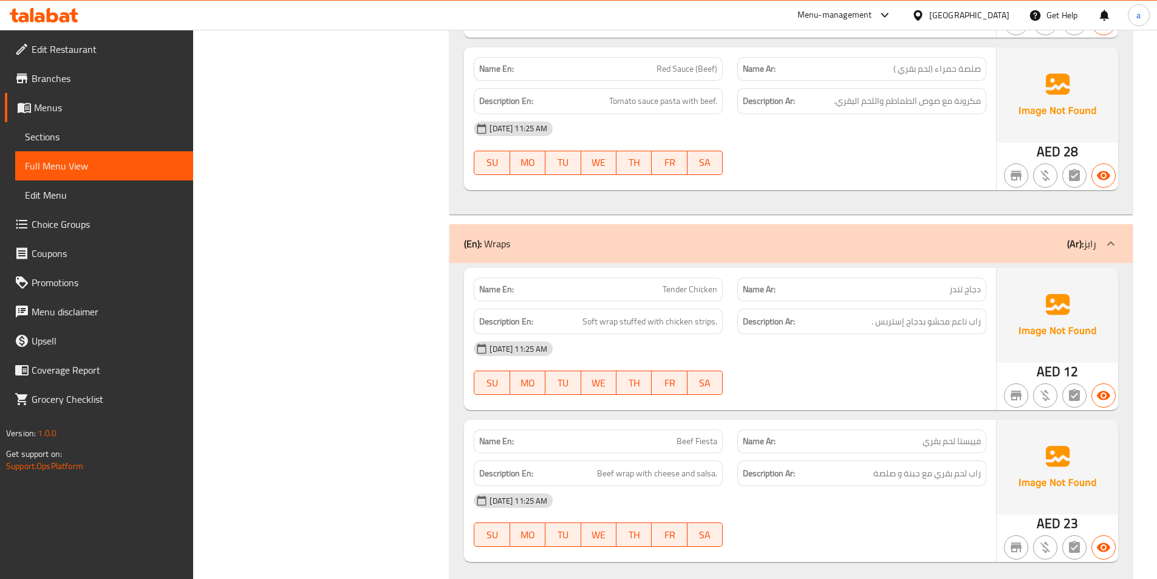
scroll to position [1450, 0]
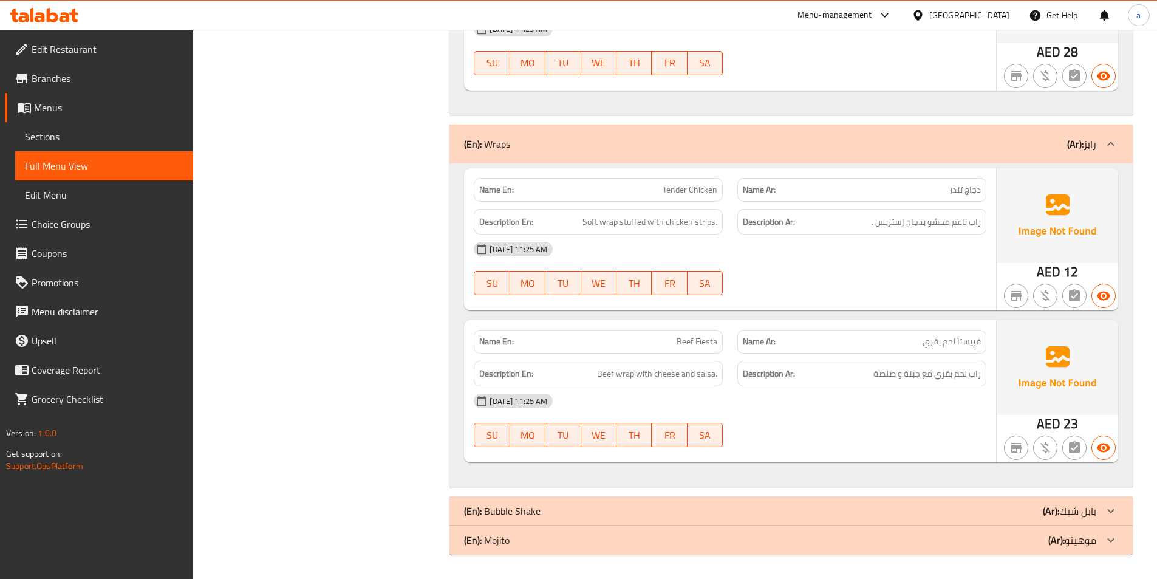
click at [765, 510] on div "(En): Bubble Shake (Ar): بابل شيك" at bounding box center [780, 511] width 632 height 15
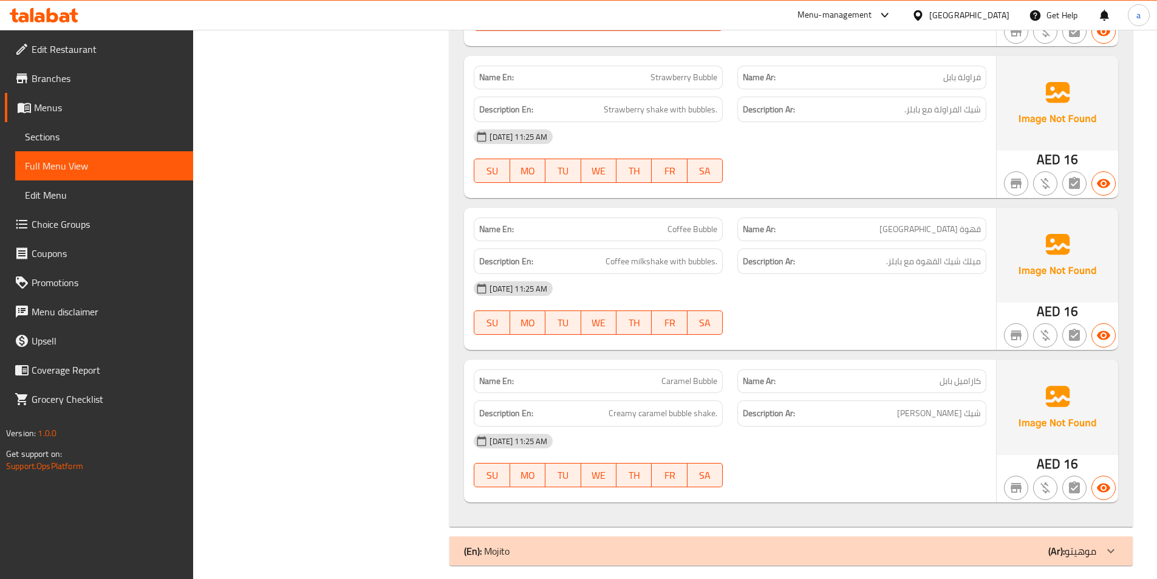
scroll to position [2098, 0]
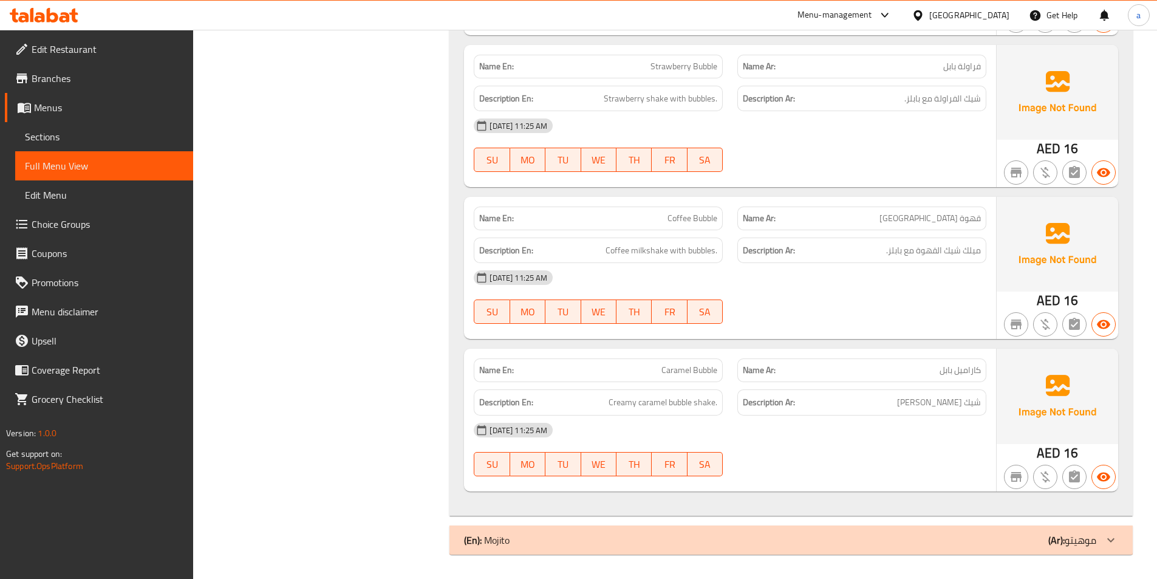
click at [903, 539] on div "(En): Mojito (Ar): موهيتو" at bounding box center [780, 540] width 632 height 15
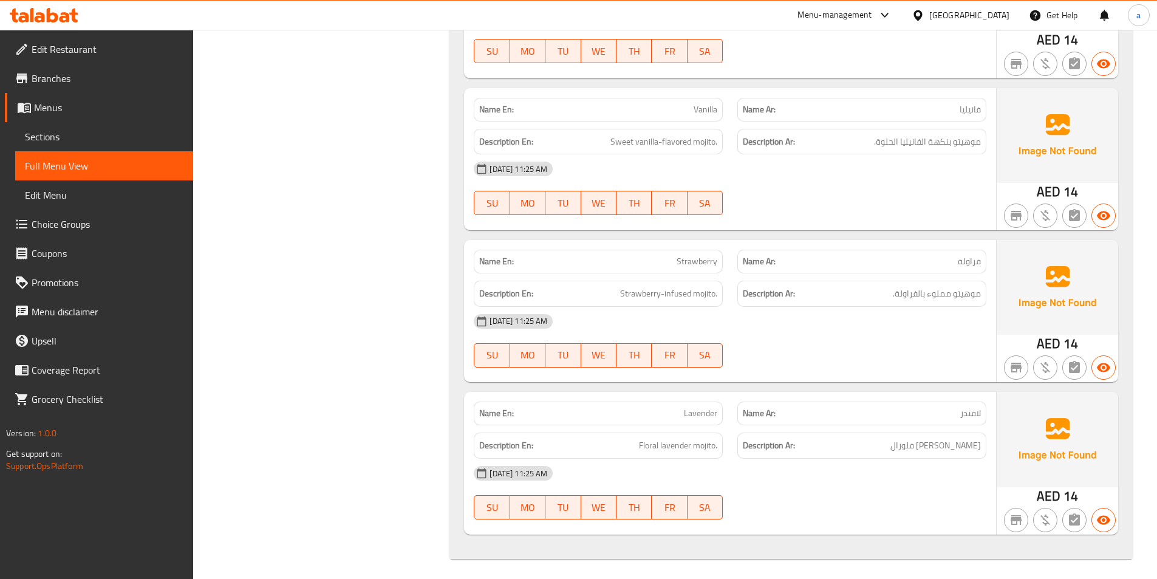
scroll to position [3495, 0]
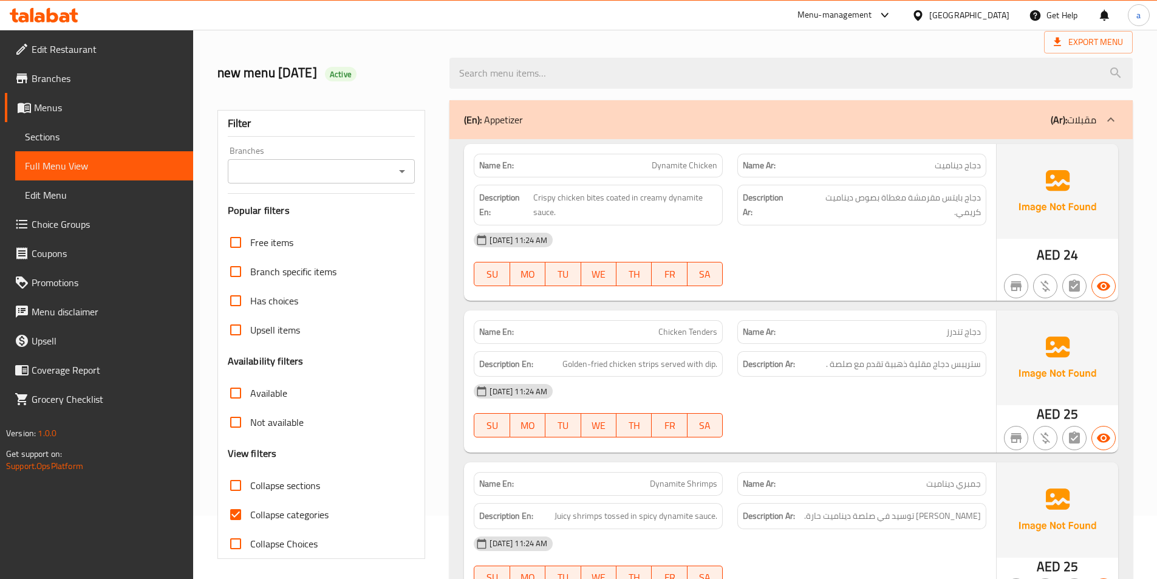
scroll to position [121, 0]
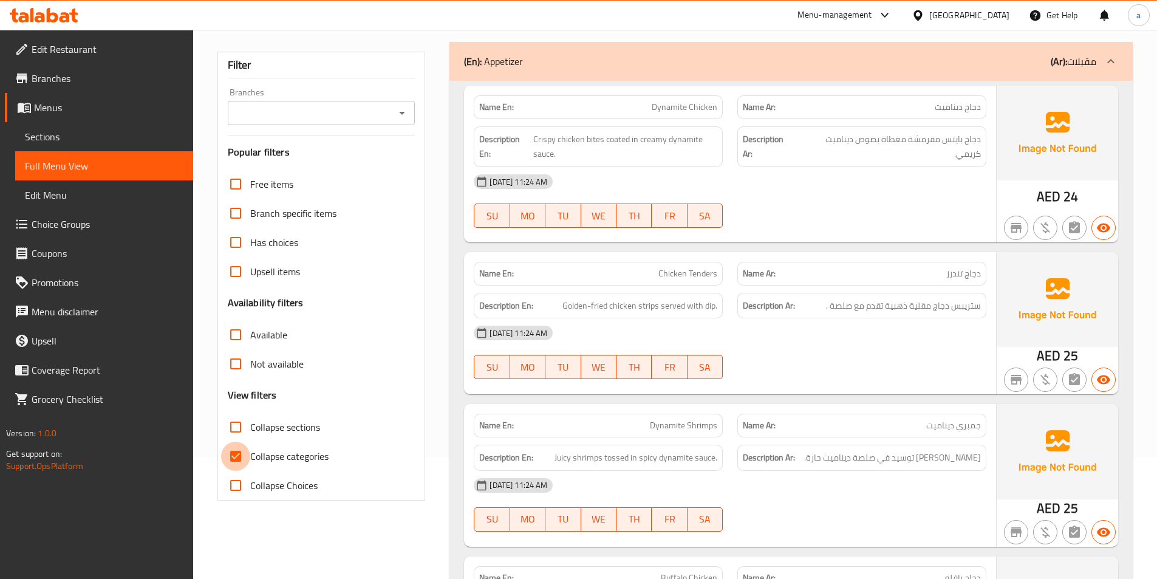
click at [234, 448] on input "Collapse categories" at bounding box center [235, 456] width 29 height 29
checkbox input "false"
click at [70, 129] on link "Sections" at bounding box center [104, 136] width 178 height 29
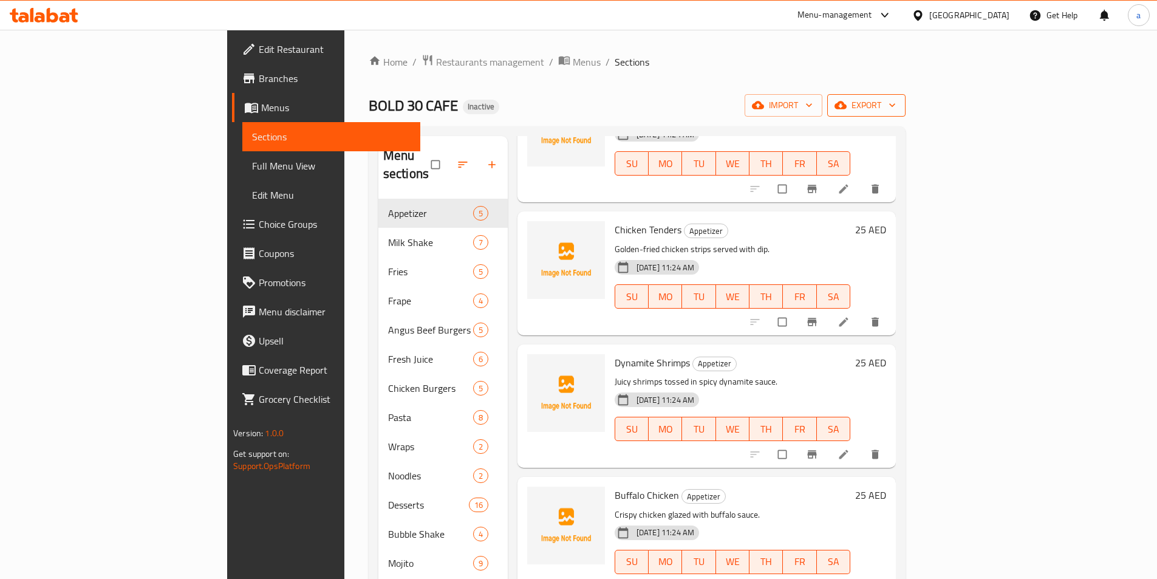
click at [896, 106] on span "export" at bounding box center [866, 105] width 59 height 15
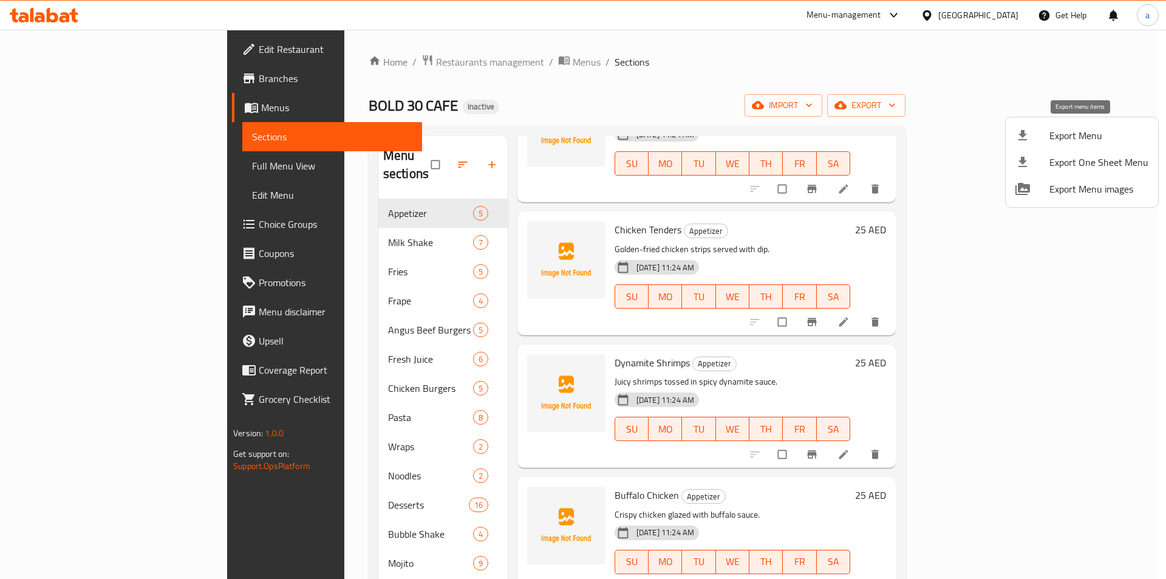
click at [1074, 135] on span "Export Menu" at bounding box center [1099, 135] width 99 height 15
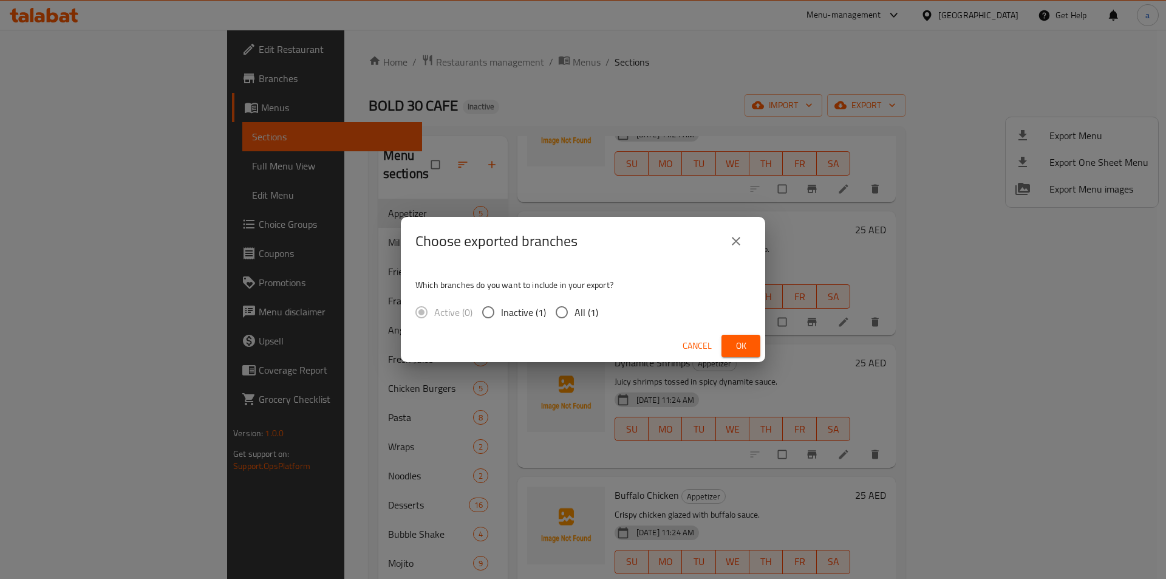
click at [574, 318] on label "All (1)" at bounding box center [573, 312] width 49 height 26
click at [574, 318] on input "All (1)" at bounding box center [562, 312] width 26 height 26
radio input "true"
click at [735, 347] on span "Ok" at bounding box center [740, 345] width 19 height 15
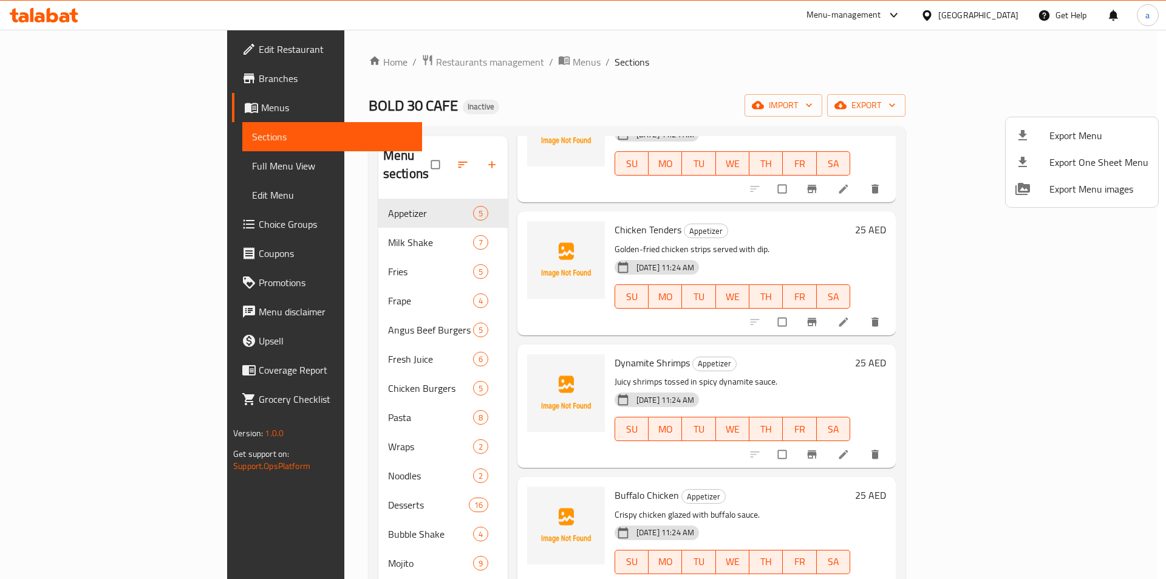
click at [106, 168] on div at bounding box center [583, 289] width 1166 height 579
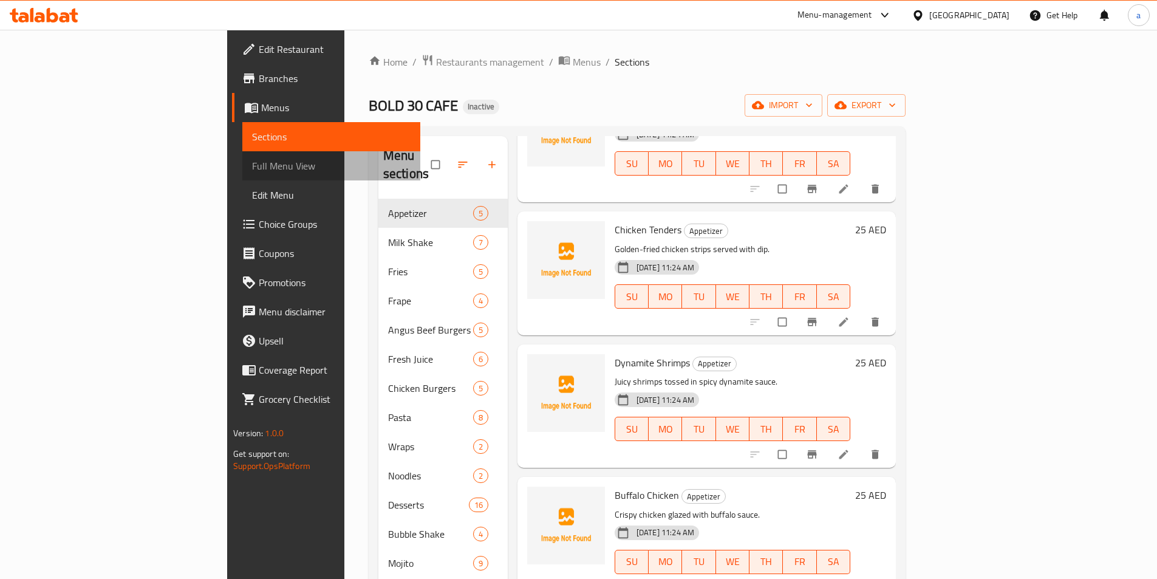
click at [252, 168] on span "Full Menu View" at bounding box center [331, 166] width 159 height 15
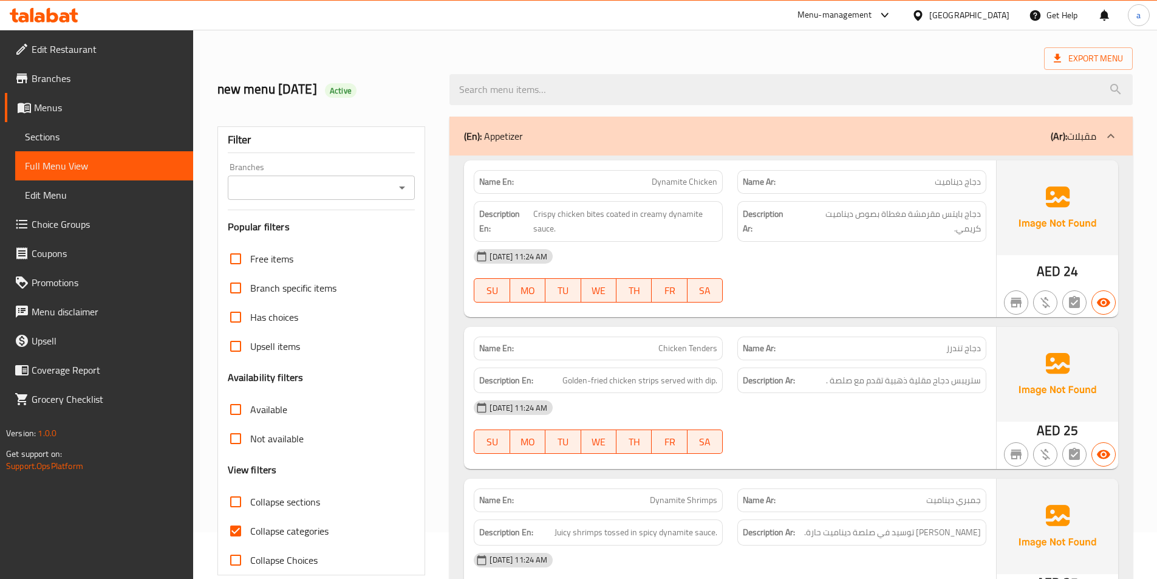
scroll to position [182, 0]
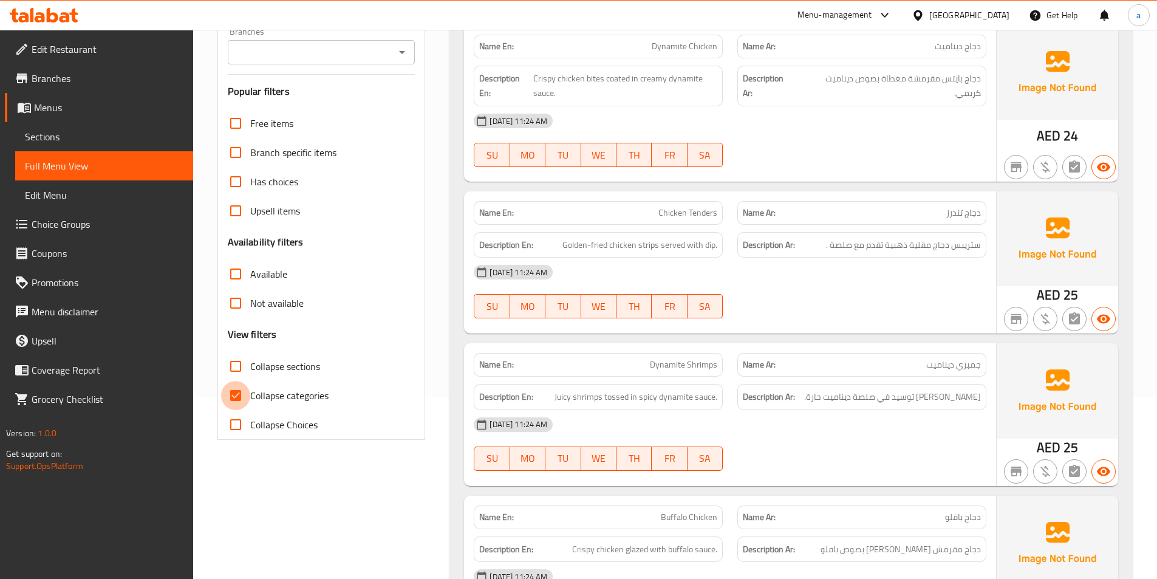
click at [234, 394] on input "Collapse categories" at bounding box center [235, 395] width 29 height 29
checkbox input "false"
